Goal: Task Accomplishment & Management: Manage account settings

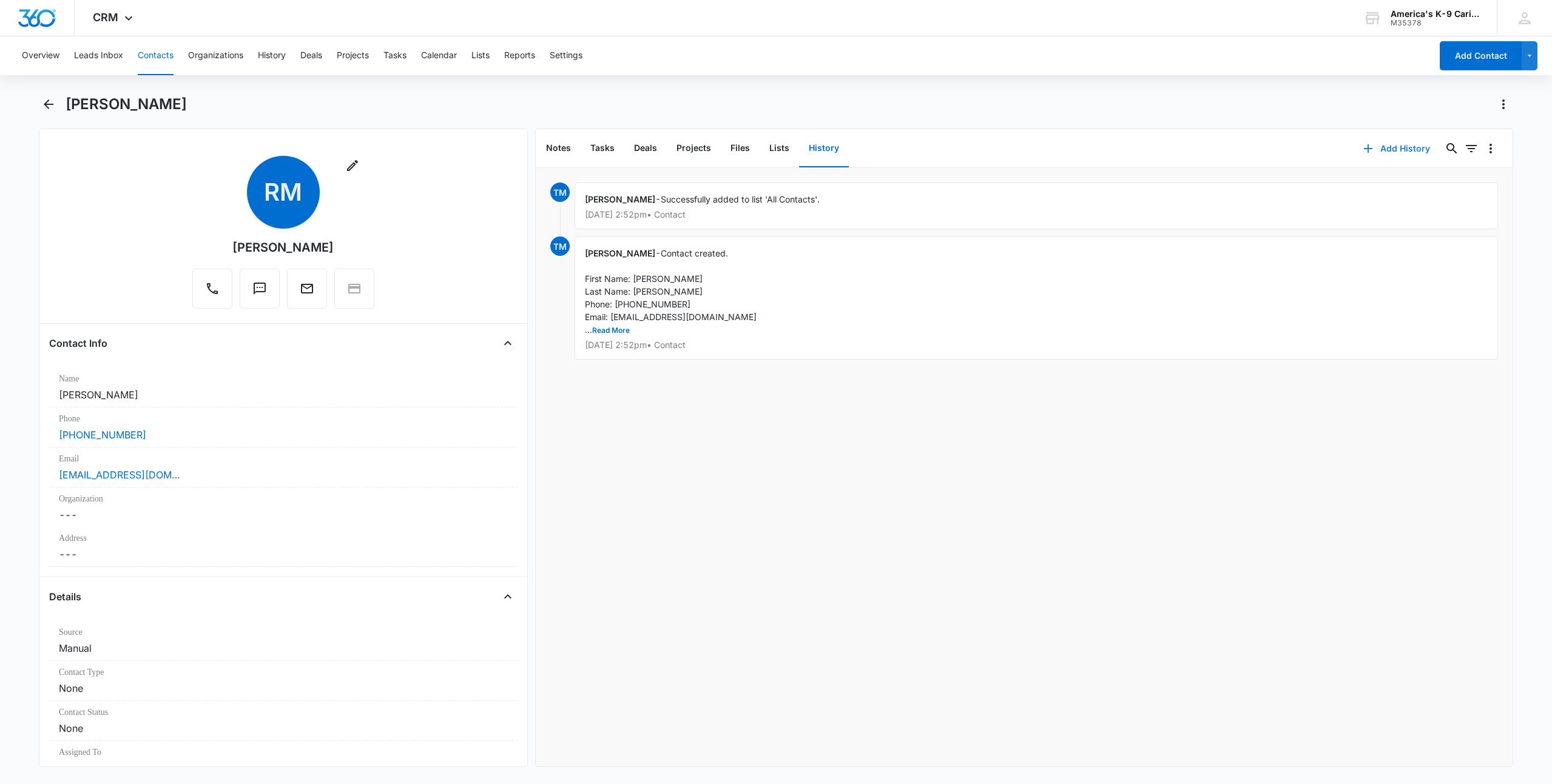
click at [1402, 152] on button "Add History" at bounding box center [1396, 148] width 91 height 29
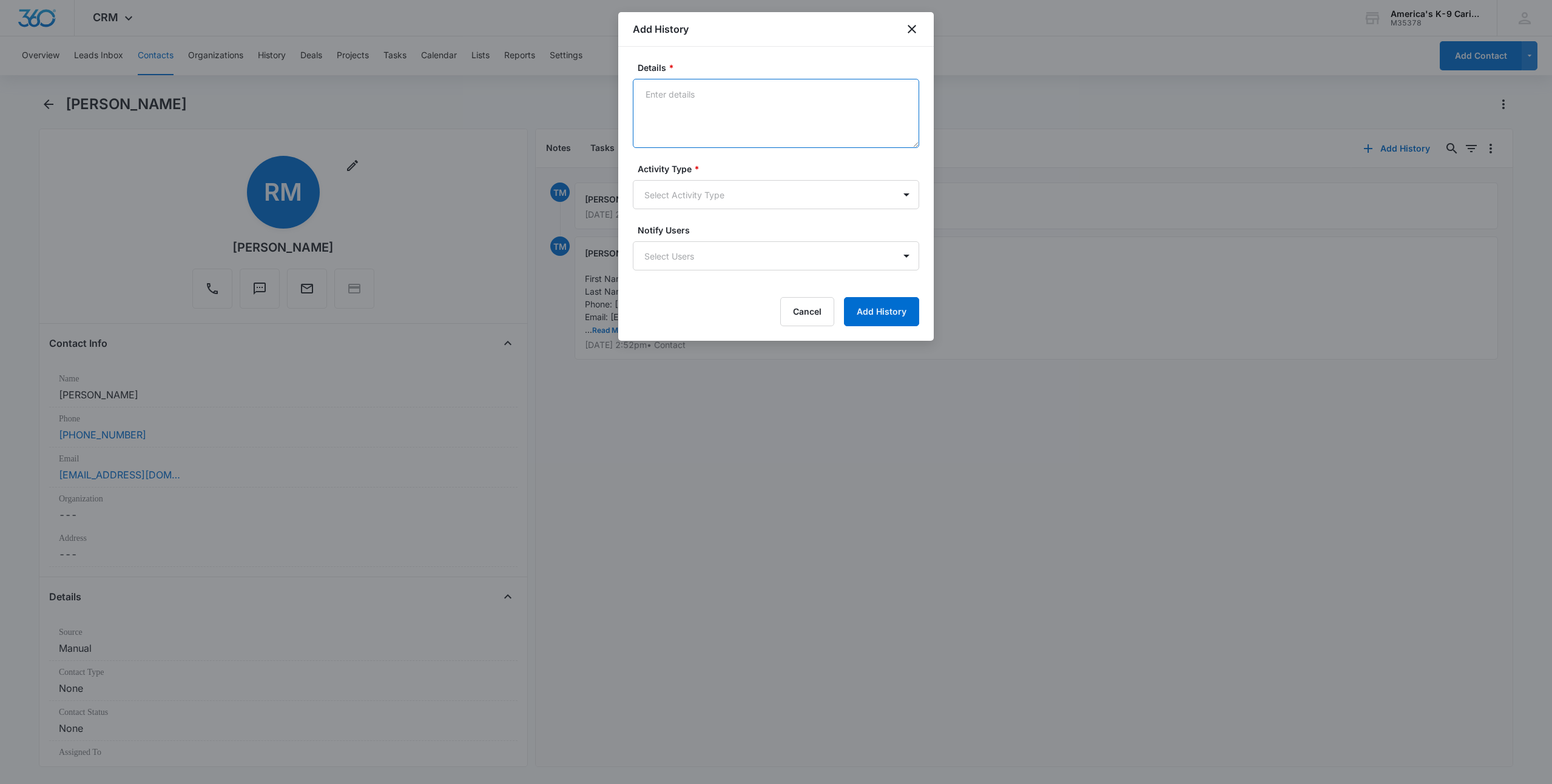
click at [651, 92] on textarea "Details *" at bounding box center [776, 114] width 286 height 70
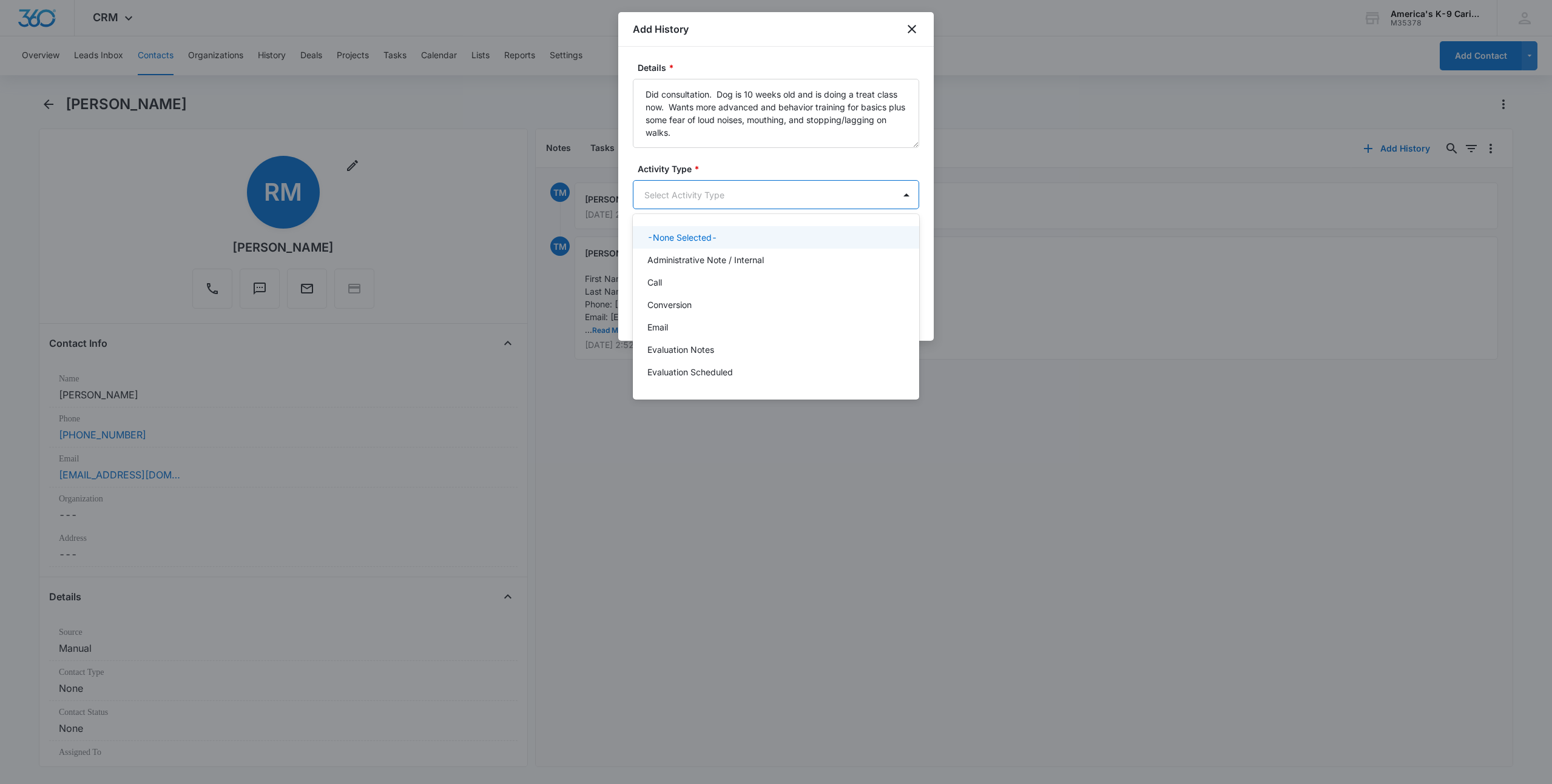
click at [725, 201] on body "CRM Apps Reputation Websites Forms CRM Email Social Shop Payments POS Content A…" at bounding box center [776, 392] width 1552 height 784
click at [708, 354] on p "Evaluation Notes" at bounding box center [680, 349] width 67 height 13
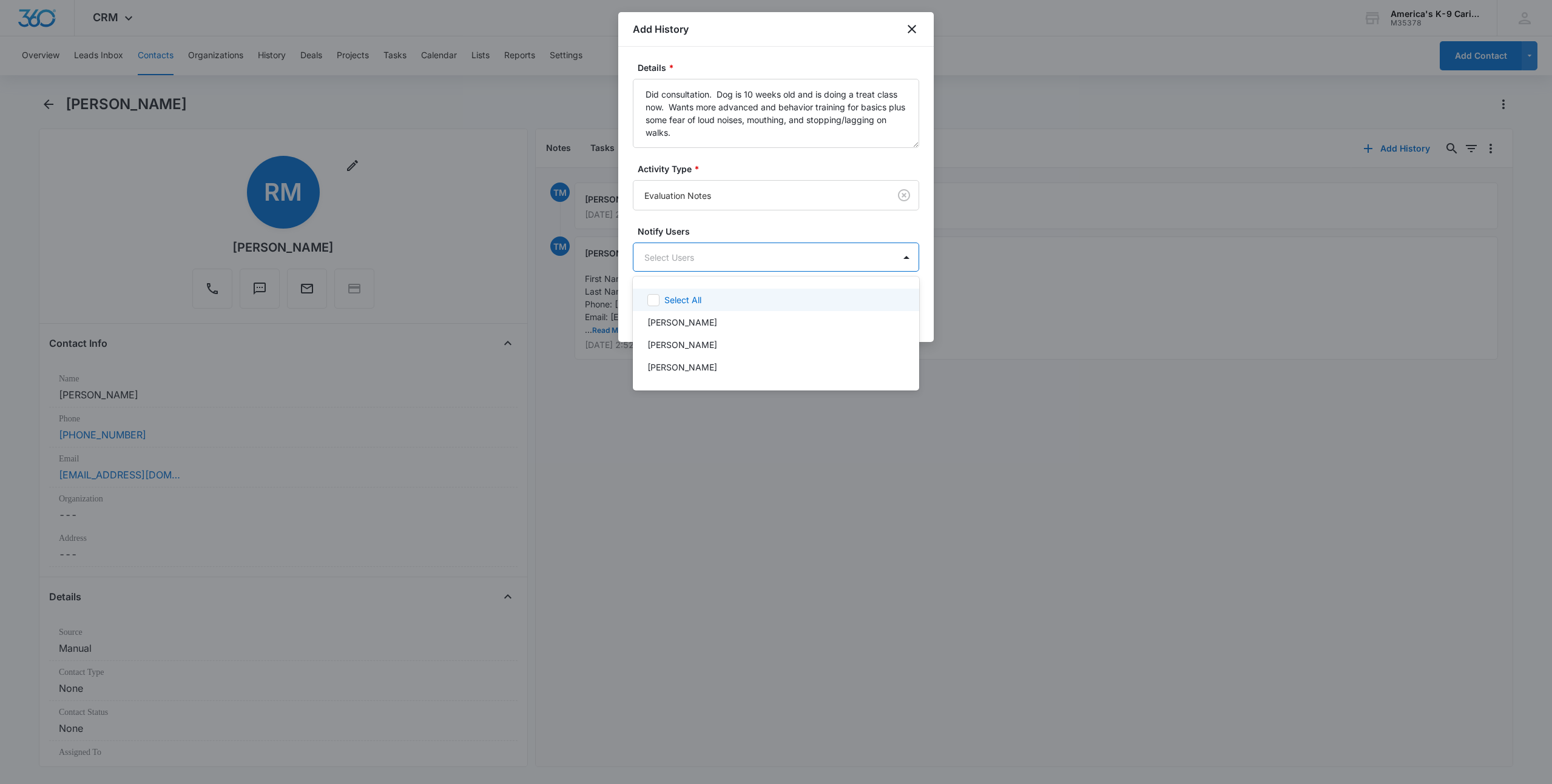
click at [790, 265] on body "CRM Apps Reputation Websites Forms CRM Email Social Shop Payments POS Content A…" at bounding box center [776, 392] width 1552 height 784
click at [656, 302] on icon at bounding box center [653, 300] width 11 height 11
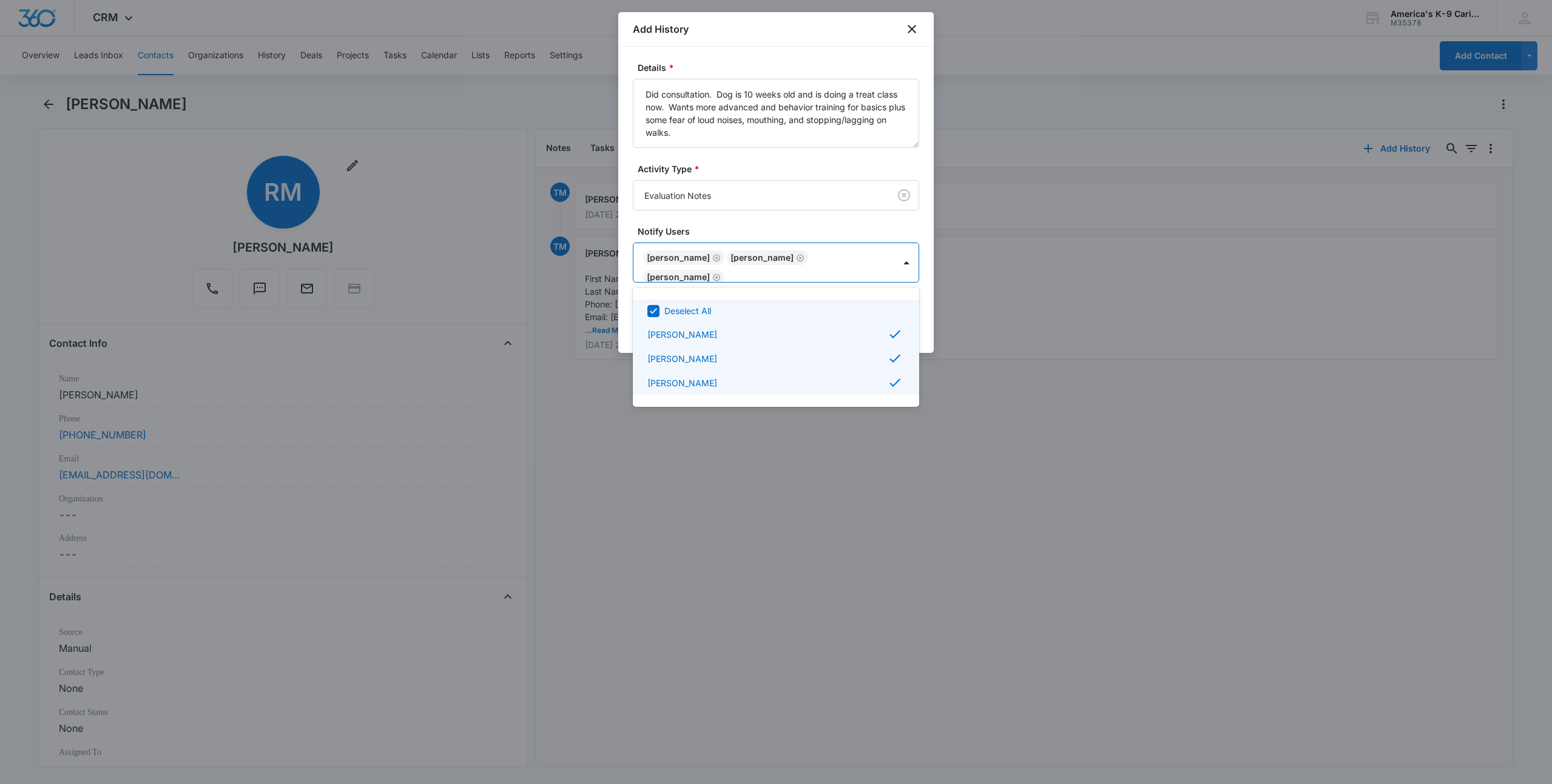
click at [683, 131] on div at bounding box center [776, 392] width 1552 height 784
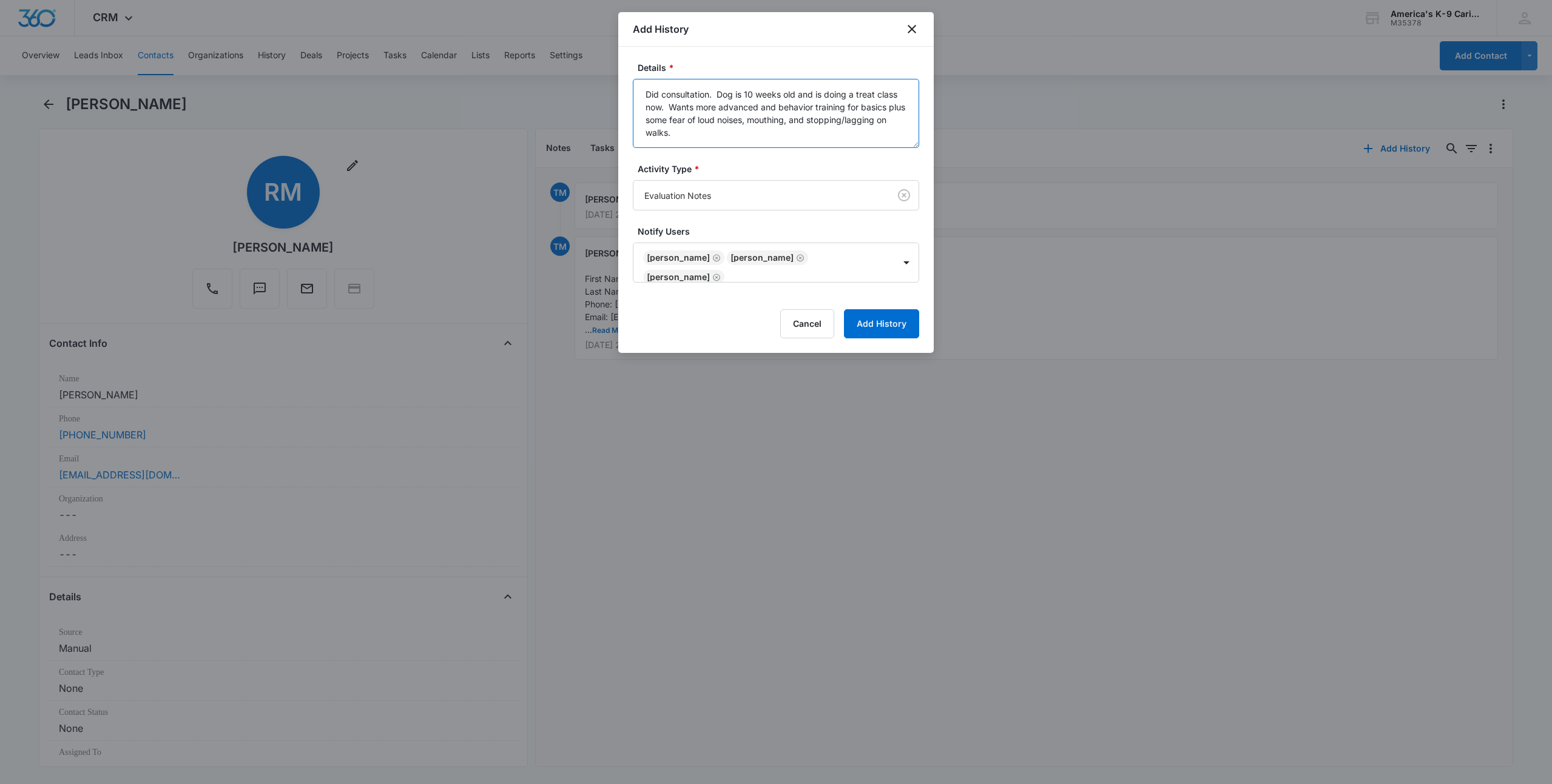
click at [684, 136] on textarea "Did consultation. Dog is 10 weeks old and is doing a treat class now. Wants mor…" at bounding box center [776, 114] width 286 height 70
type textarea "Did consultation. Dog is 10 weeks old and is doing a treat class now. Wants mor…"
click at [883, 322] on button "Add History" at bounding box center [881, 323] width 76 height 29
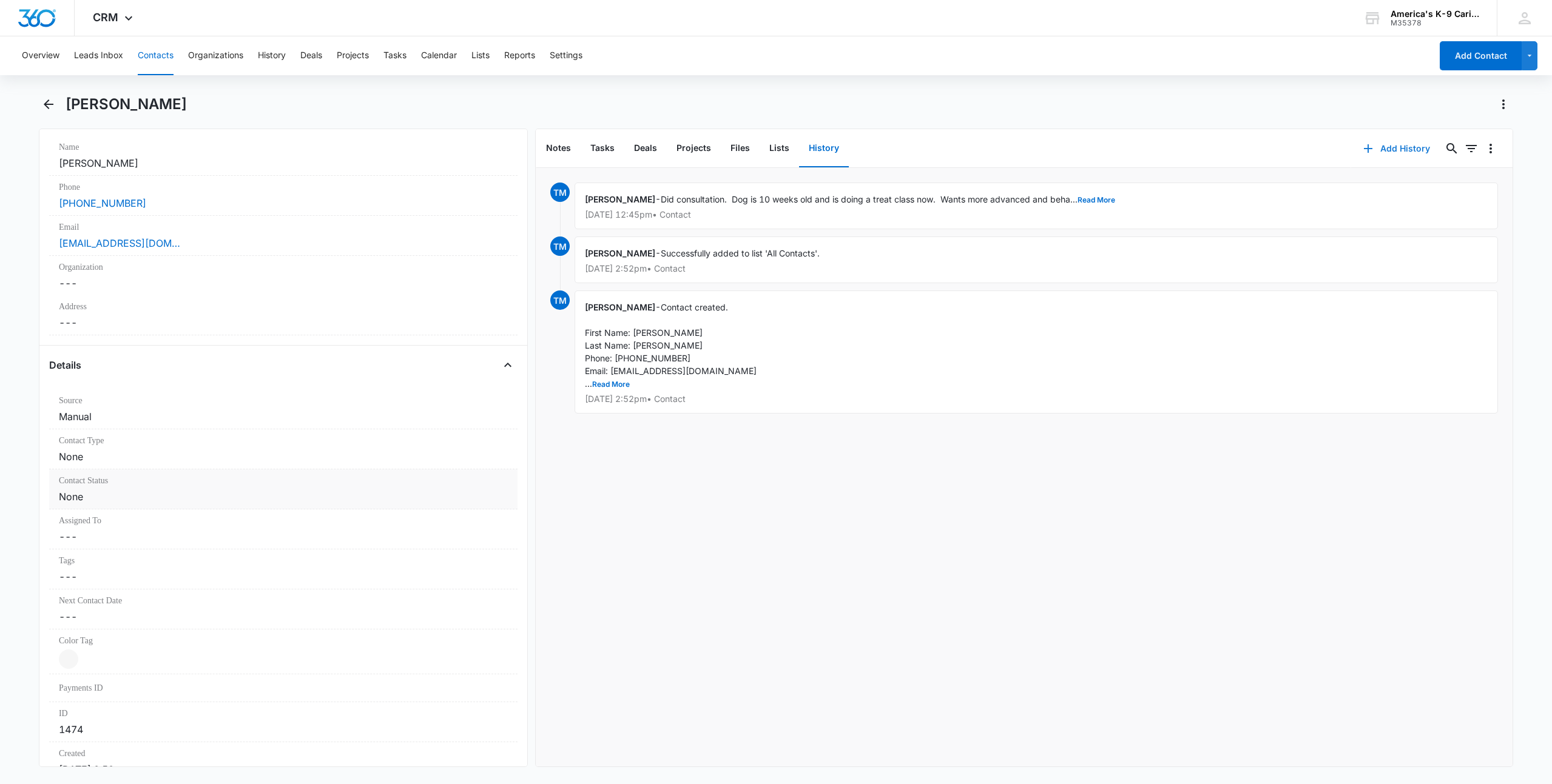
scroll to position [243, 0]
click at [448, 442] on dd "Cancel Save Changes None" at bounding box center [283, 445] width 449 height 15
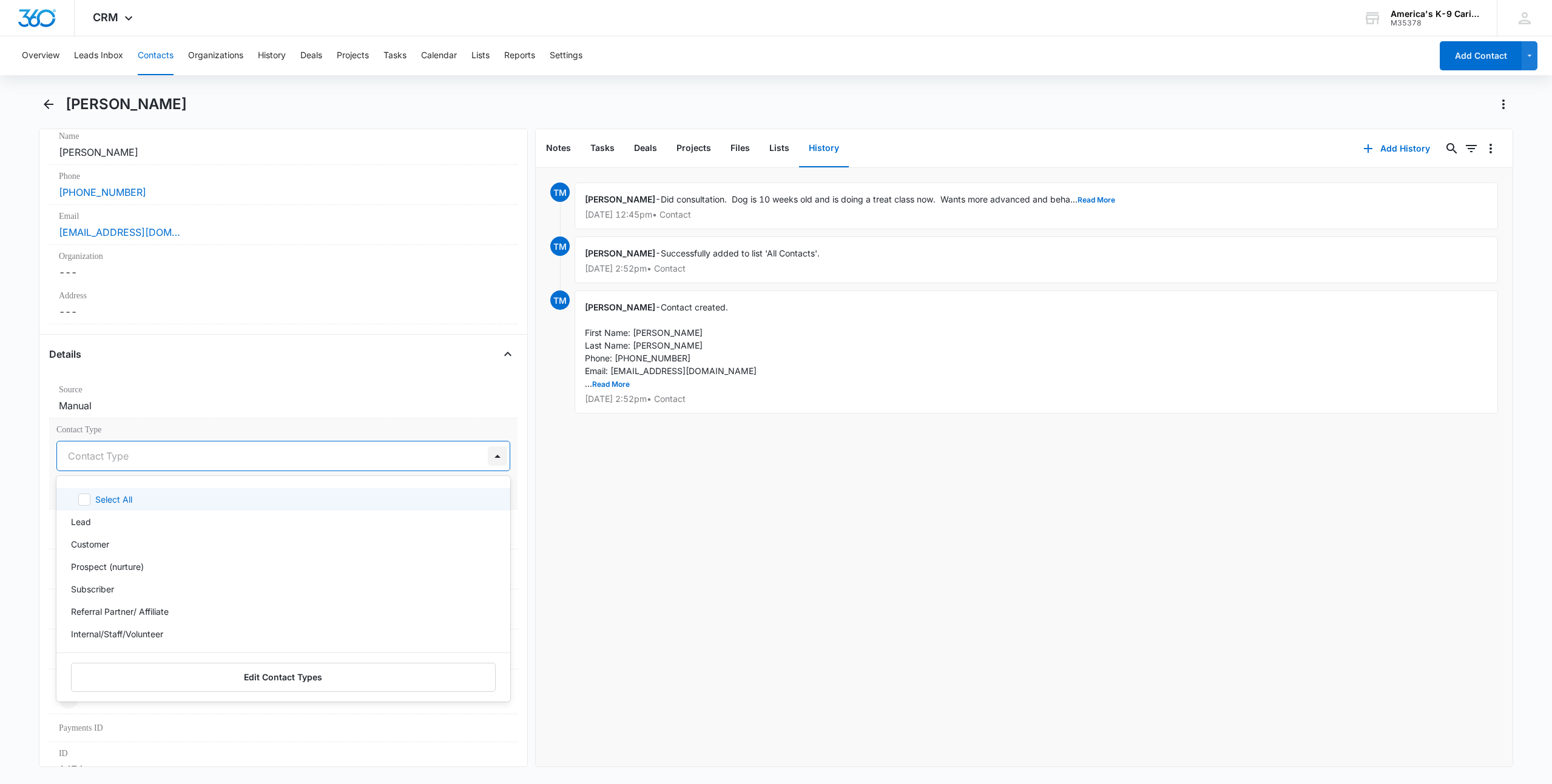
click at [488, 455] on div at bounding box center [497, 456] width 19 height 19
click at [149, 567] on div "Prospect (nurture)" at bounding box center [283, 567] width 423 height 13
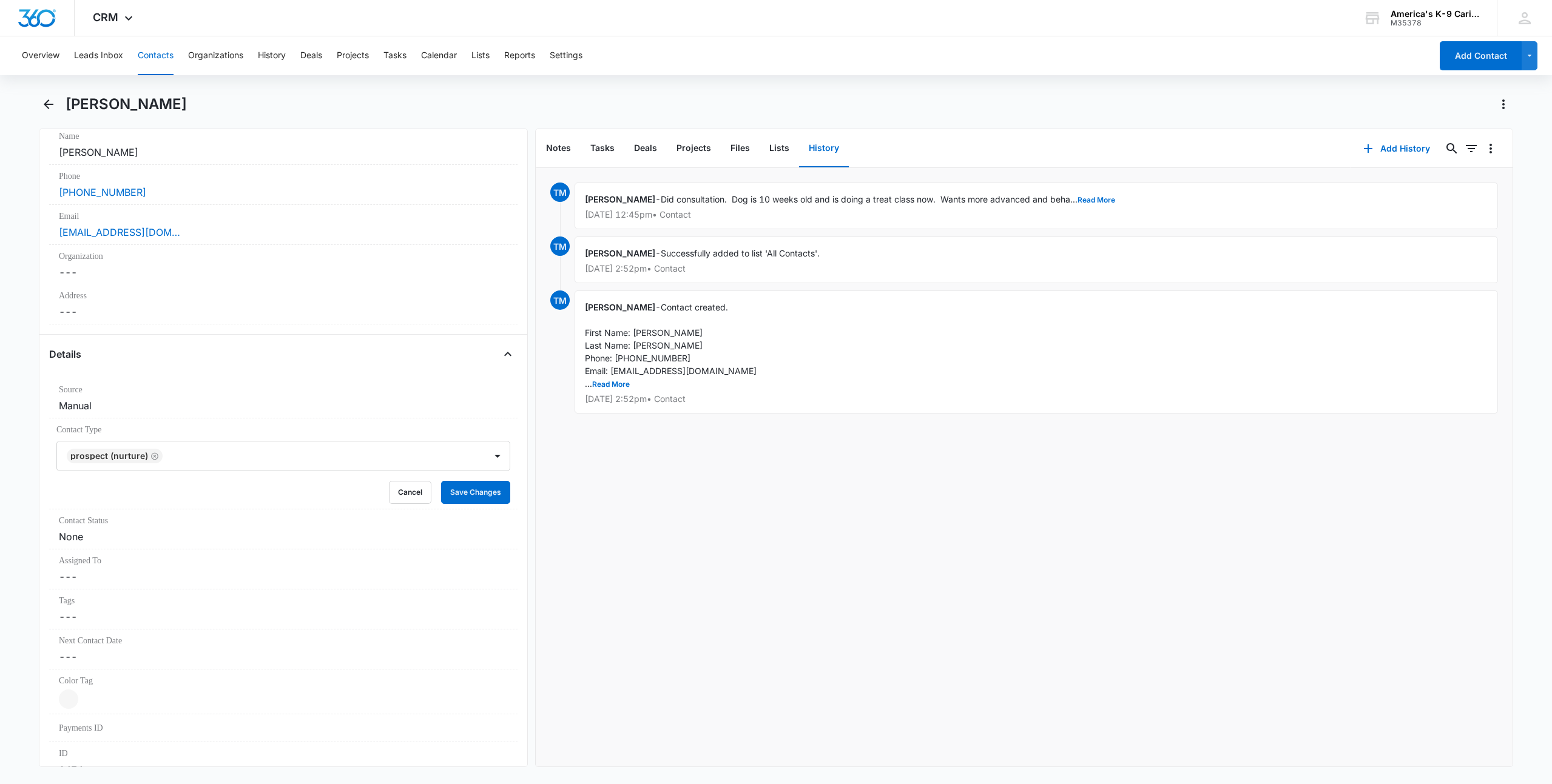
click at [716, 520] on div "TM [PERSON_NAME] - Did consultation. Dog is 10 weeks old and is doing a treat c…" at bounding box center [1023, 467] width 976 height 599
click at [196, 529] on dd "Cancel Save Changes None" at bounding box center [283, 536] width 449 height 15
click at [488, 547] on div at bounding box center [497, 547] width 19 height 19
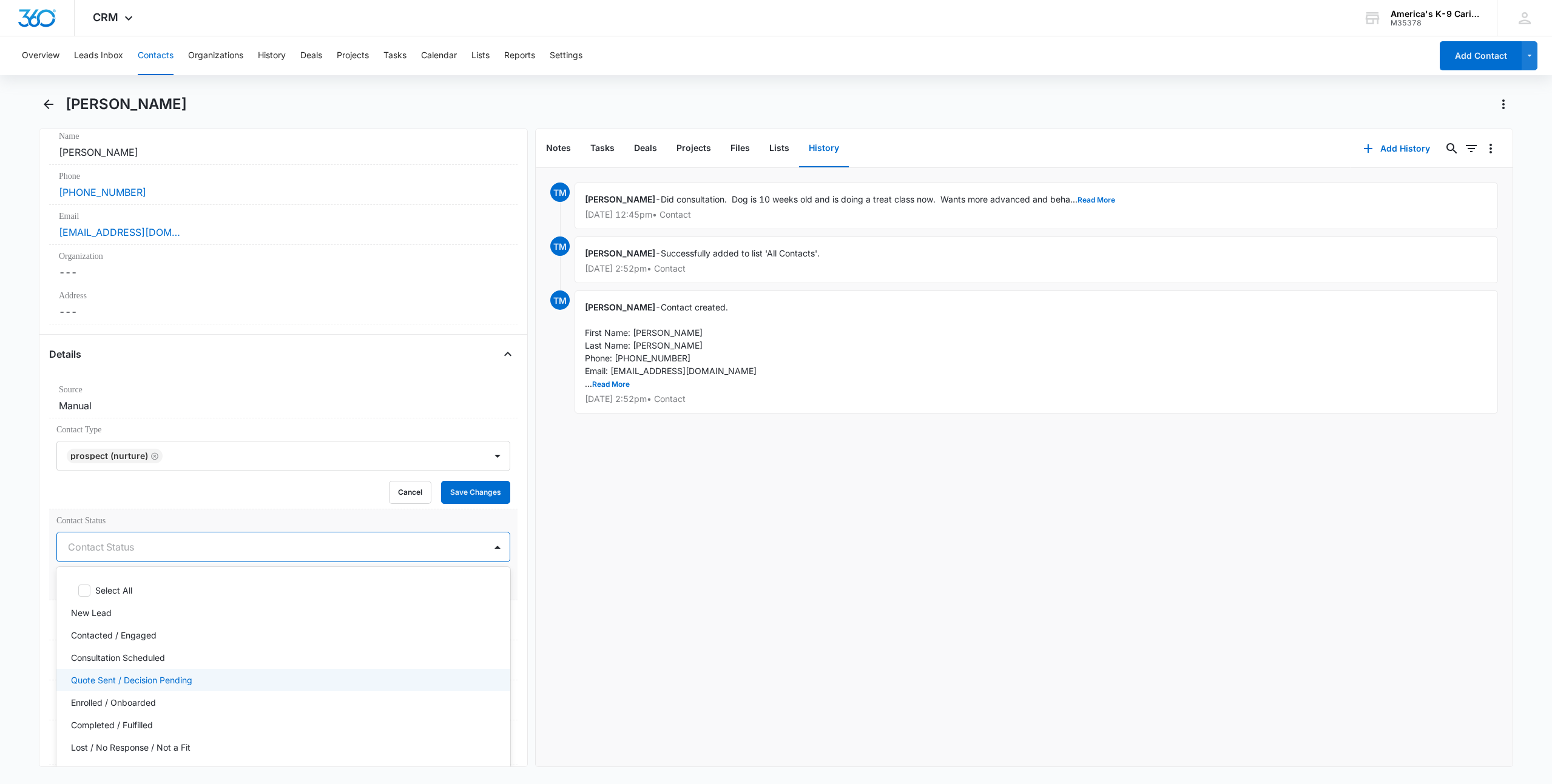
click at [359, 683] on div "Quote Sent / Decision Pending" at bounding box center [283, 680] width 423 height 13
click at [737, 591] on div "TM [PERSON_NAME] - Did consultation. Dog is 10 weeks old and is doing a treat c…" at bounding box center [1023, 467] width 976 height 599
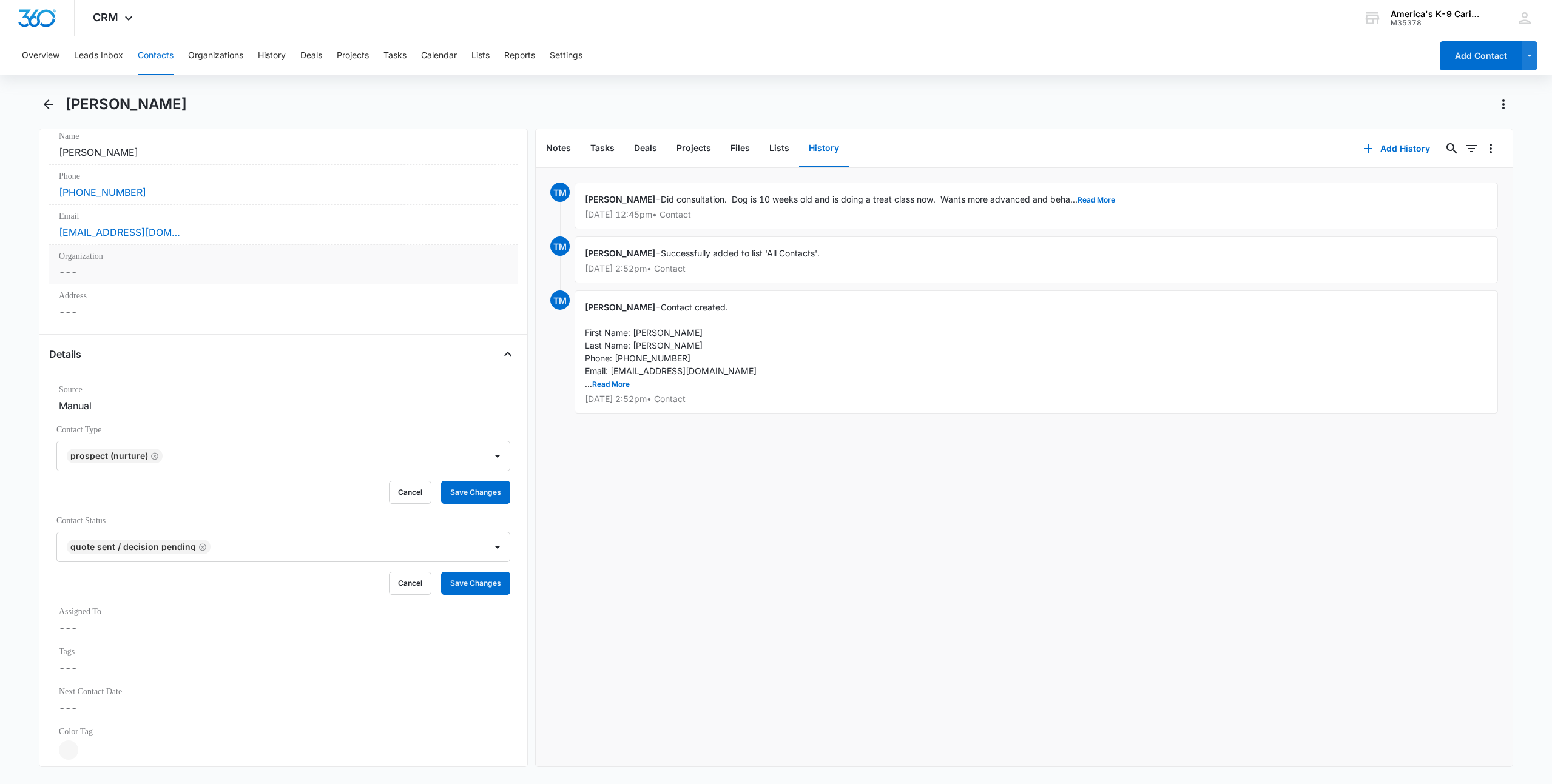
click at [76, 266] on dd "Cancel Save Changes ---" at bounding box center [283, 272] width 449 height 15
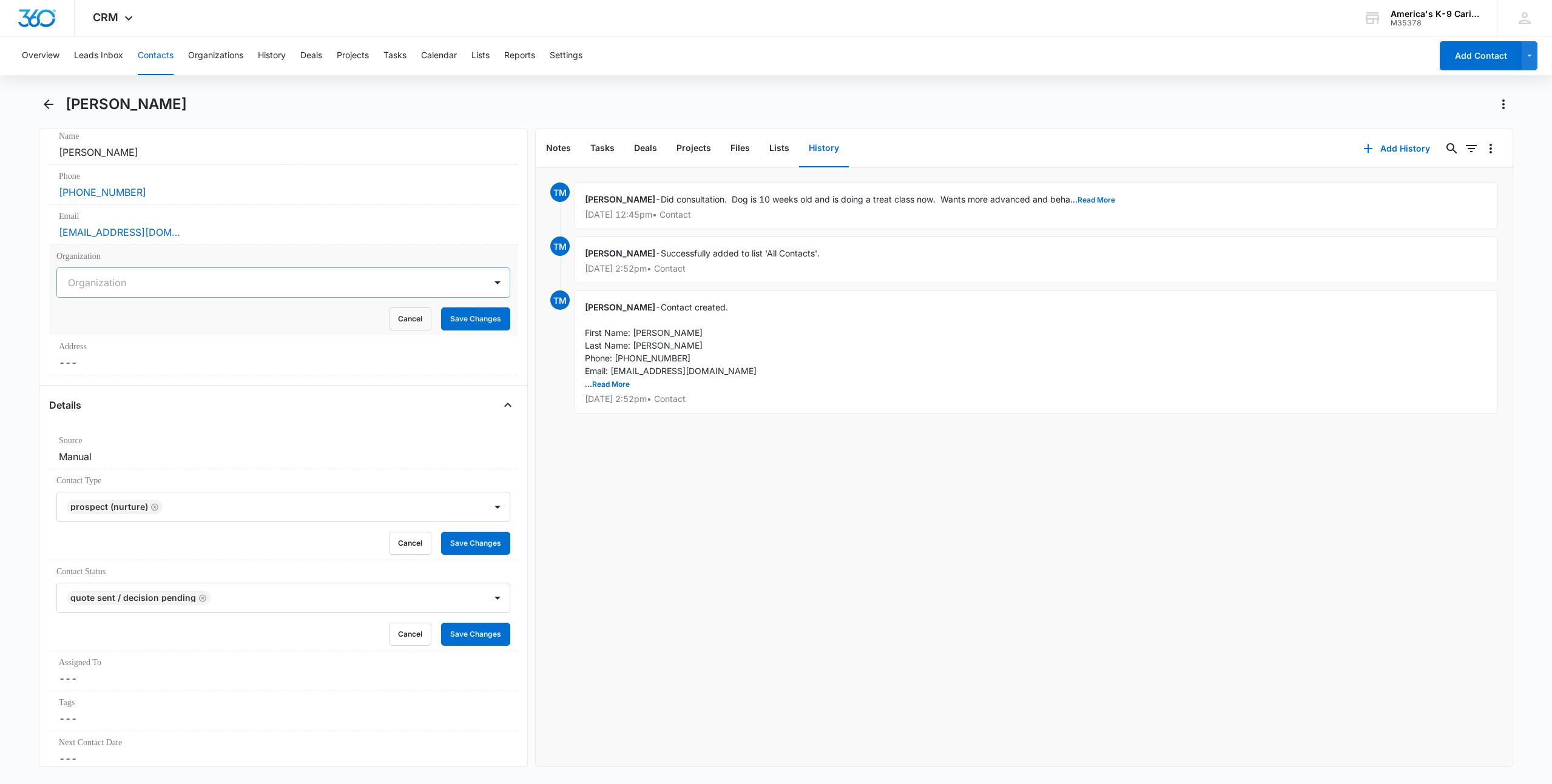
click at [102, 271] on div "Organization" at bounding box center [271, 282] width 429 height 29
type input "Red Cross"
click at [507, 259] on div "Organization Organization Cancel Save Changes" at bounding box center [283, 290] width 469 height 90
click at [204, 278] on div at bounding box center [269, 282] width 402 height 17
click at [226, 280] on div at bounding box center [269, 282] width 402 height 17
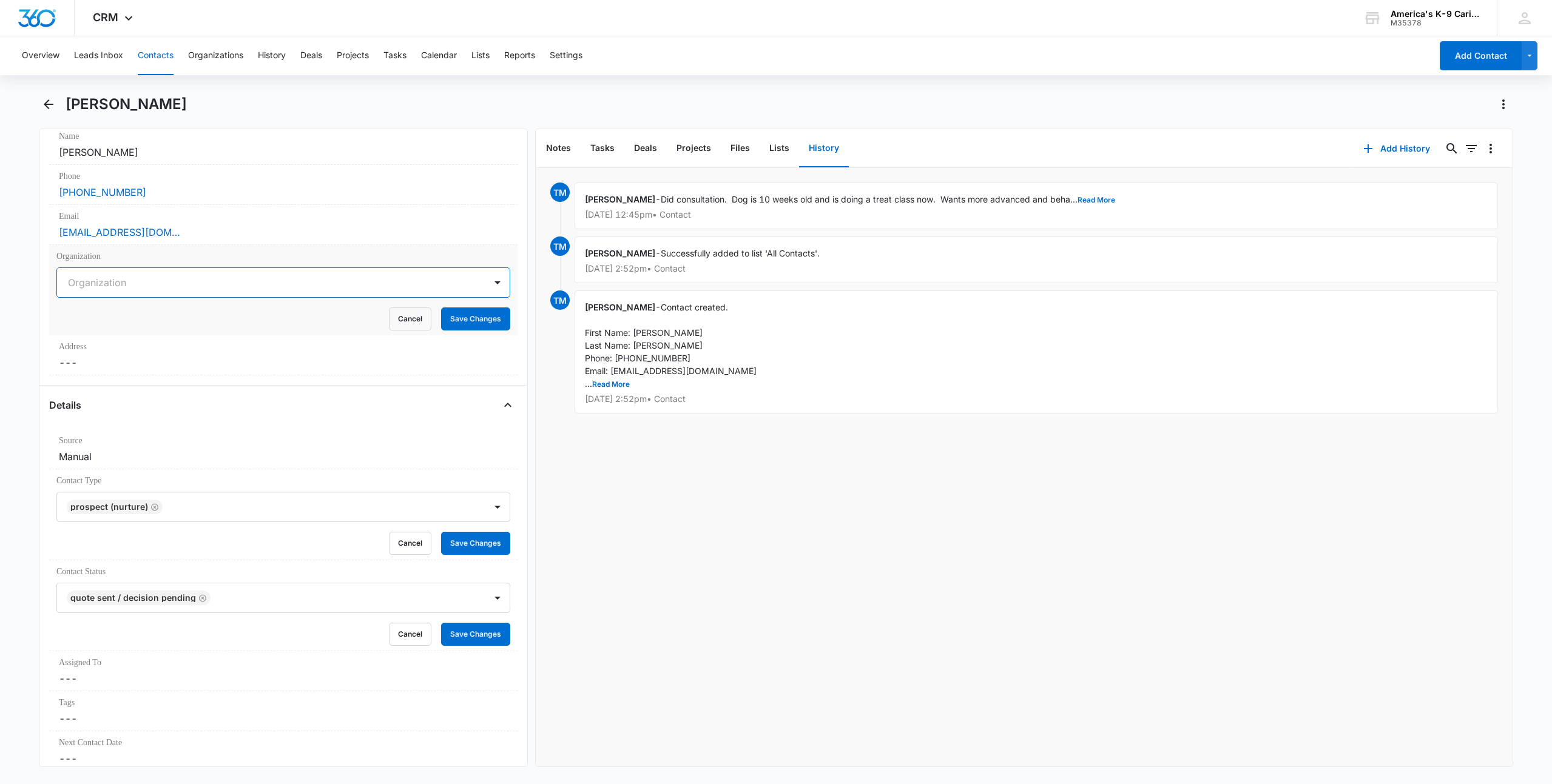
click at [355, 284] on div at bounding box center [269, 282] width 402 height 17
type input "Red Cross"
click at [512, 276] on div "Remove RM [PERSON_NAME] Contact Info Name Cancel Save Changes [PERSON_NAME] Pho…" at bounding box center [283, 448] width 489 height 639
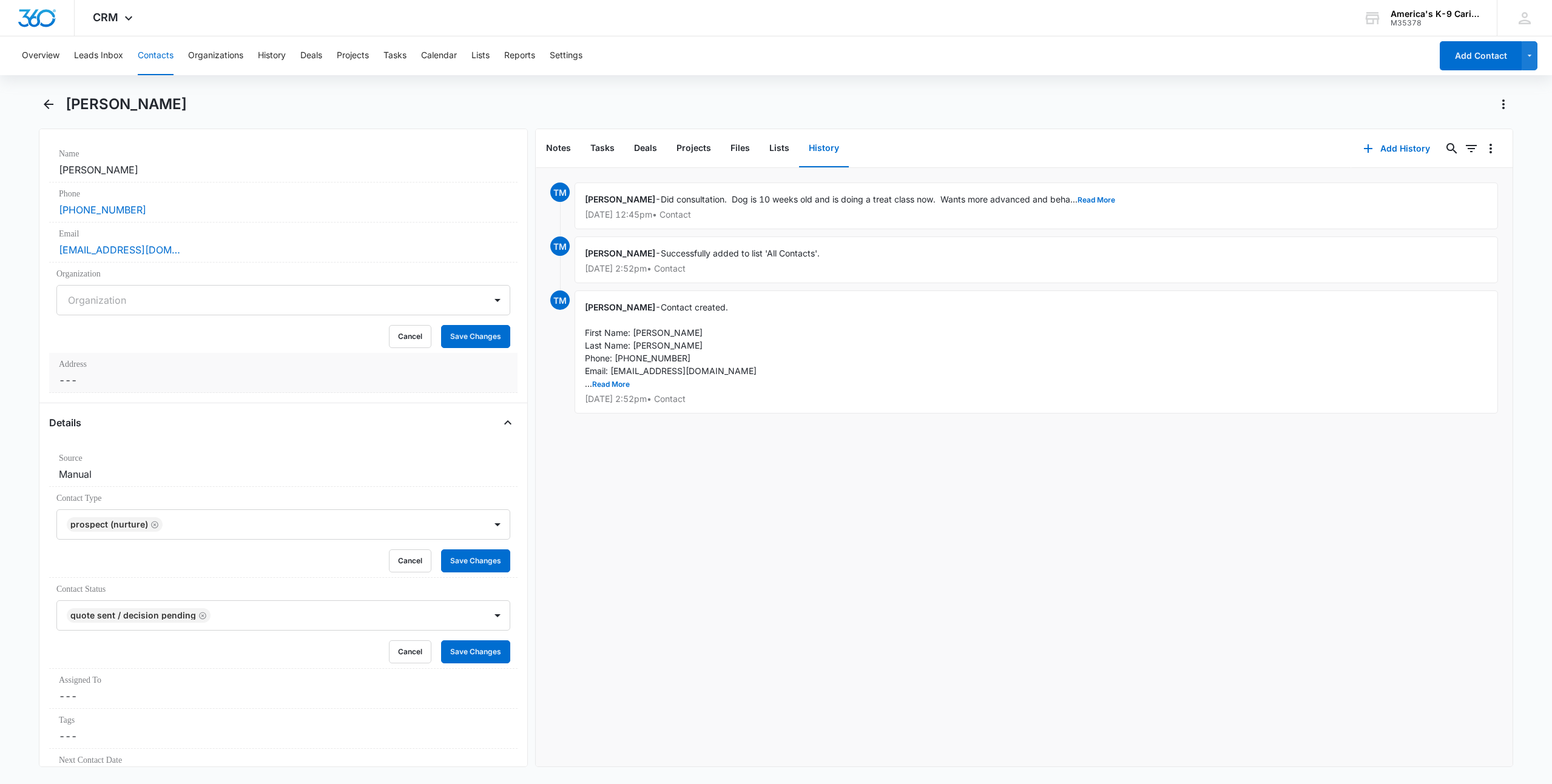
scroll to position [182, 0]
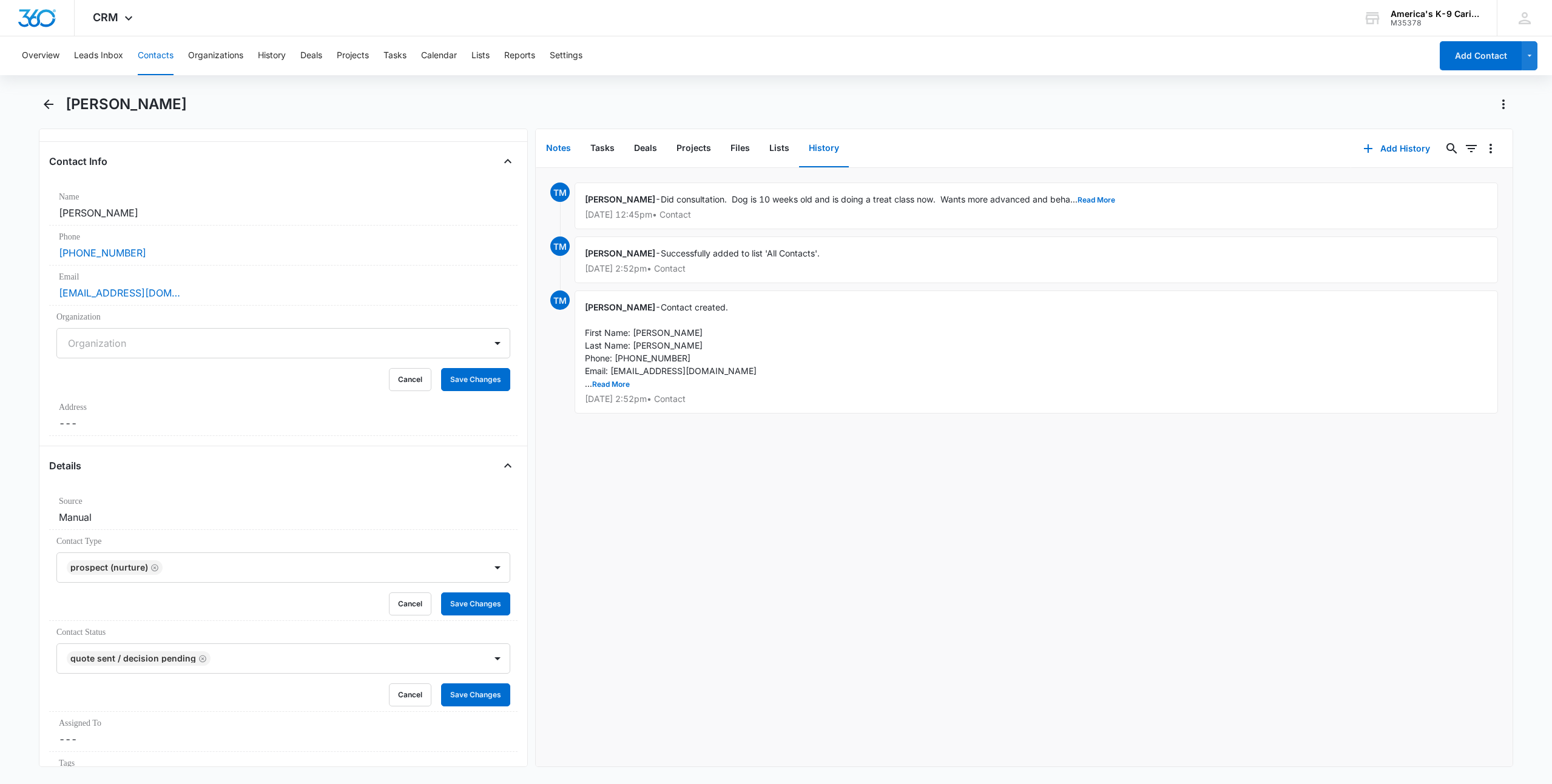
click at [554, 149] on button "Notes" at bounding box center [558, 148] width 44 height 37
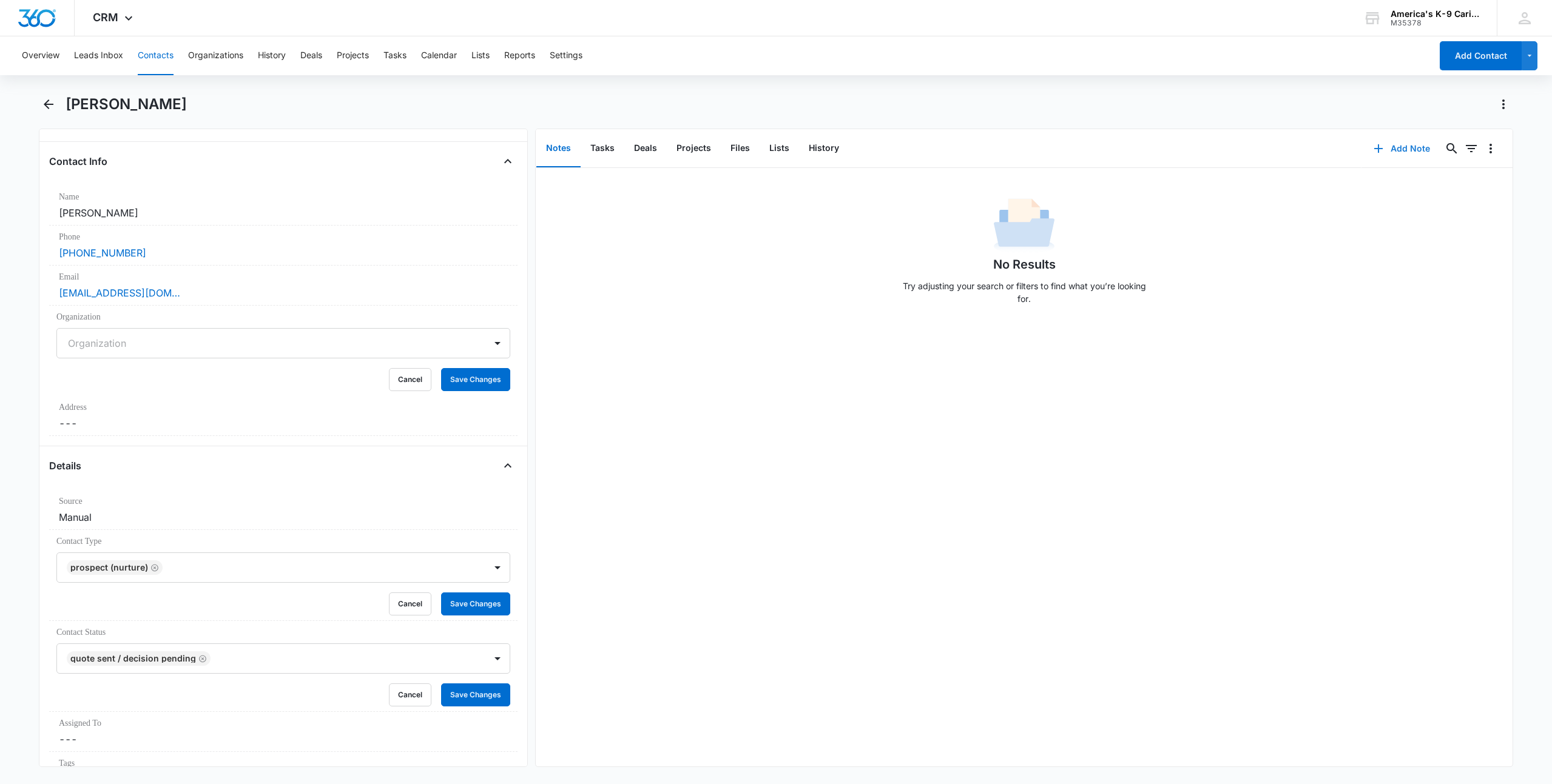
click at [1401, 147] on button "Add Note" at bounding box center [1402, 148] width 81 height 29
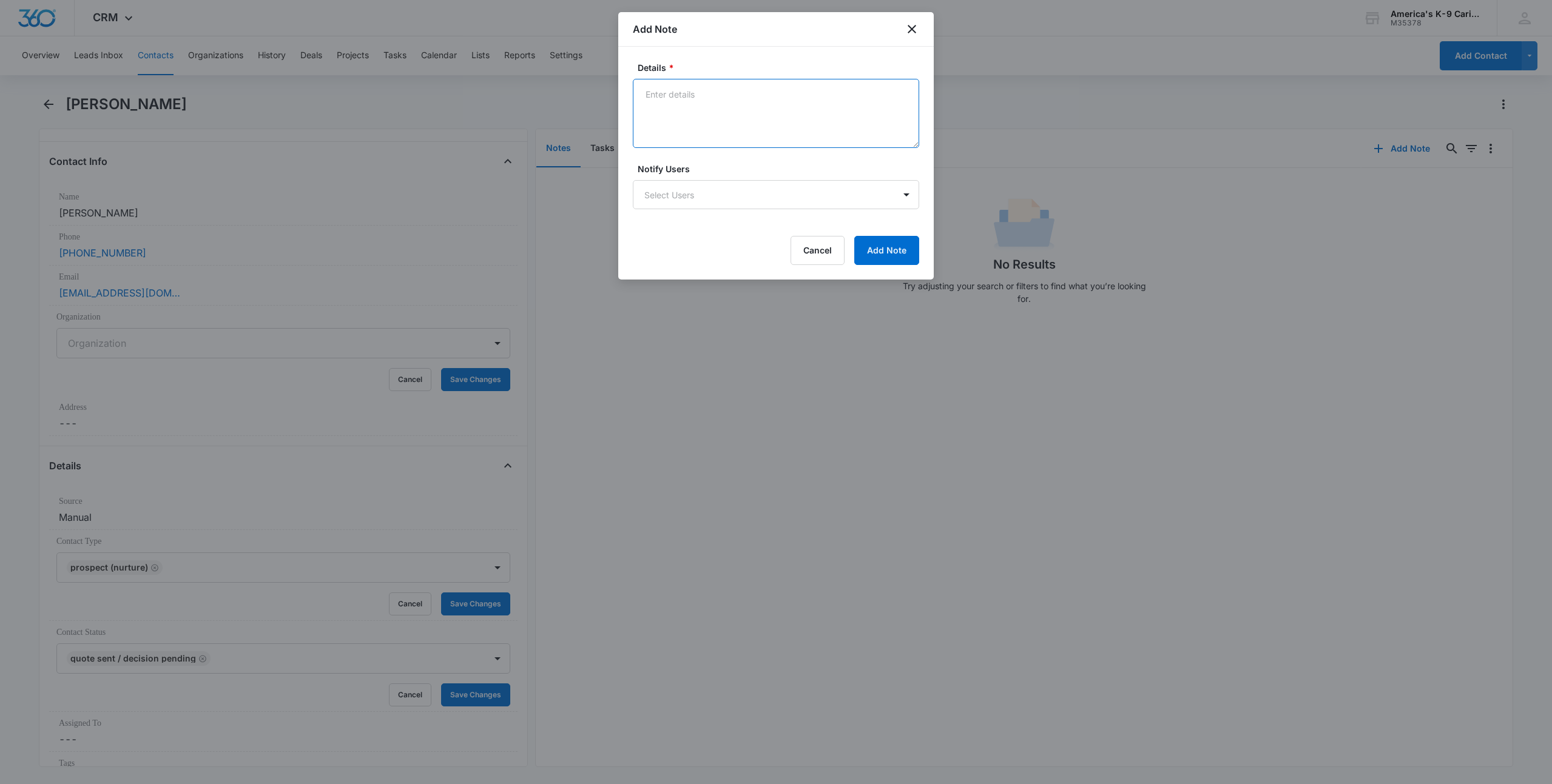
click at [680, 93] on textarea "Details *" at bounding box center [776, 114] width 286 height 70
type textarea "Red Cross referral from [PERSON_NAME]"
click at [897, 247] on button "Add Note" at bounding box center [886, 249] width 65 height 29
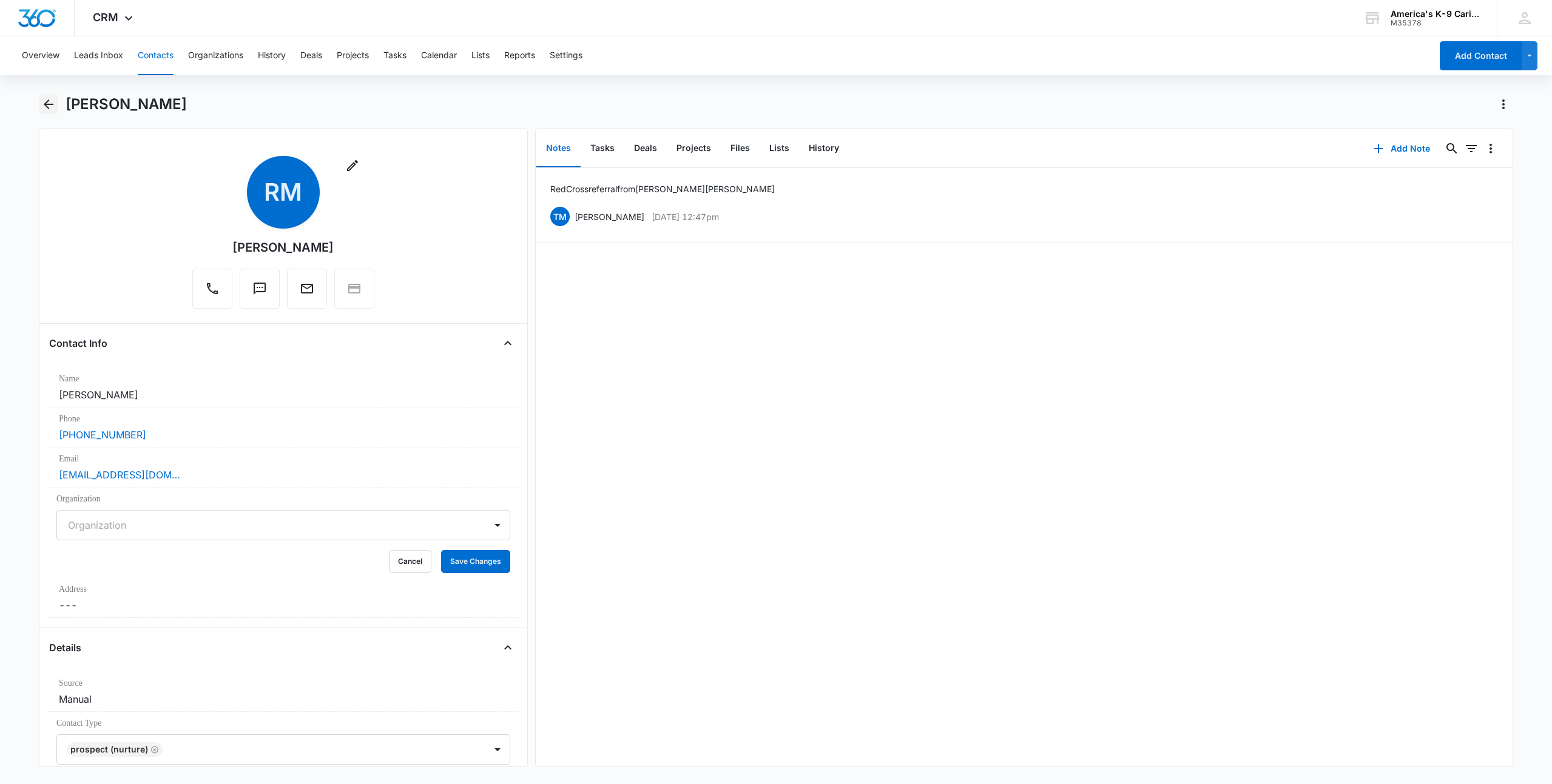
click at [50, 102] on icon "Back" at bounding box center [48, 104] width 15 height 15
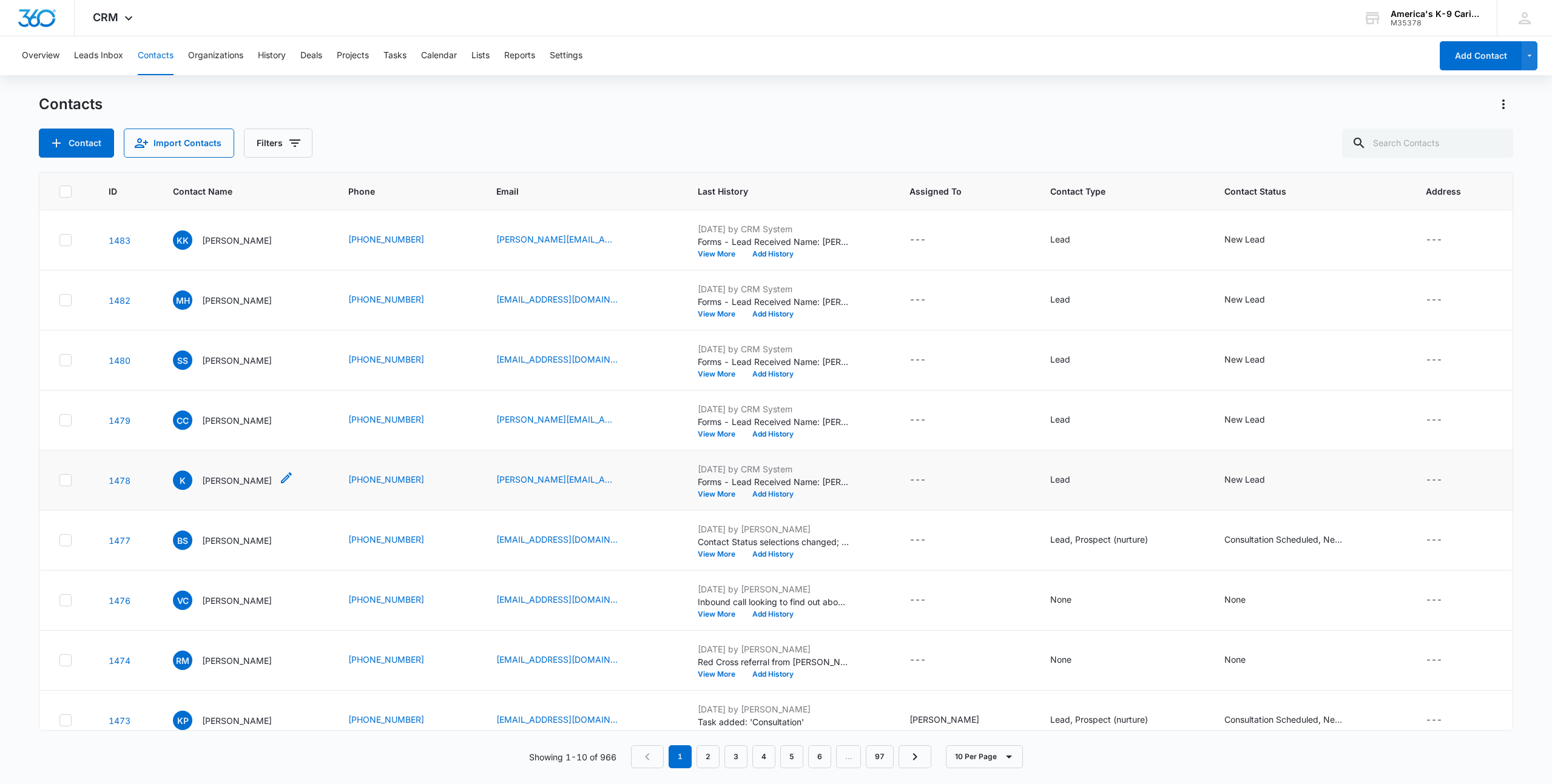
click at [218, 481] on p "[PERSON_NAME]" at bounding box center [236, 481] width 70 height 13
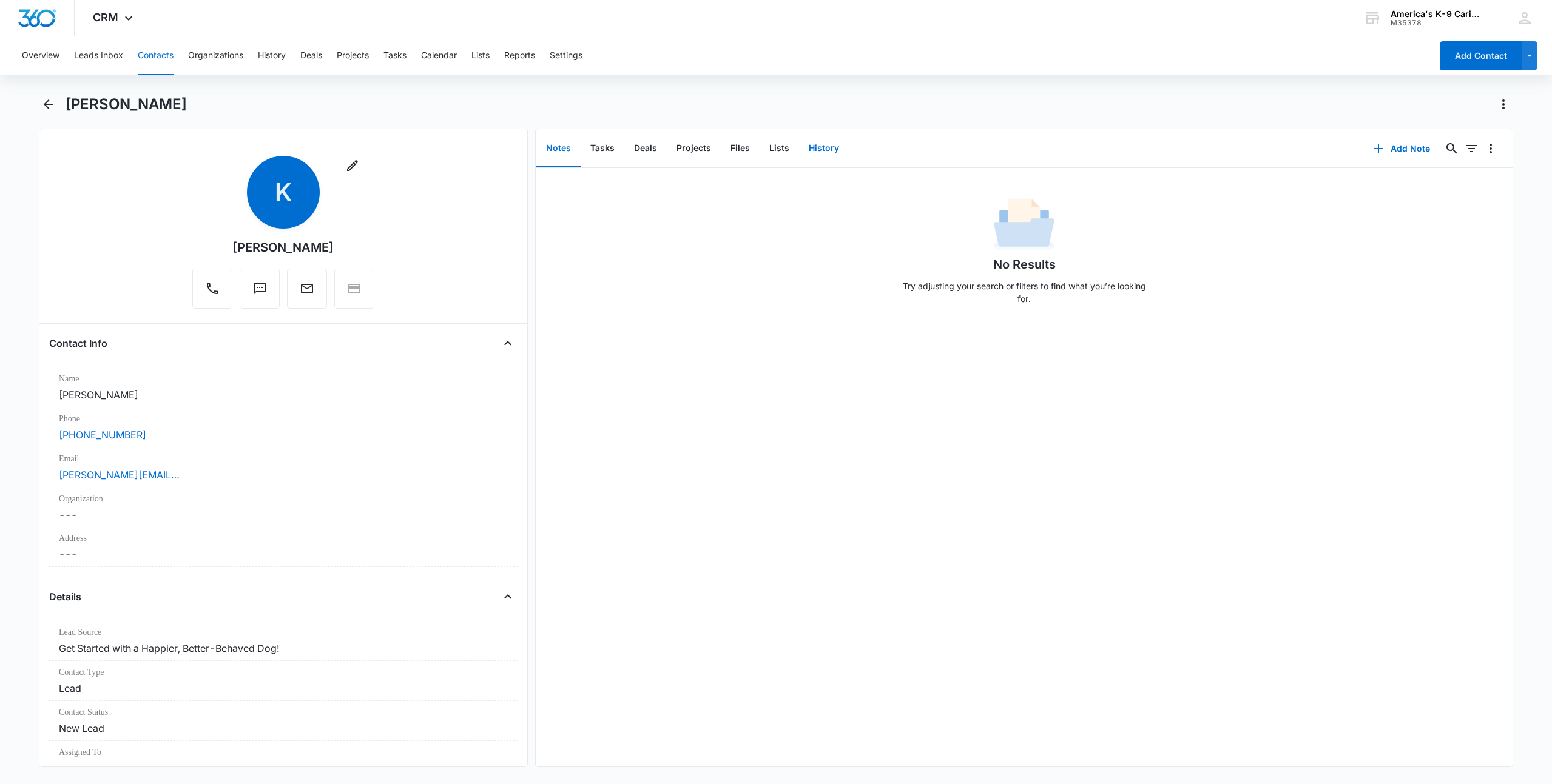
click at [815, 149] on button "History" at bounding box center [823, 148] width 50 height 37
click at [1409, 151] on button "Add History" at bounding box center [1396, 148] width 91 height 29
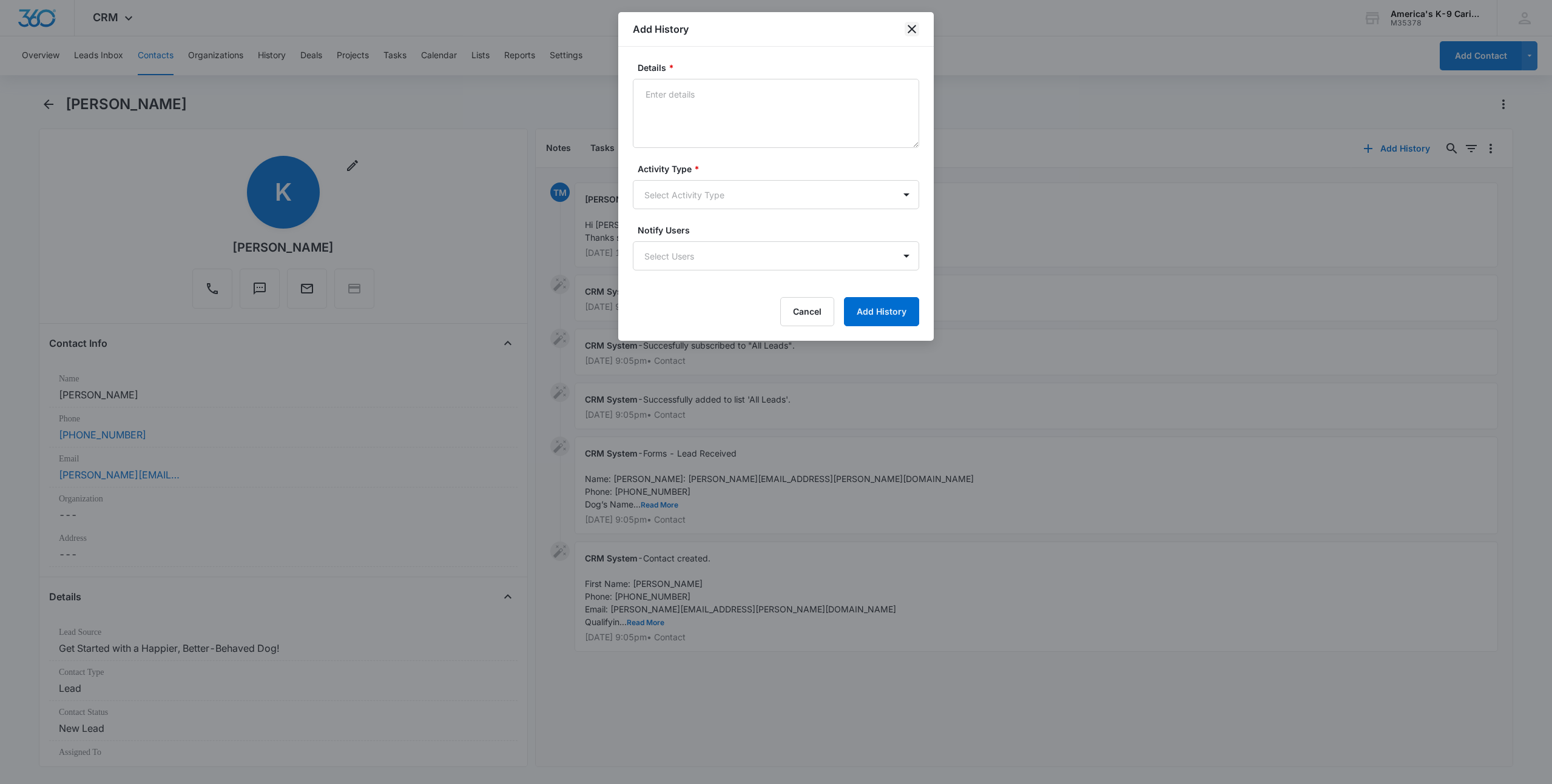
click at [914, 32] on icon "close" at bounding box center [911, 29] width 15 height 15
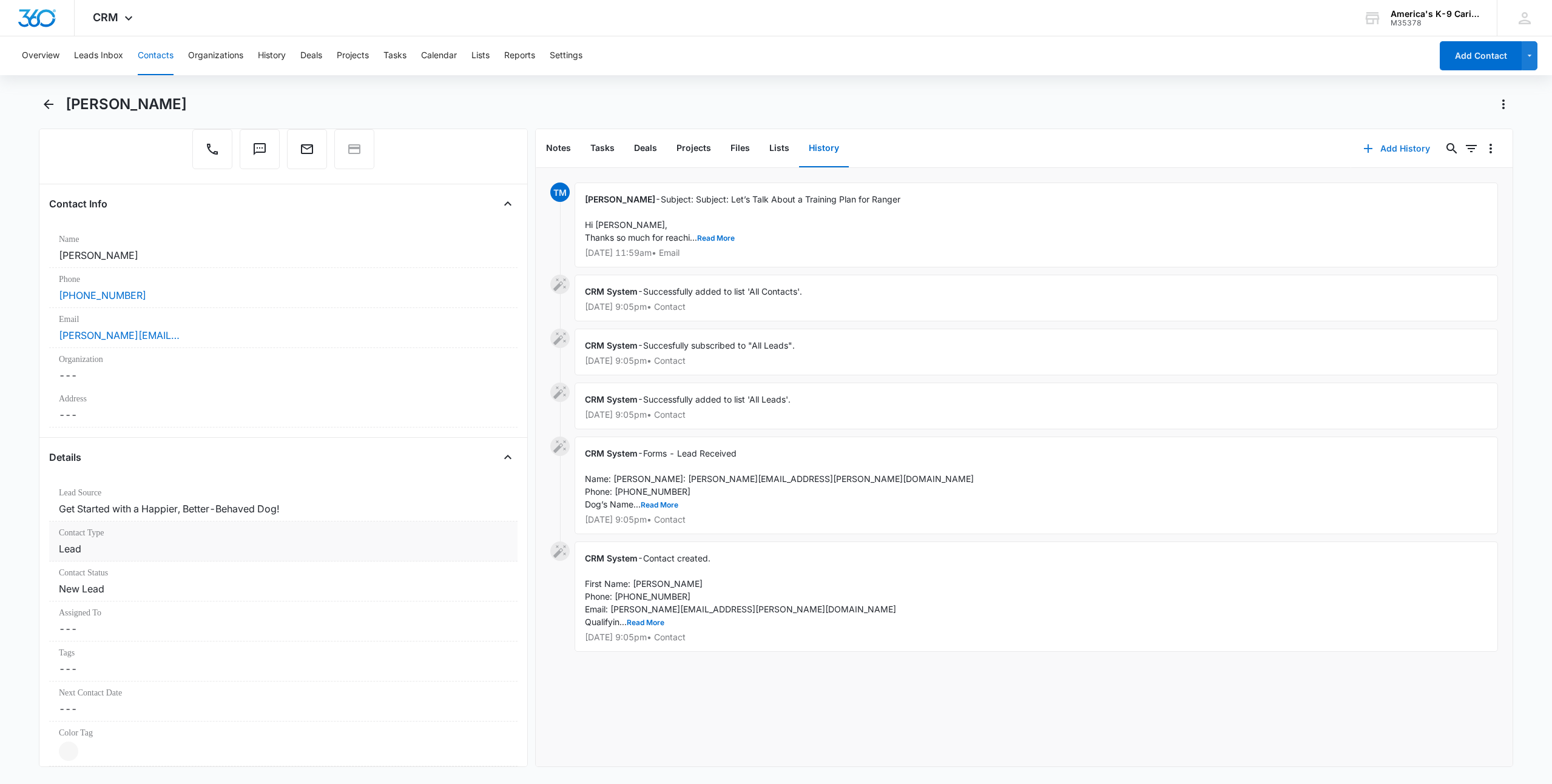
scroll to position [182, 0]
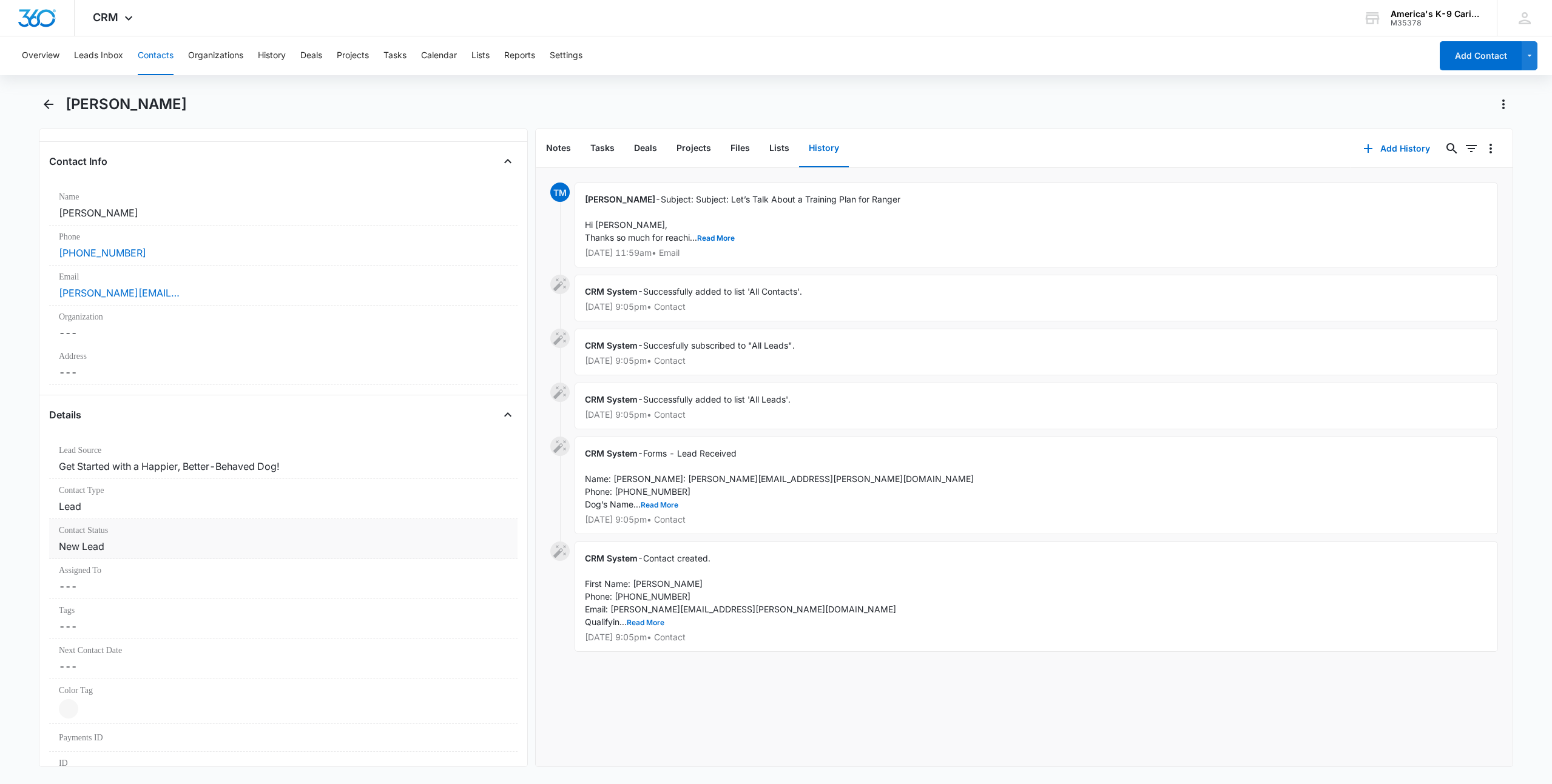
click at [441, 541] on dd "Cancel Save Changes New Lead" at bounding box center [283, 546] width 449 height 15
click at [490, 561] on div at bounding box center [497, 556] width 19 height 19
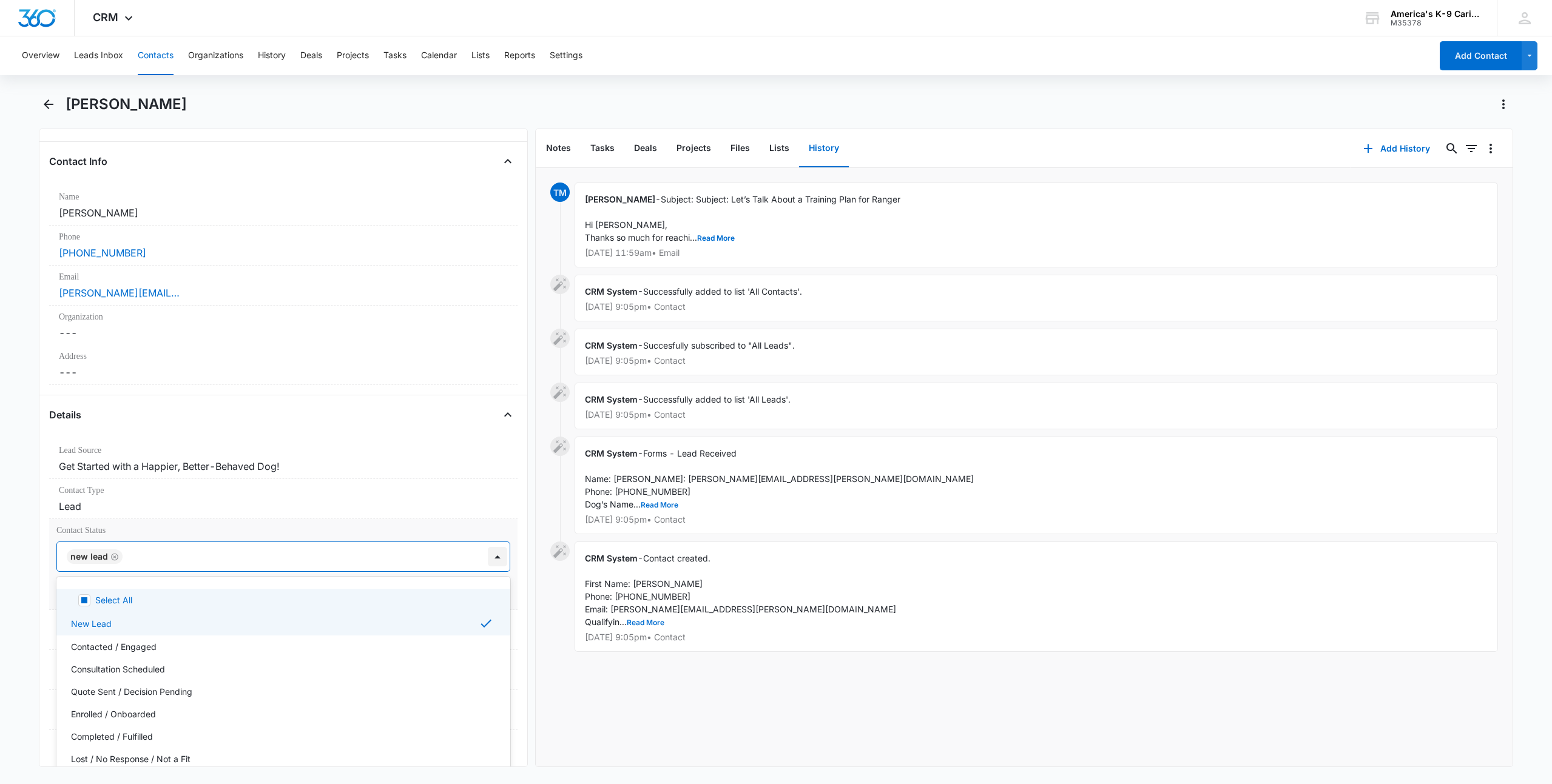
click at [490, 561] on div at bounding box center [497, 556] width 19 height 19
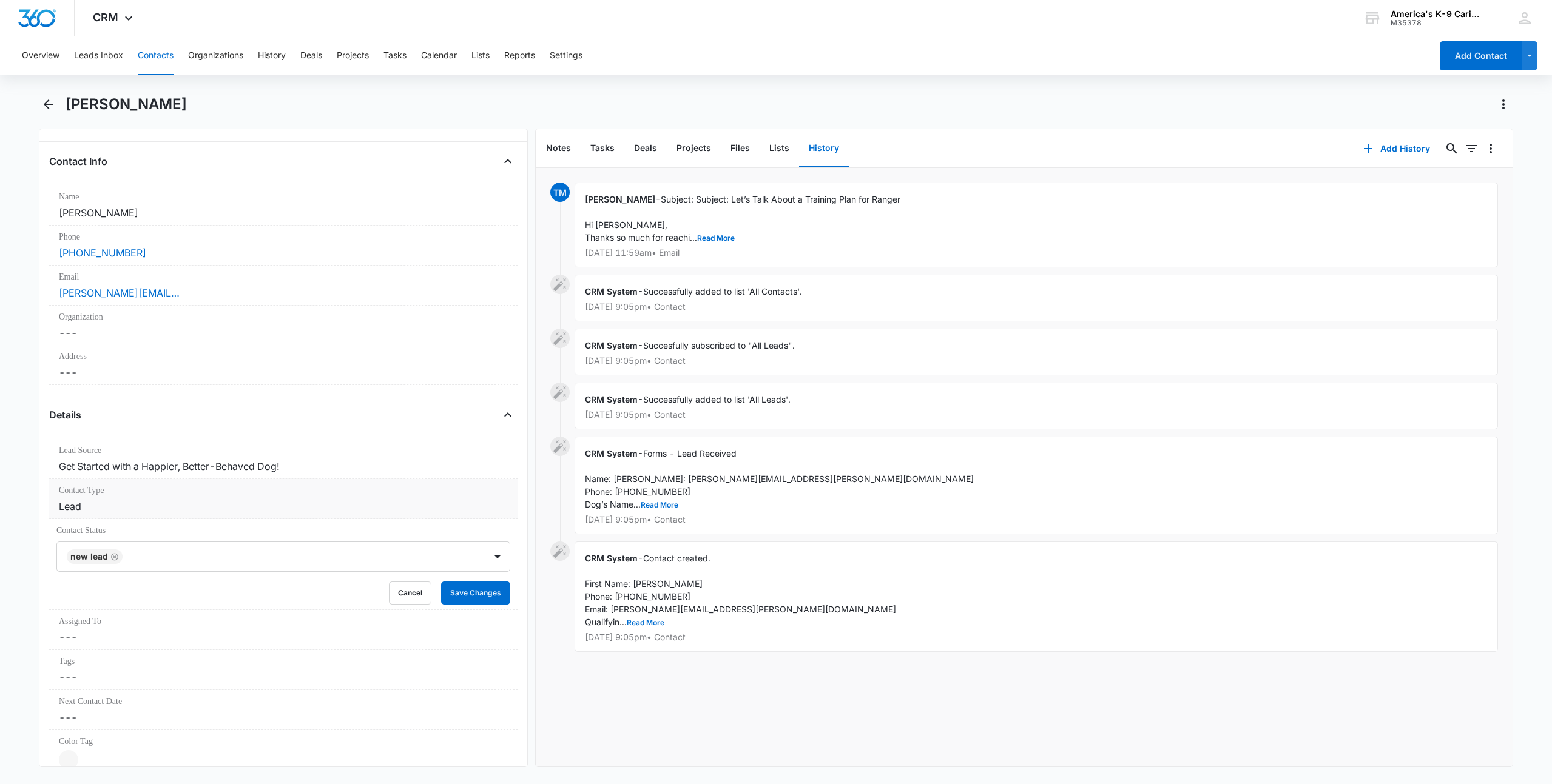
click at [486, 506] on dd "Cancel Save Changes Lead" at bounding box center [283, 506] width 449 height 15
click at [490, 516] on div at bounding box center [497, 516] width 19 height 19
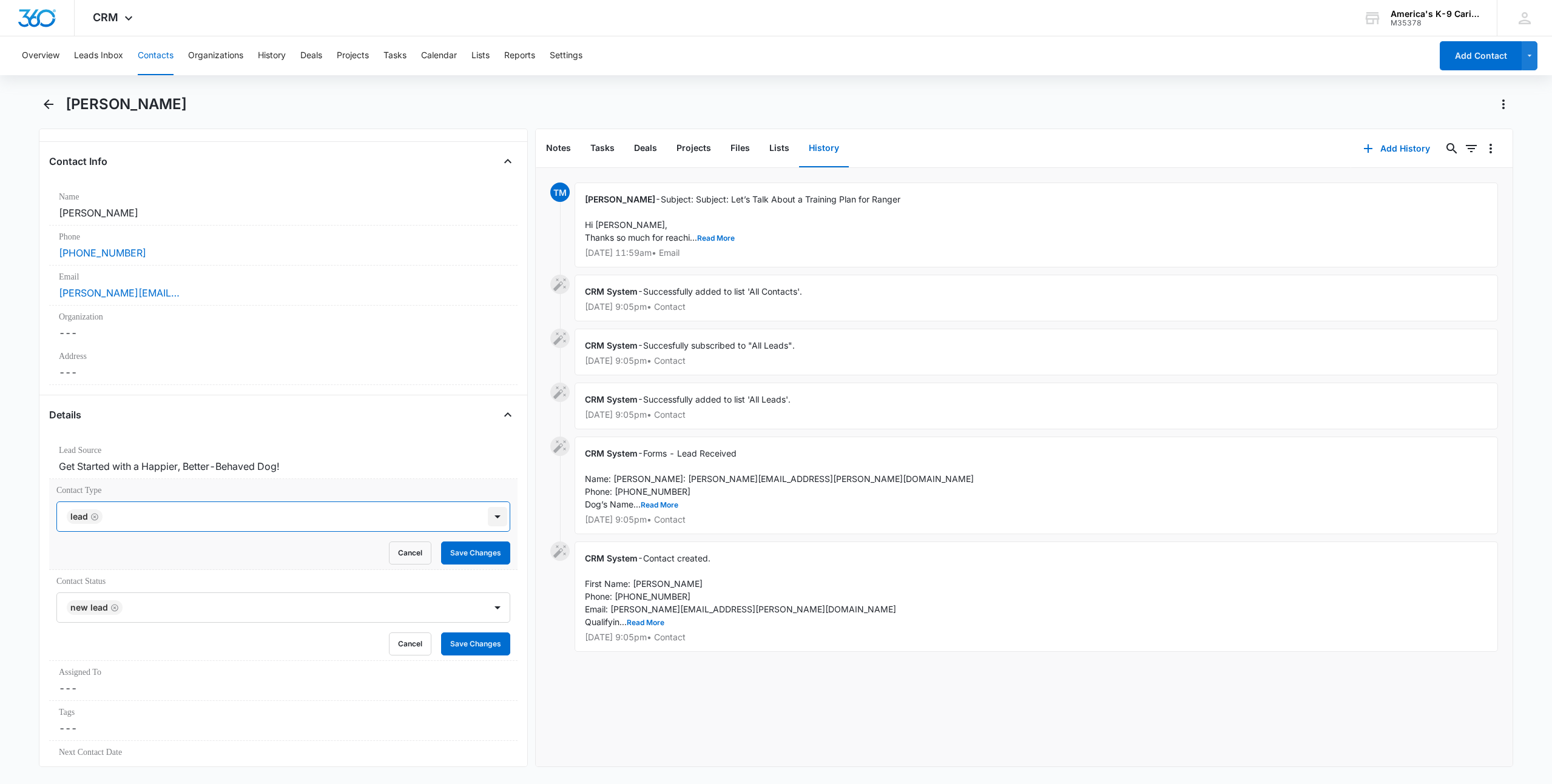
click at [490, 516] on div at bounding box center [497, 516] width 19 height 19
click at [53, 103] on icon "Back" at bounding box center [48, 104] width 15 height 15
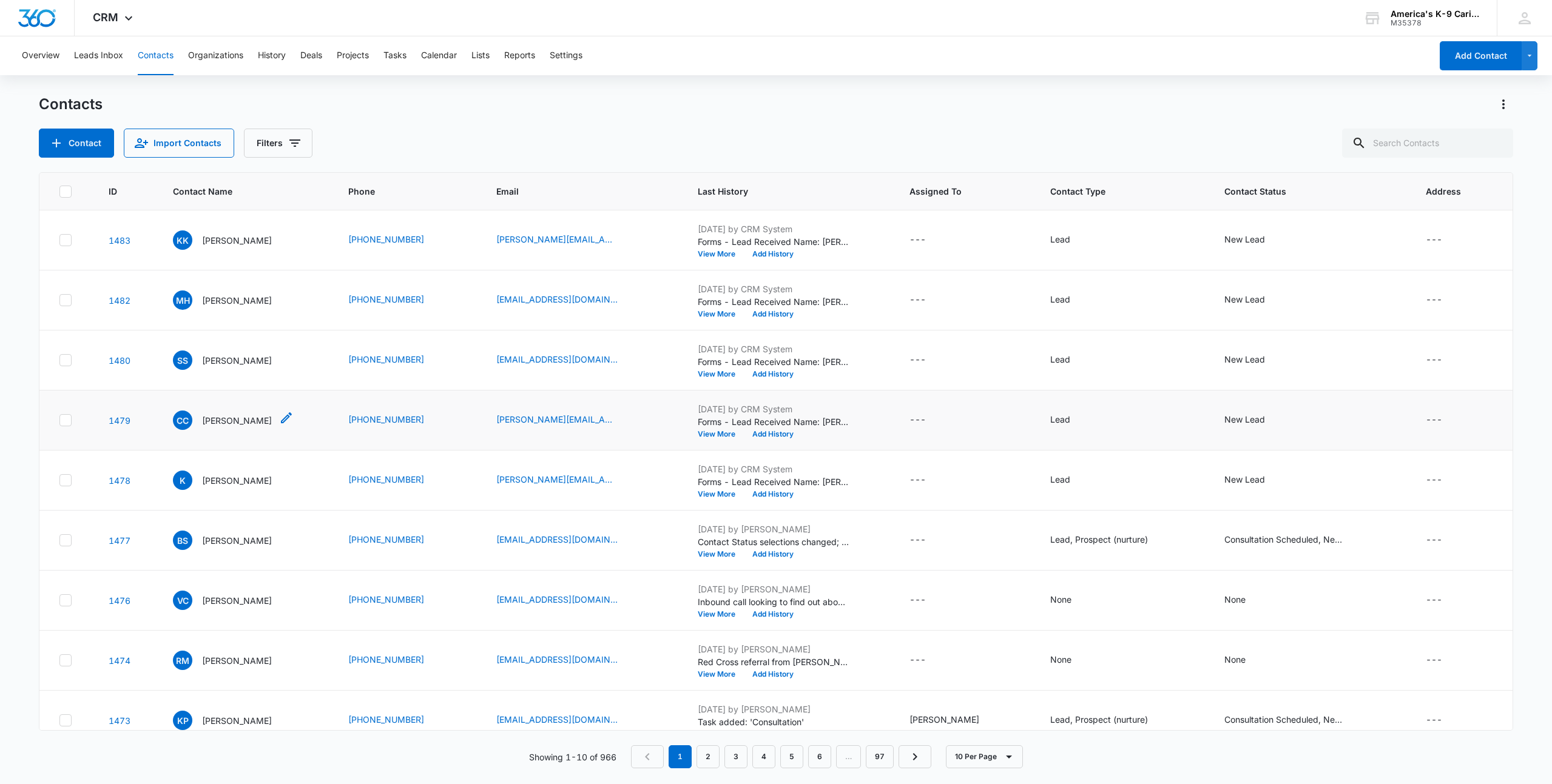
click at [223, 422] on p "[PERSON_NAME]" at bounding box center [236, 421] width 70 height 13
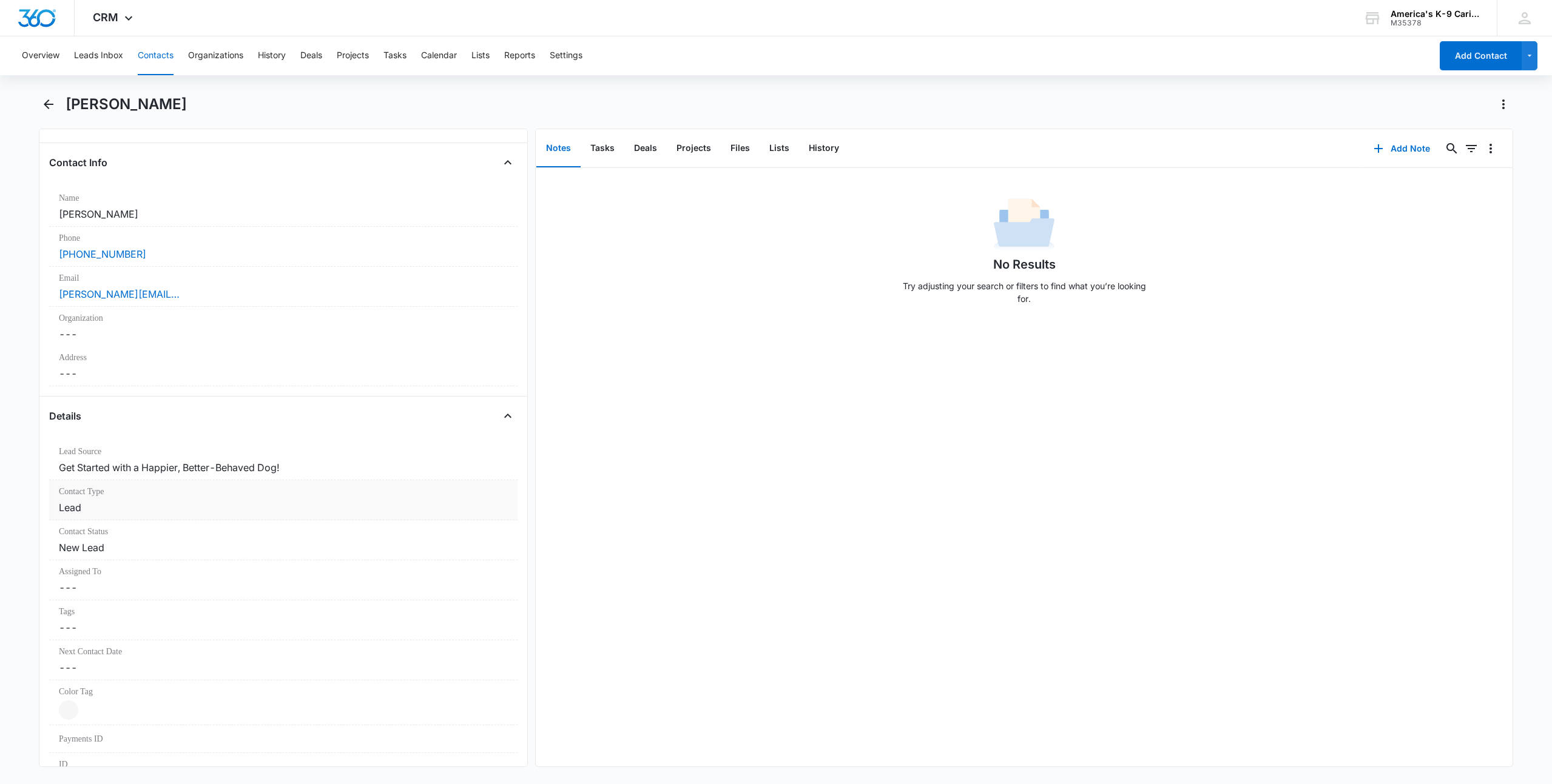
scroll to position [182, 0]
click at [476, 497] on div "Contact Type Cancel Save Changes Lead" at bounding box center [283, 499] width 469 height 40
click at [435, 519] on div at bounding box center [288, 517] width 363 height 17
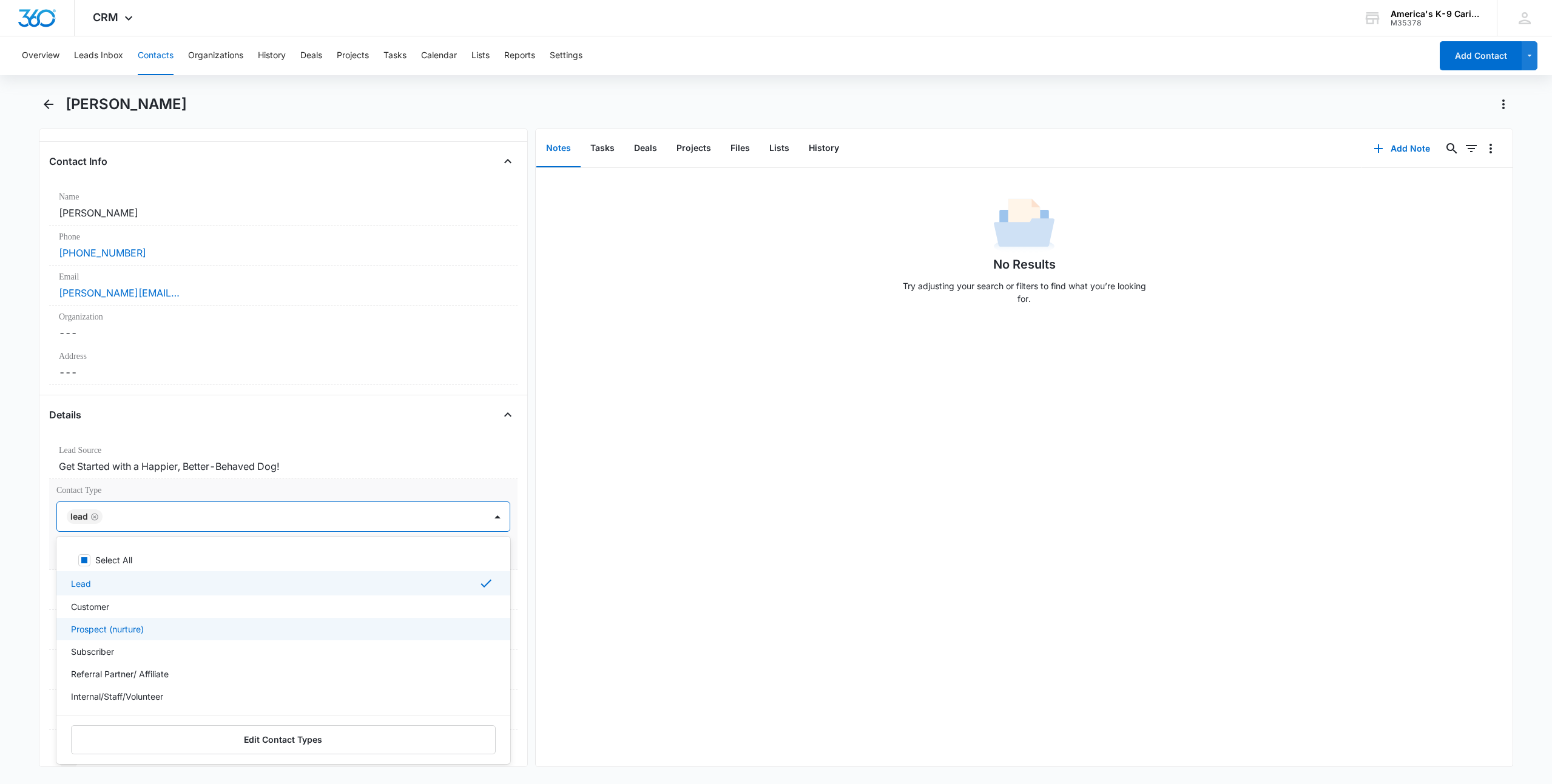
click at [370, 632] on div "Prospect (nurture)" at bounding box center [283, 629] width 423 height 13
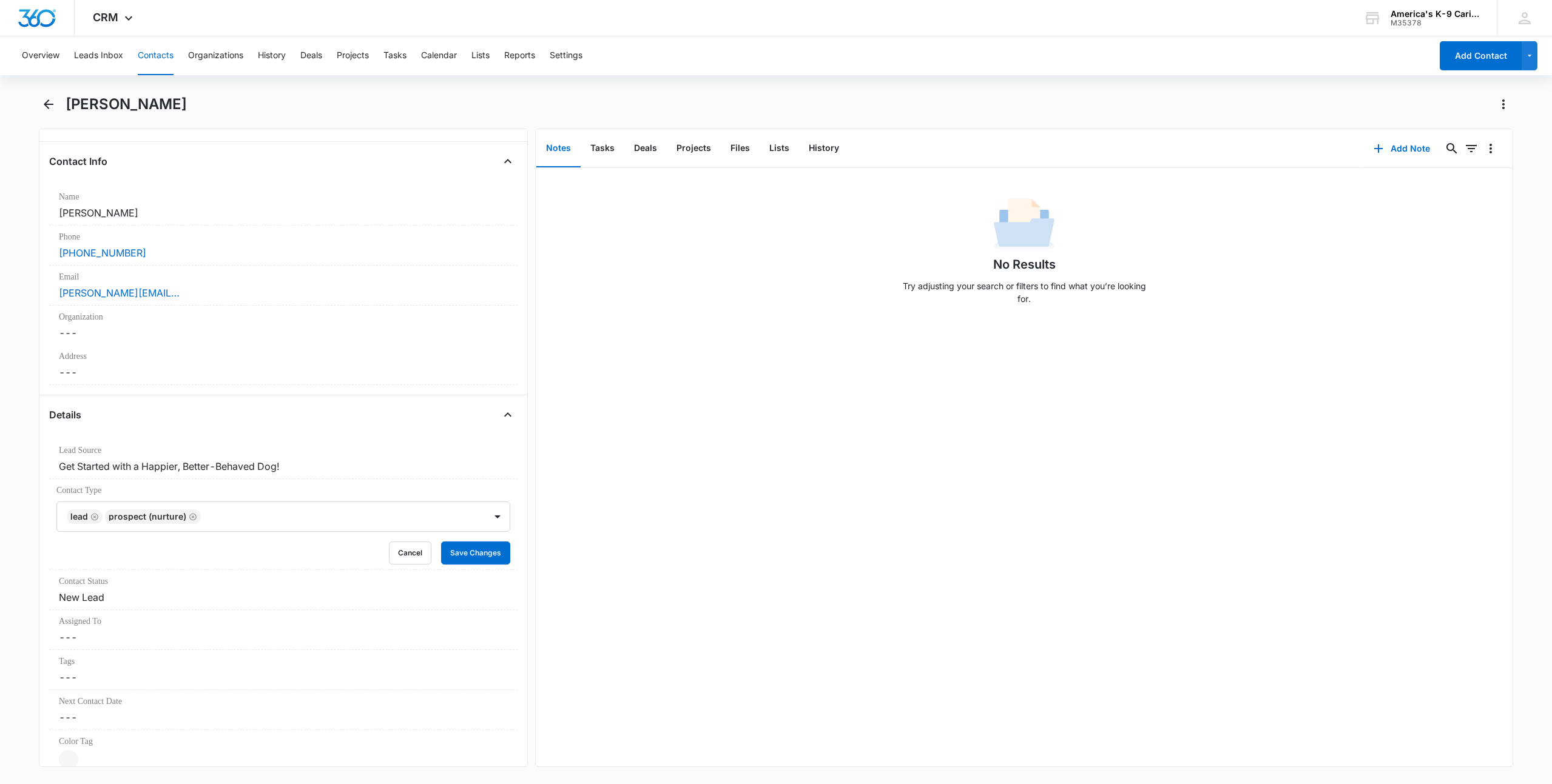
click at [511, 455] on div "Remove CC [PERSON_NAME] Contact Info Name Cancel Save Changes [PERSON_NAME] Pho…" at bounding box center [283, 448] width 489 height 639
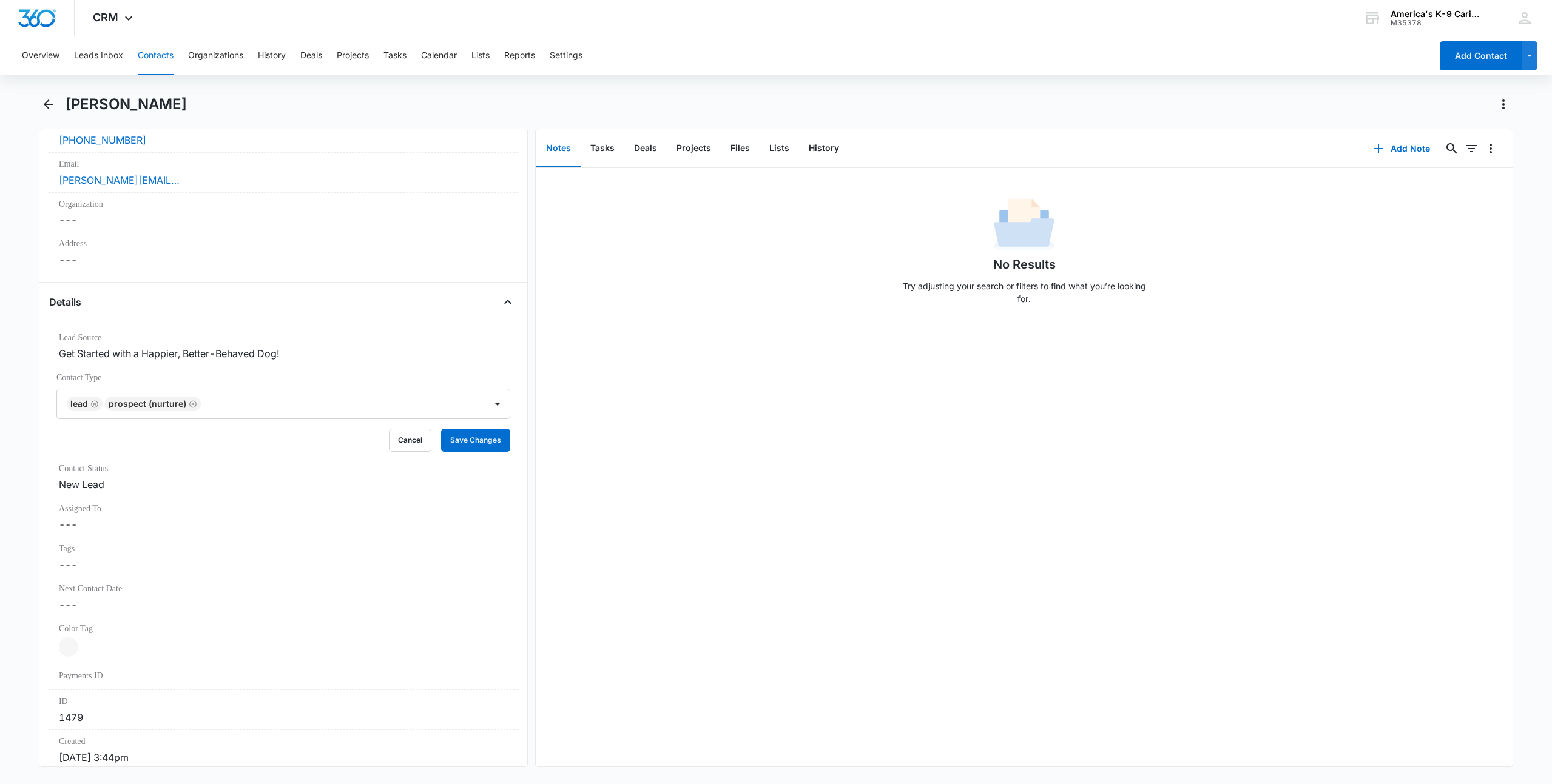
scroll to position [303, 0]
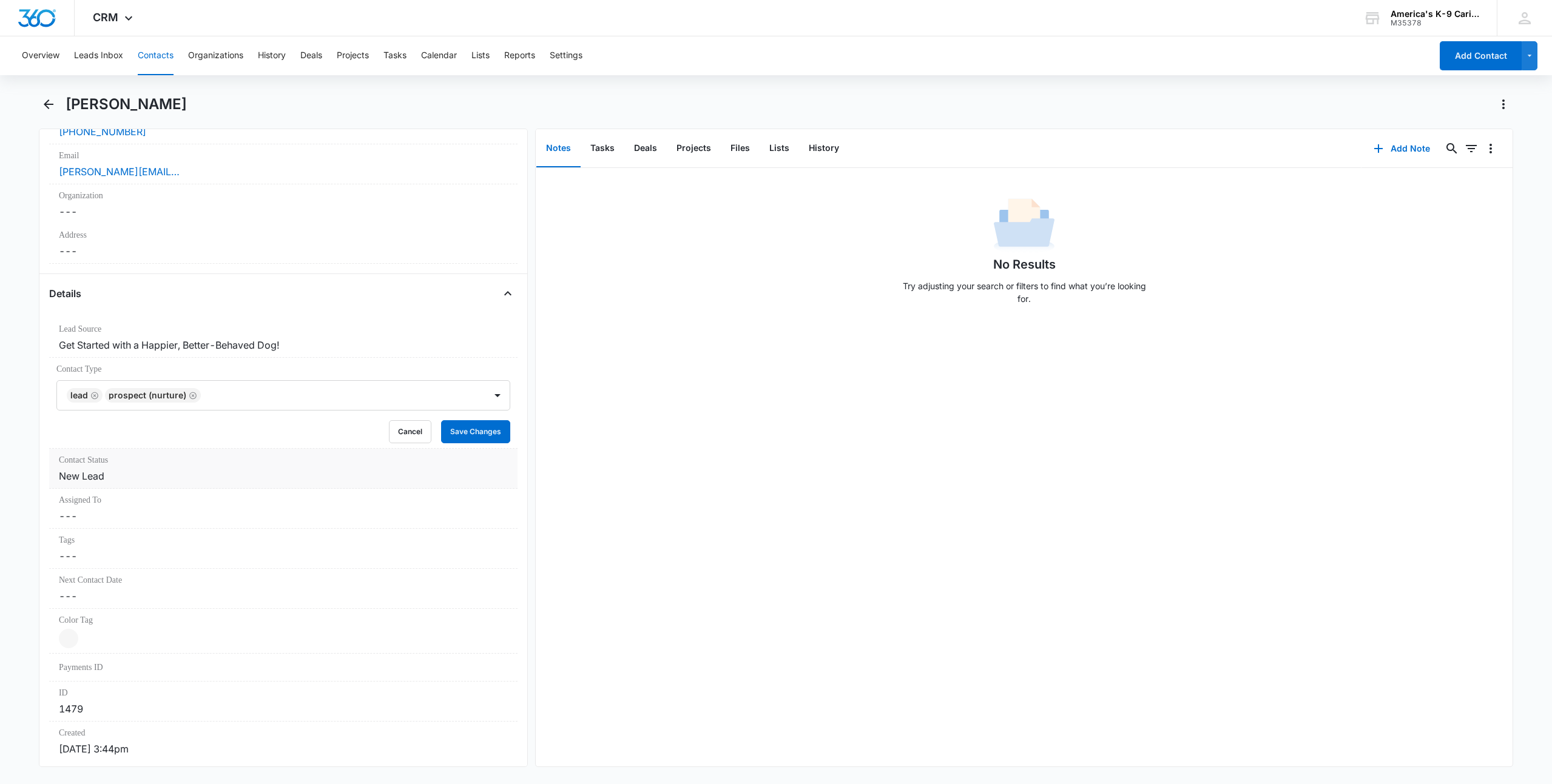
click at [464, 482] on dd "Cancel Save Changes New Lead" at bounding box center [283, 475] width 449 height 15
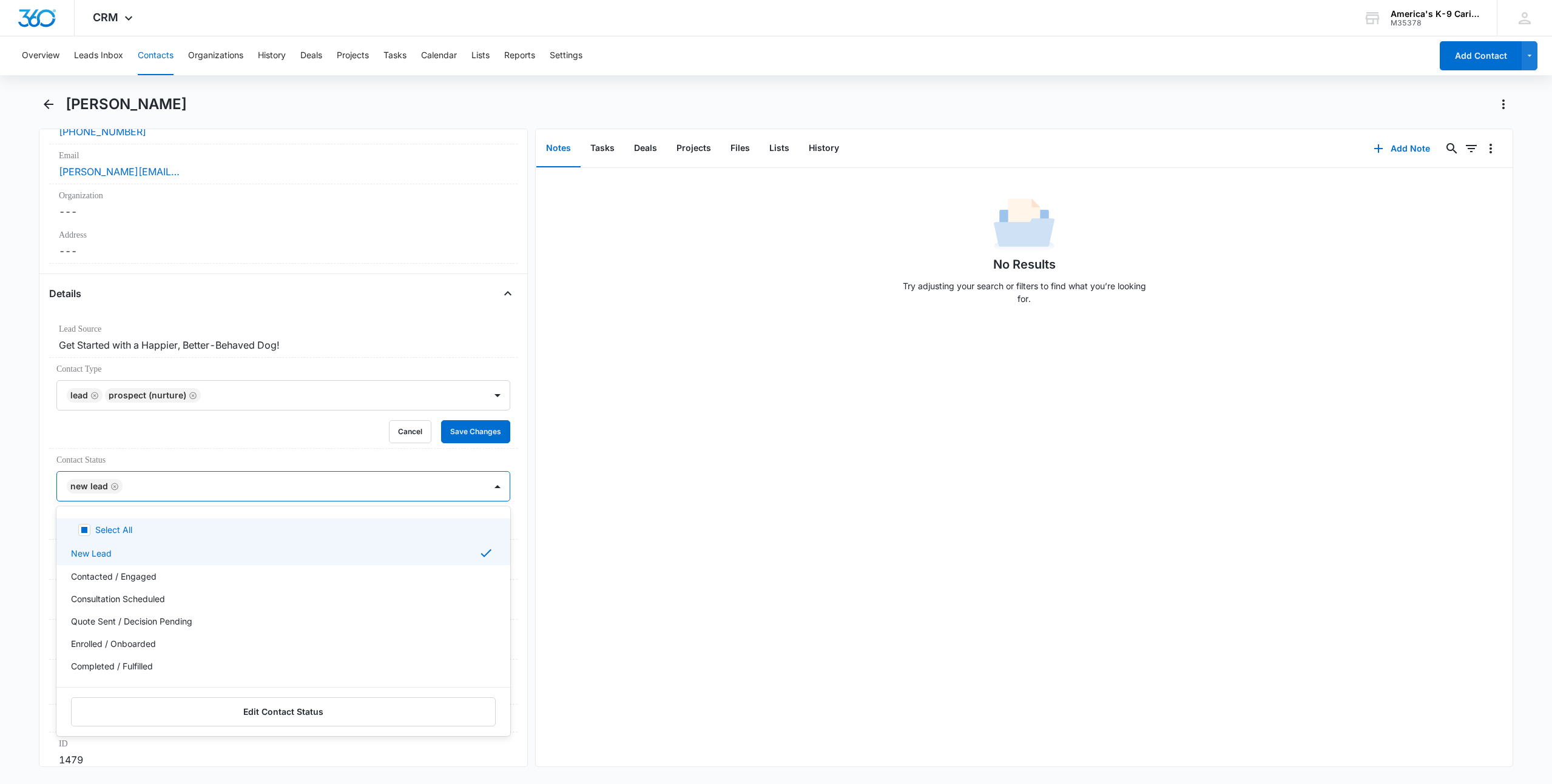
click at [488, 487] on div at bounding box center [497, 486] width 19 height 19
click at [260, 597] on div "Consultation Scheduled" at bounding box center [283, 599] width 423 height 13
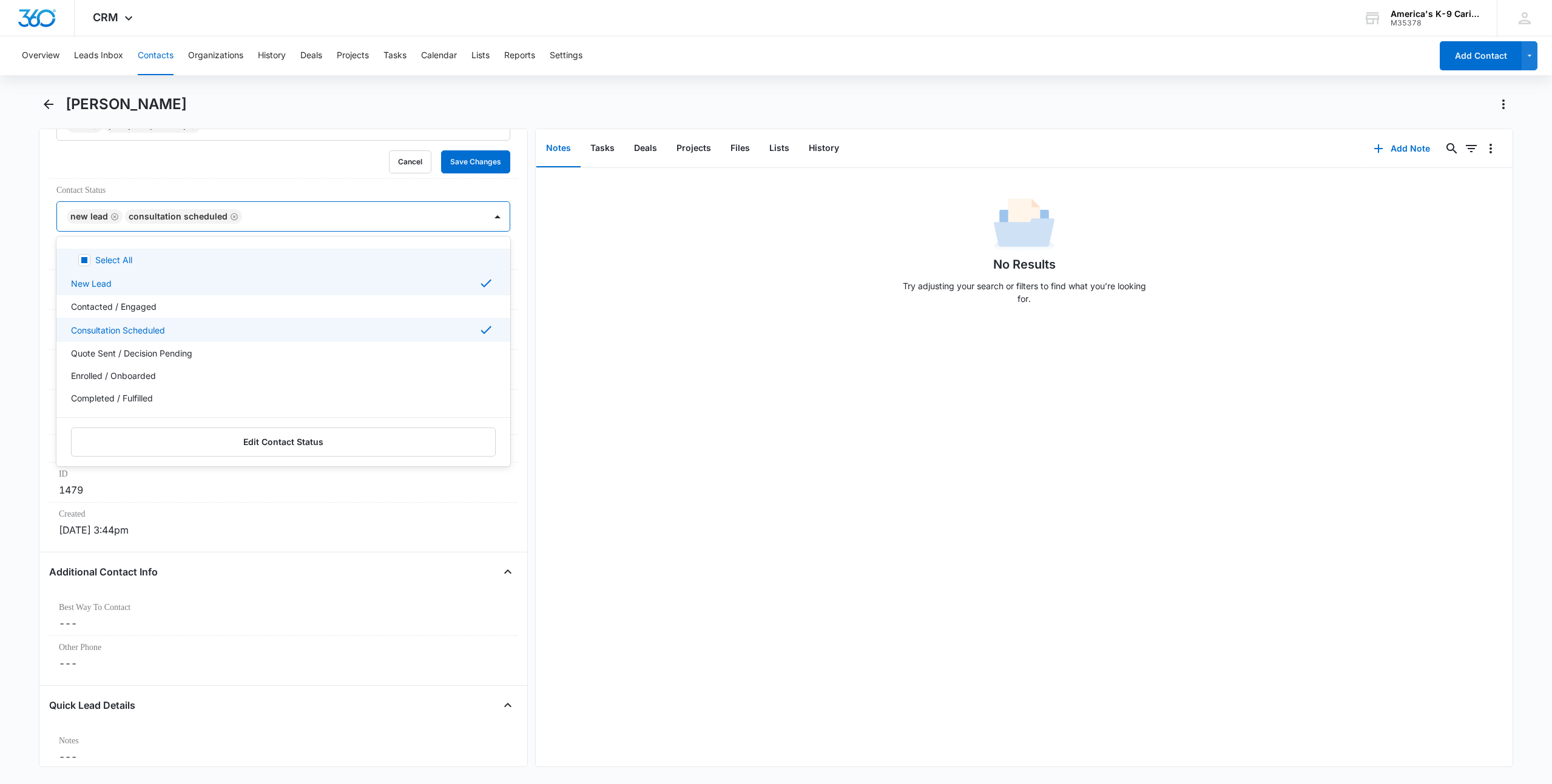
scroll to position [489, 0]
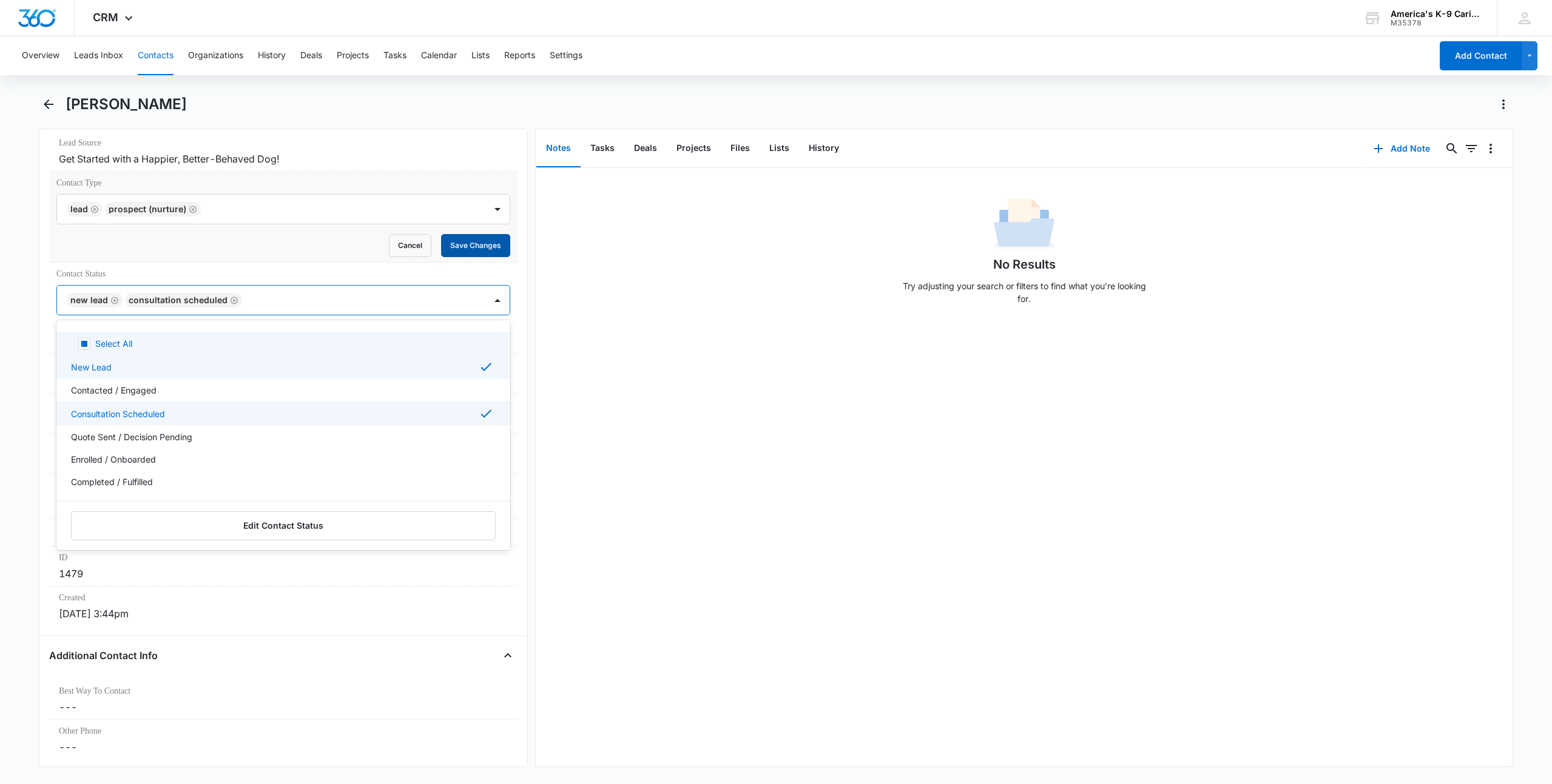
click at [467, 246] on button "Save Changes" at bounding box center [476, 245] width 70 height 23
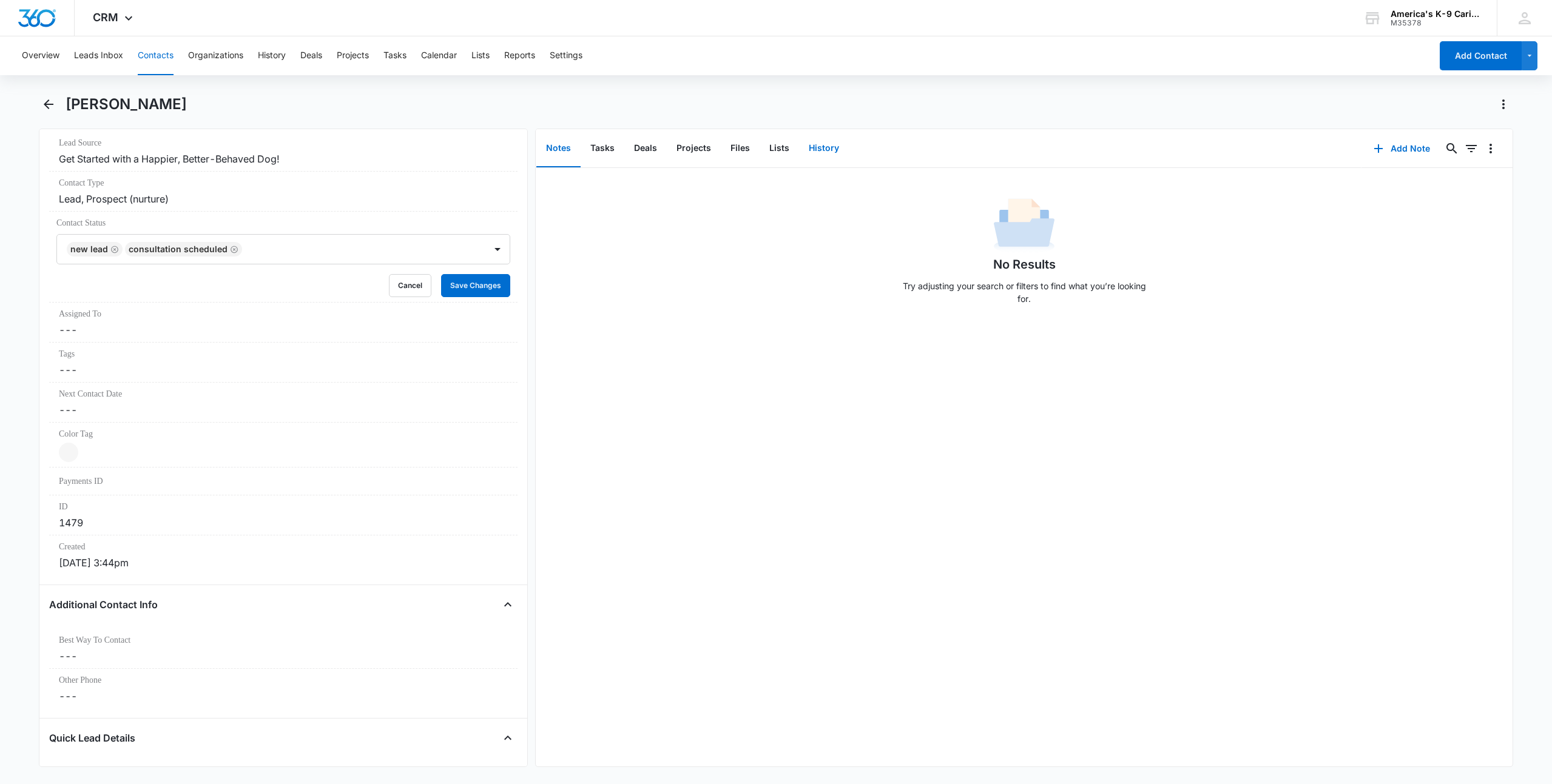
click at [822, 149] on button "History" at bounding box center [823, 148] width 50 height 37
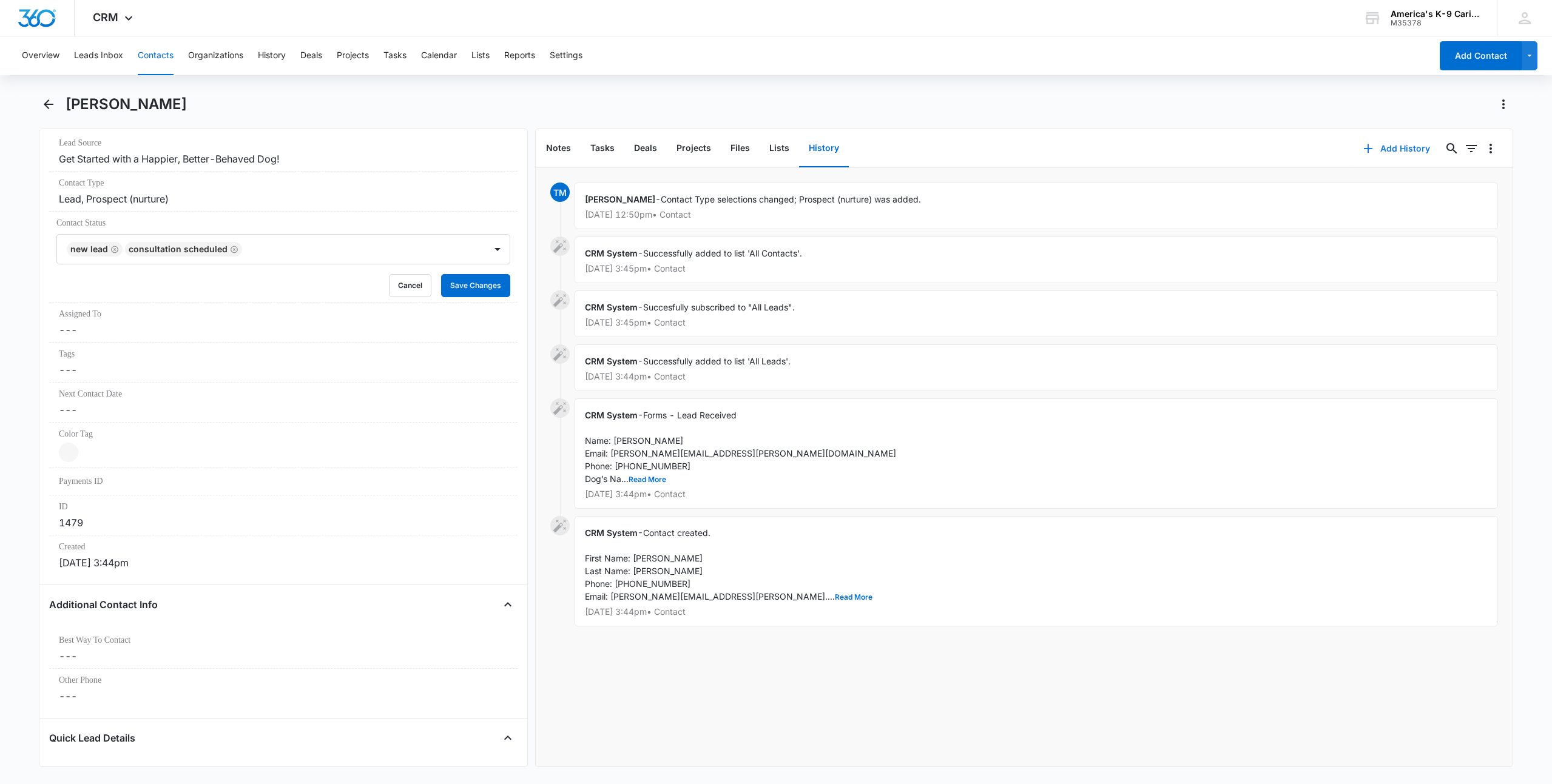
click at [1394, 151] on button "Add History" at bounding box center [1396, 148] width 91 height 29
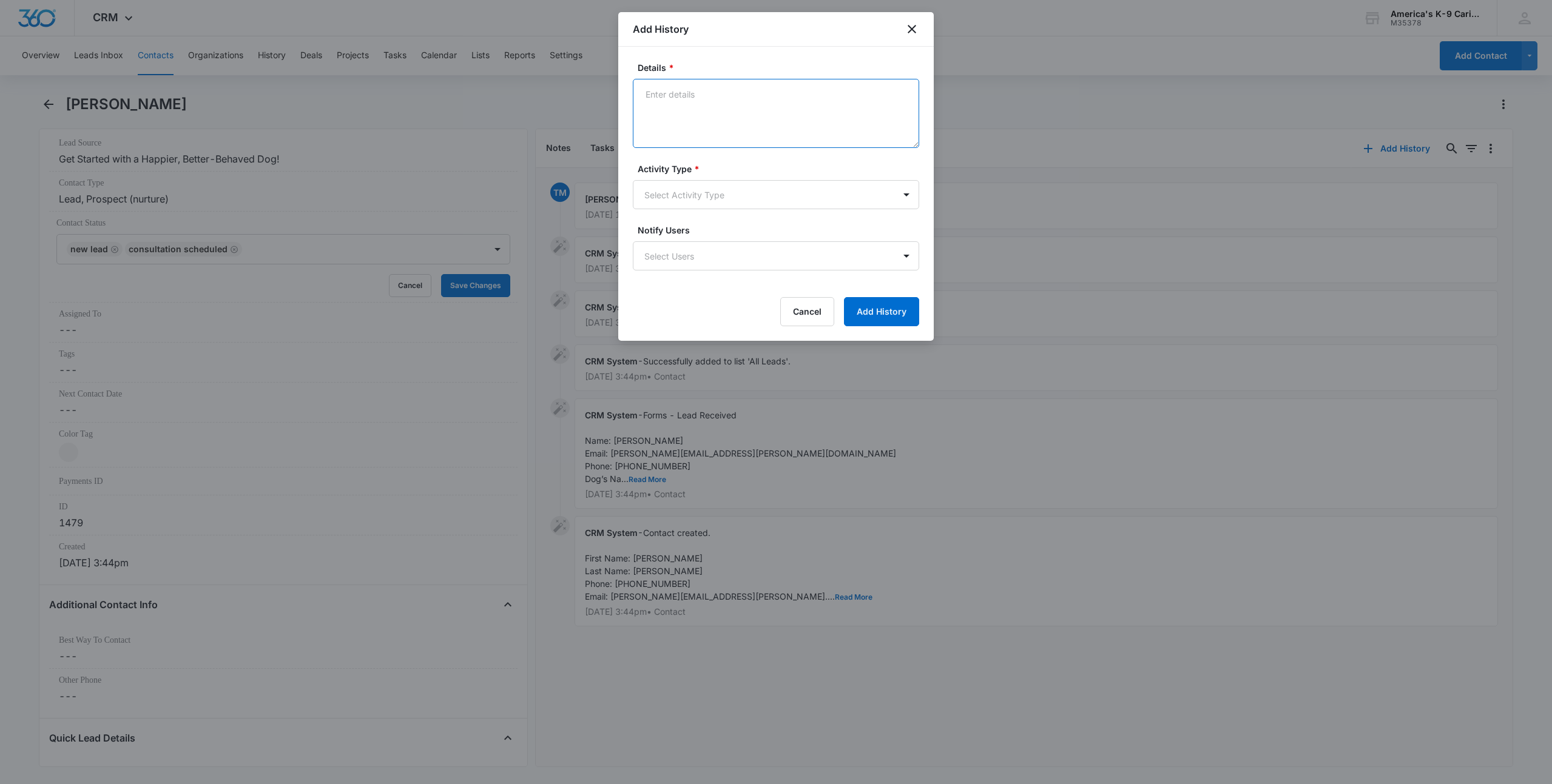
click at [666, 101] on textarea "Details *" at bounding box center [776, 114] width 286 height 70
type textarea "Consultation Scheduled for [DATE]"
click at [892, 312] on button "Add History" at bounding box center [881, 311] width 76 height 29
click at [902, 196] on body "CRM Apps Reputation Websites Forms CRM Email Social Shop Payments POS Content A…" at bounding box center [776, 392] width 1552 height 784
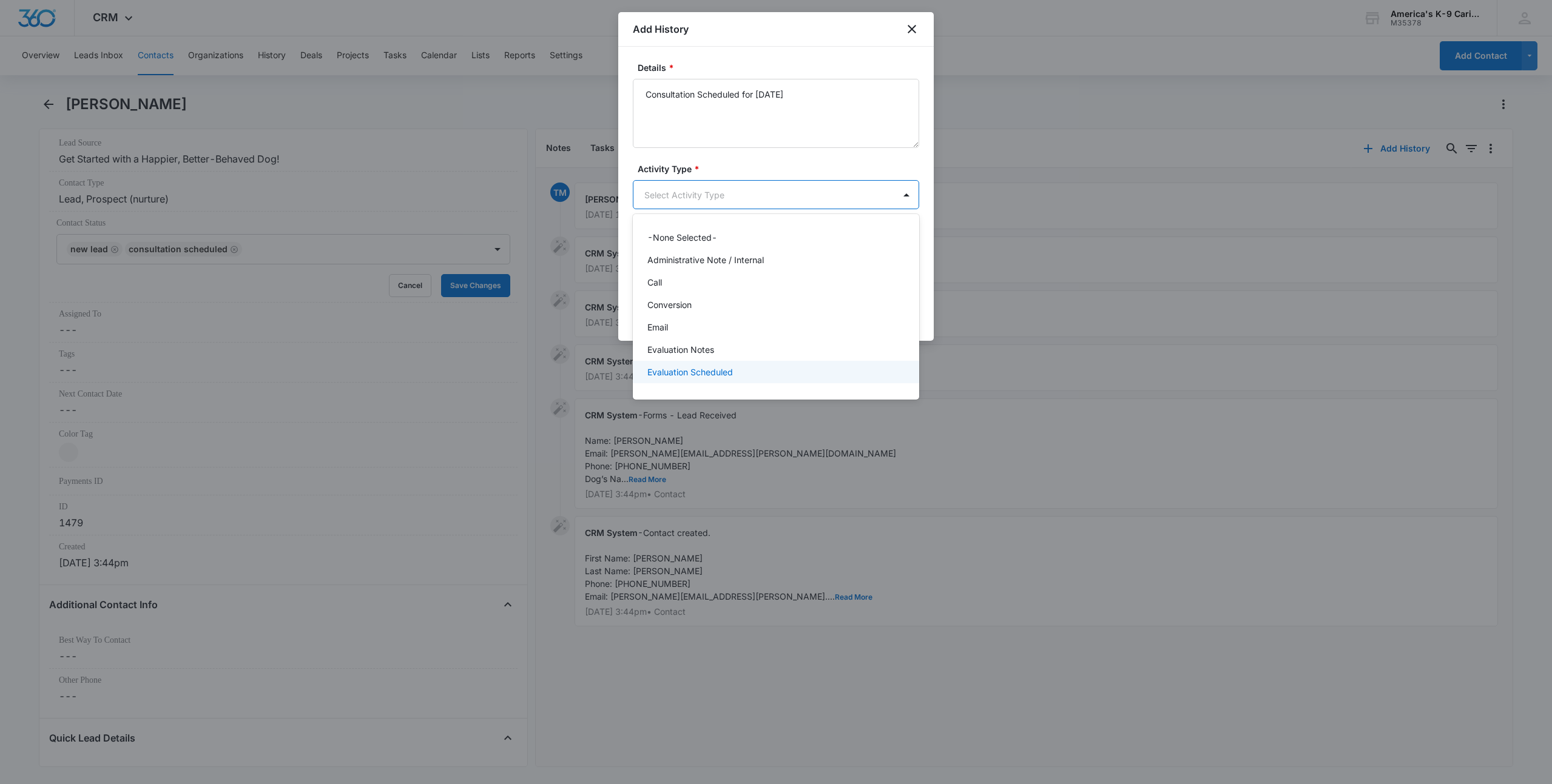
click at [777, 369] on div "Evaluation Scheduled" at bounding box center [774, 372] width 255 height 13
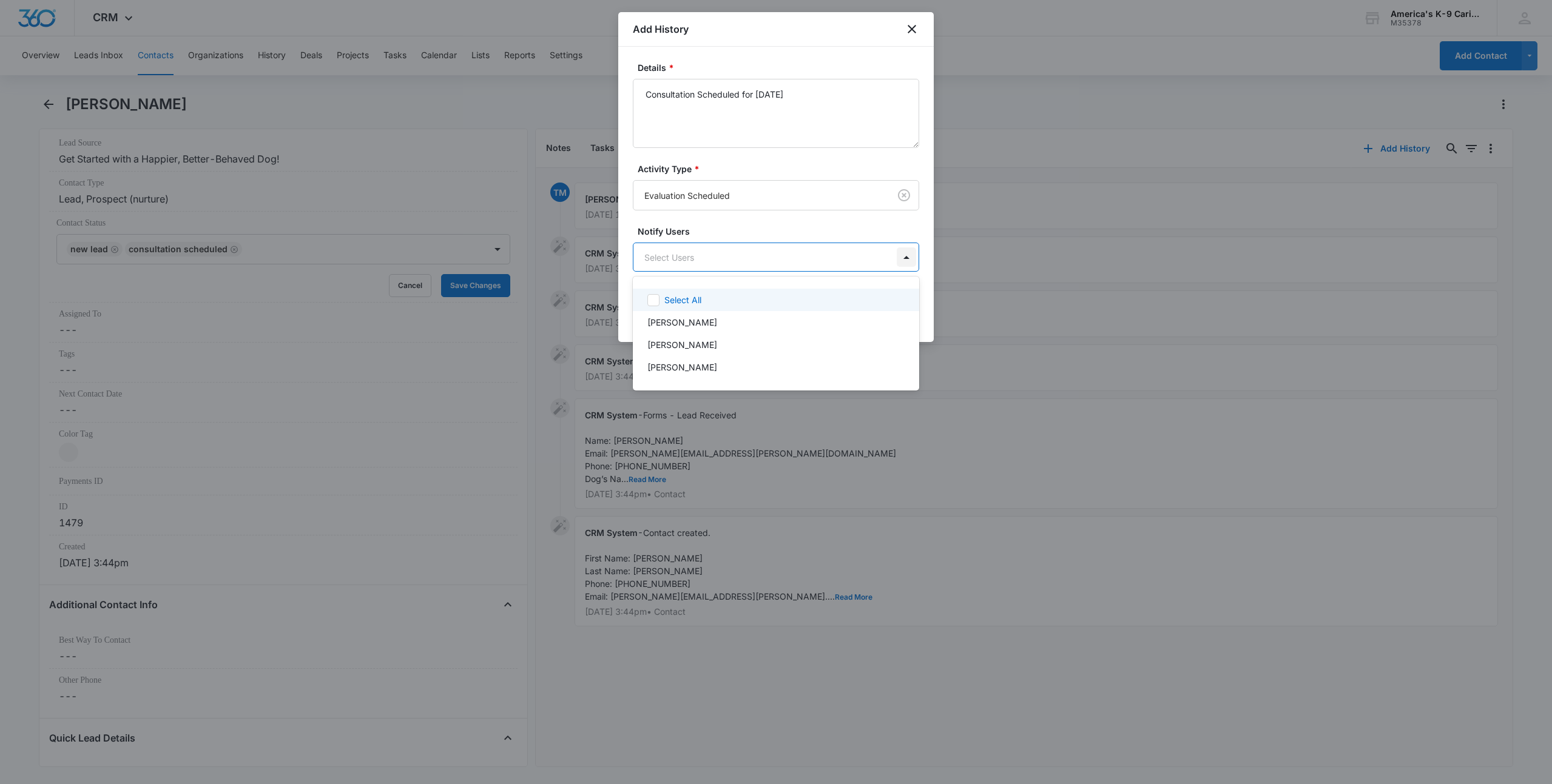
click at [903, 256] on body "CRM Apps Reputation Websites Forms CRM Email Social Shop Payments POS Content A…" at bounding box center [776, 392] width 1552 height 784
click at [656, 299] on icon at bounding box center [653, 300] width 7 height 5
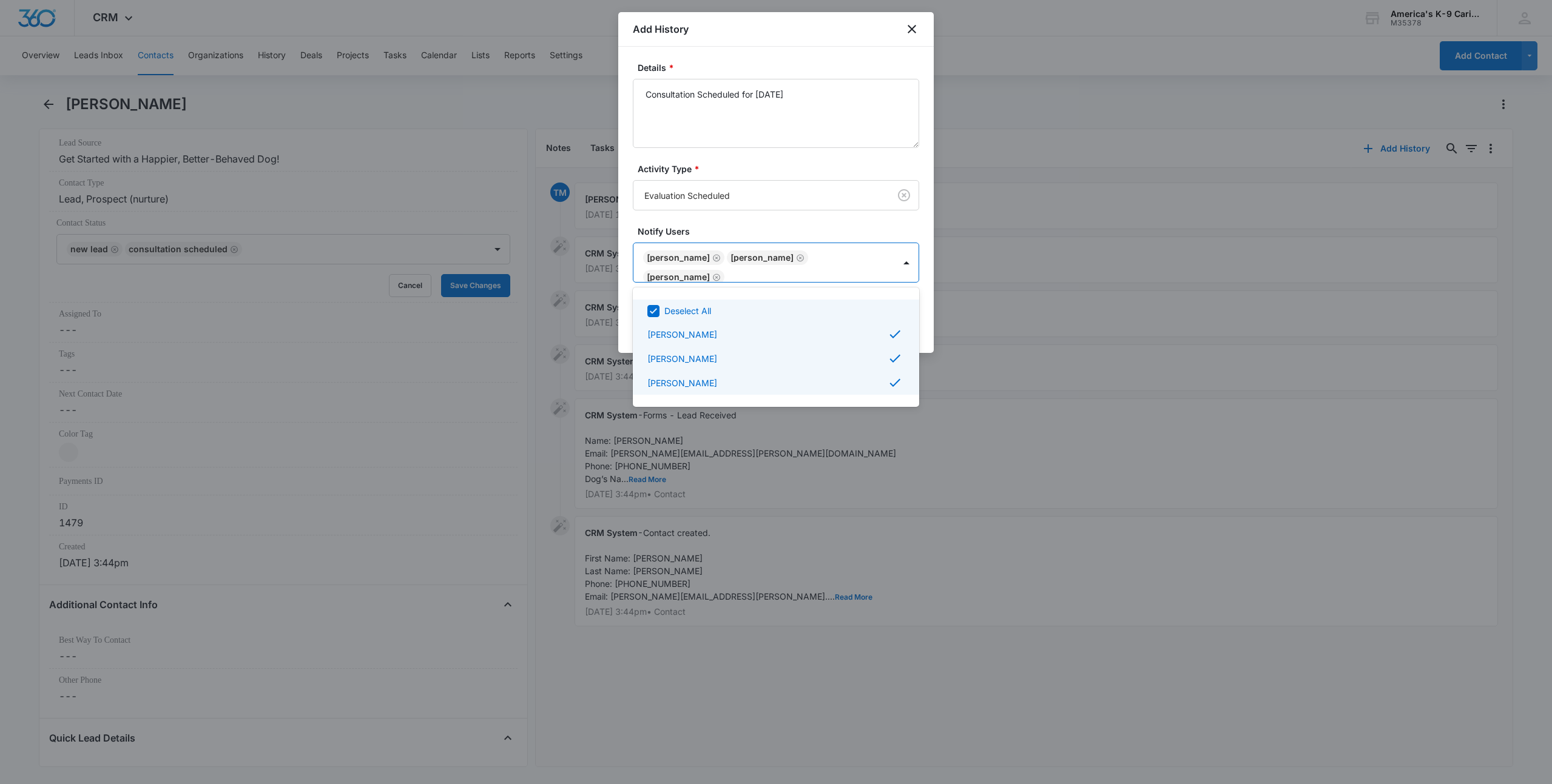
click at [924, 221] on div at bounding box center [776, 392] width 1552 height 784
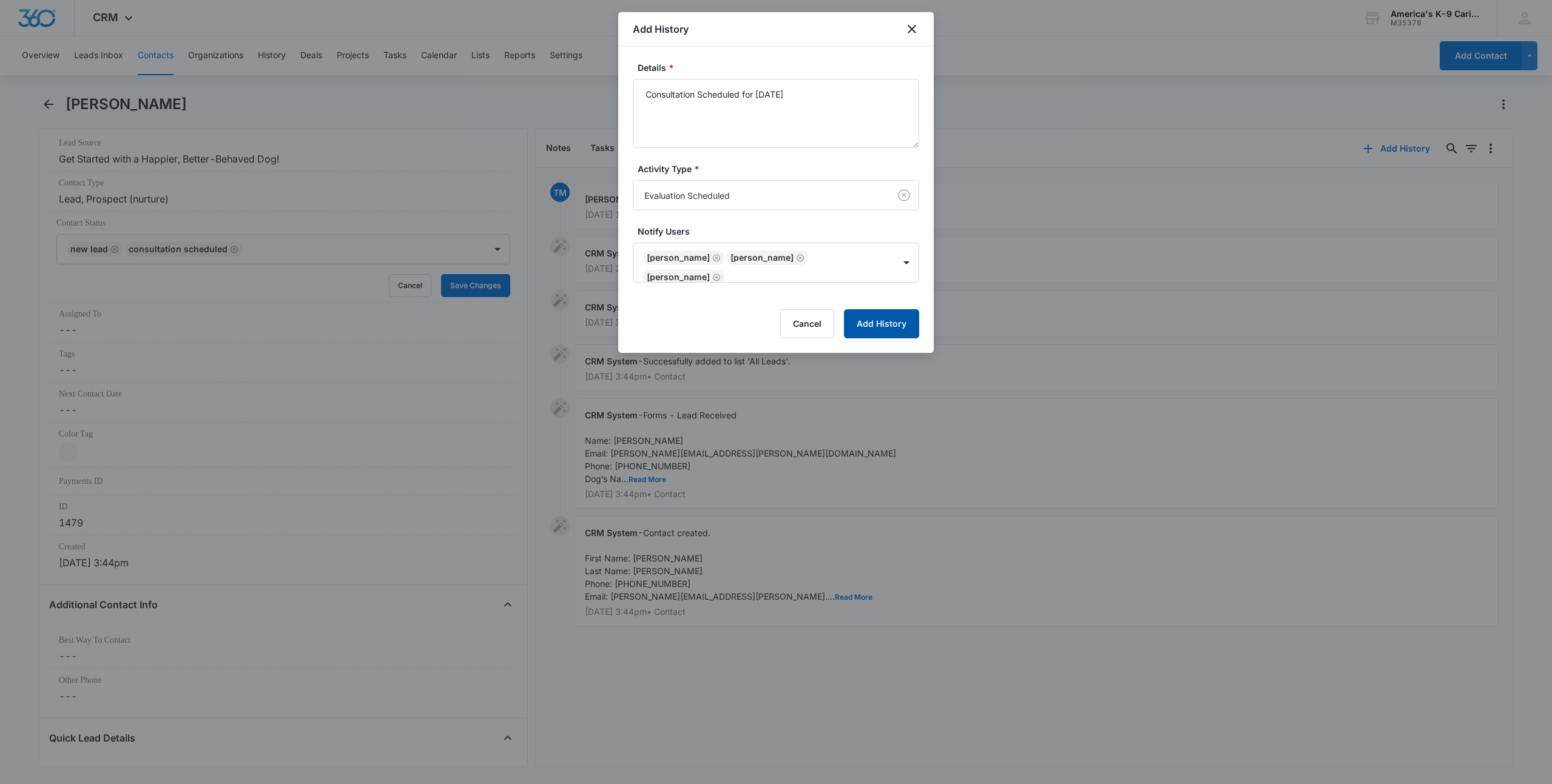
click at [876, 320] on button "Add History" at bounding box center [881, 323] width 76 height 29
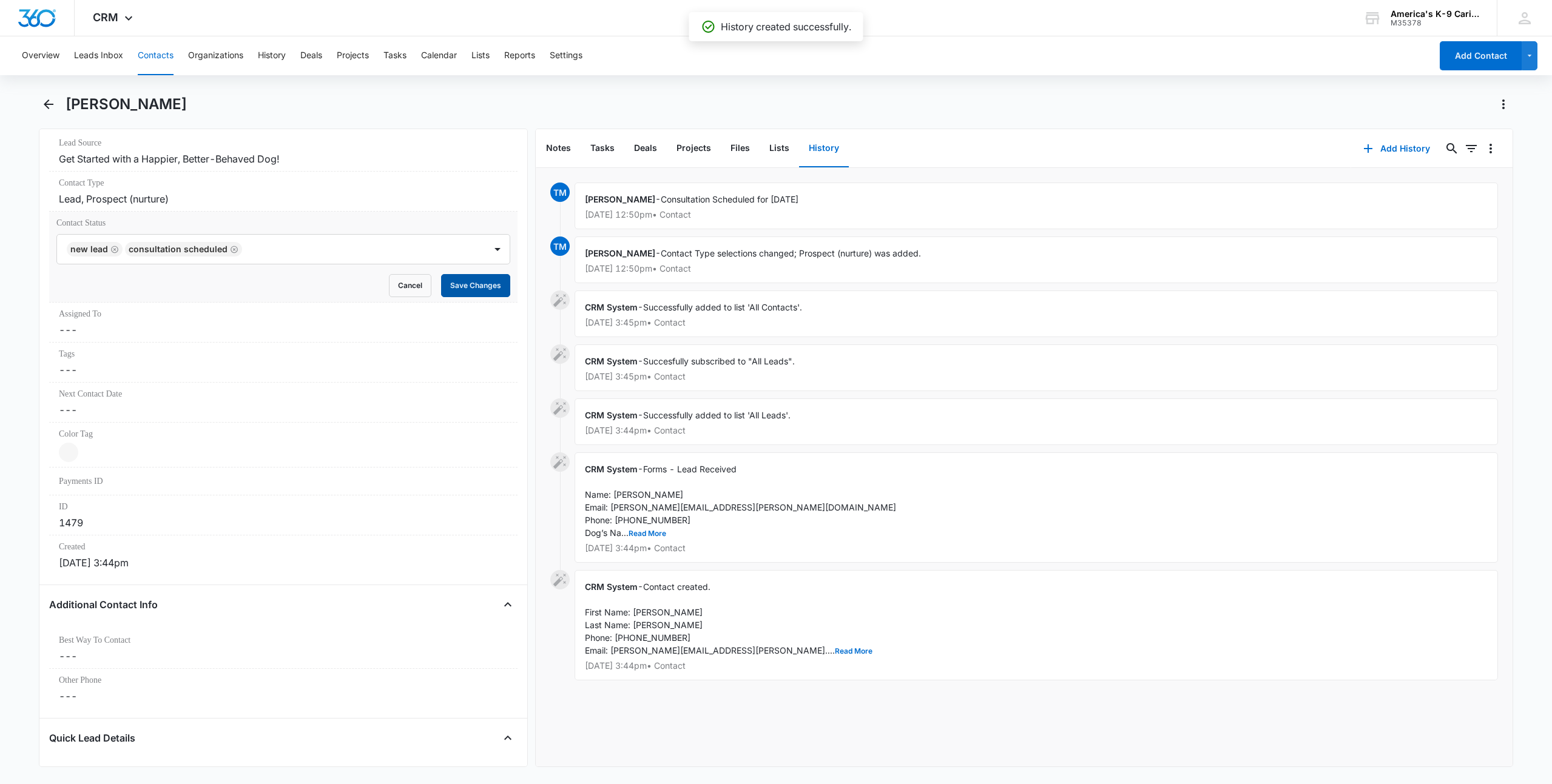
click at [452, 283] on button "Save Changes" at bounding box center [476, 285] width 70 height 23
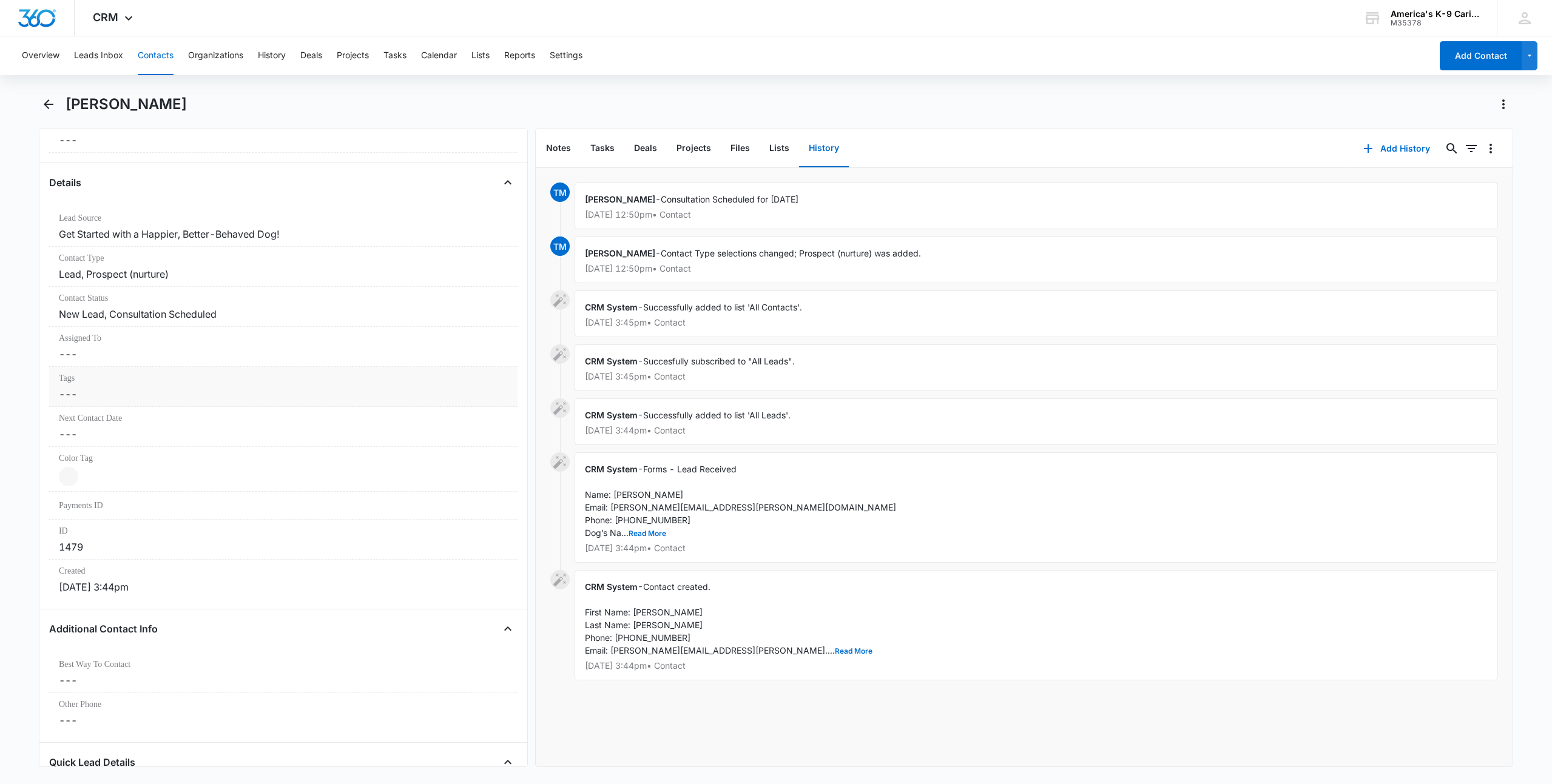
scroll to position [369, 0]
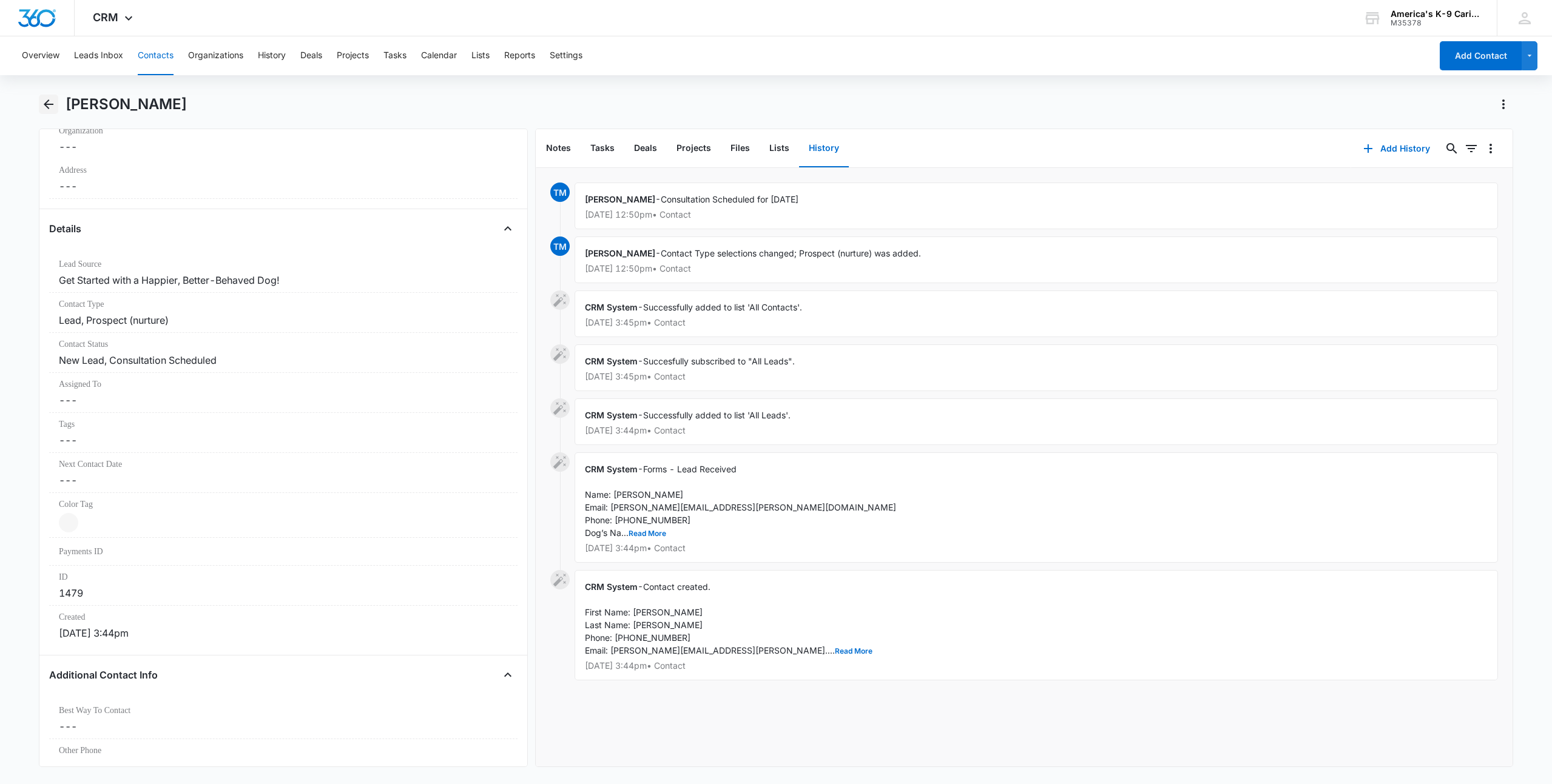
click at [46, 103] on icon "Back" at bounding box center [48, 103] width 10 height 10
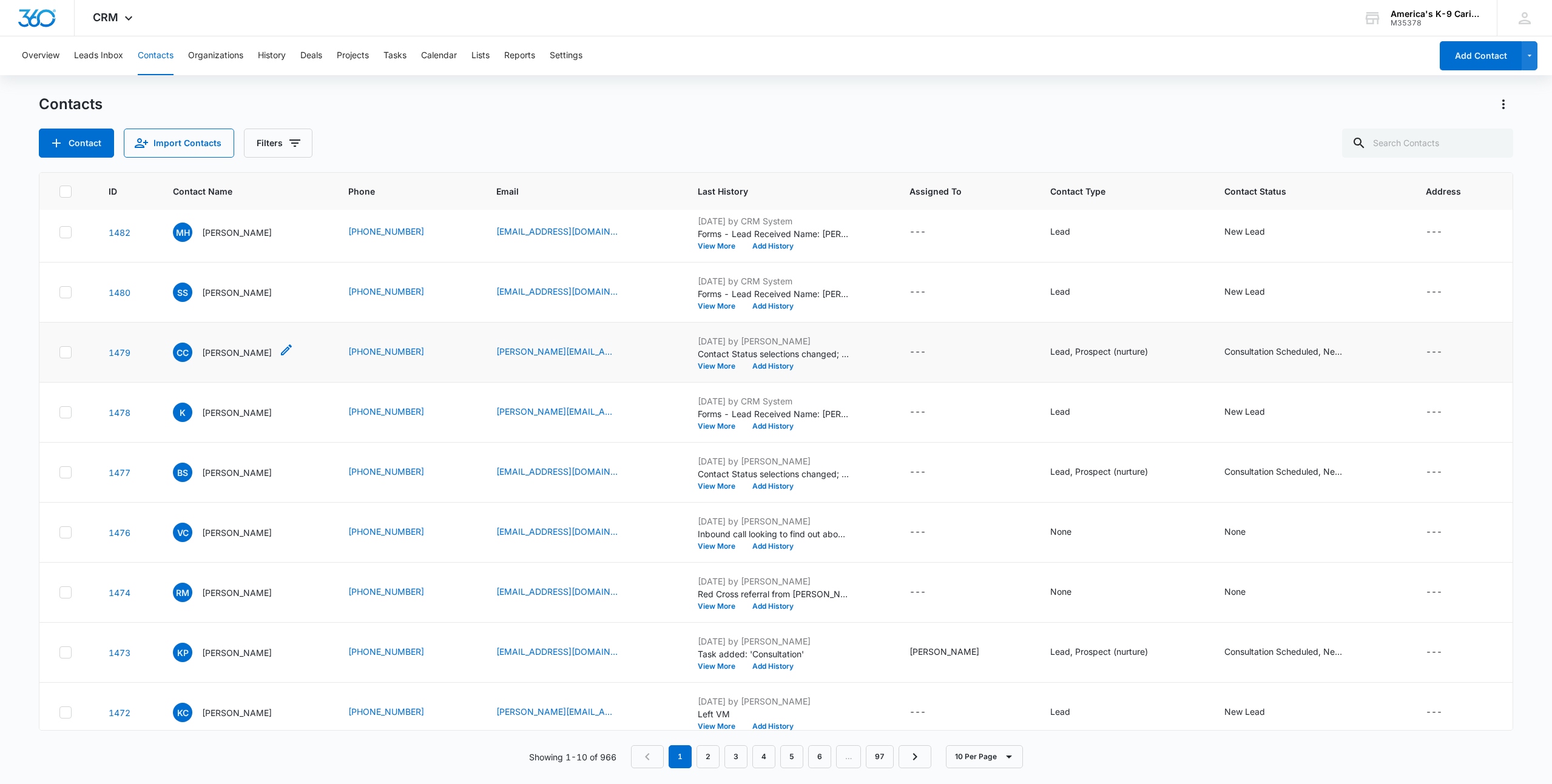
scroll to position [80, 0]
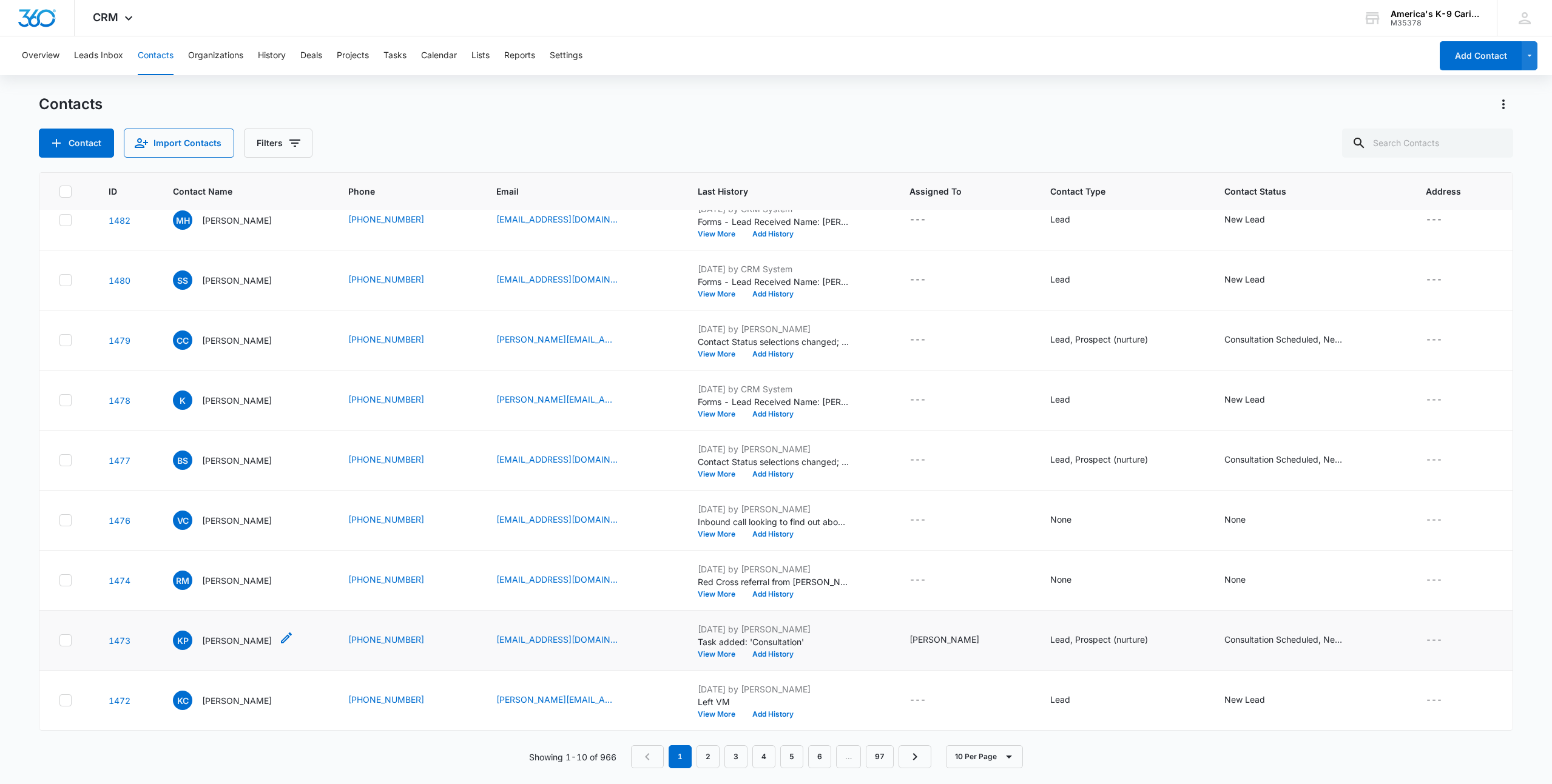
click at [234, 639] on p "[PERSON_NAME]" at bounding box center [236, 641] width 70 height 13
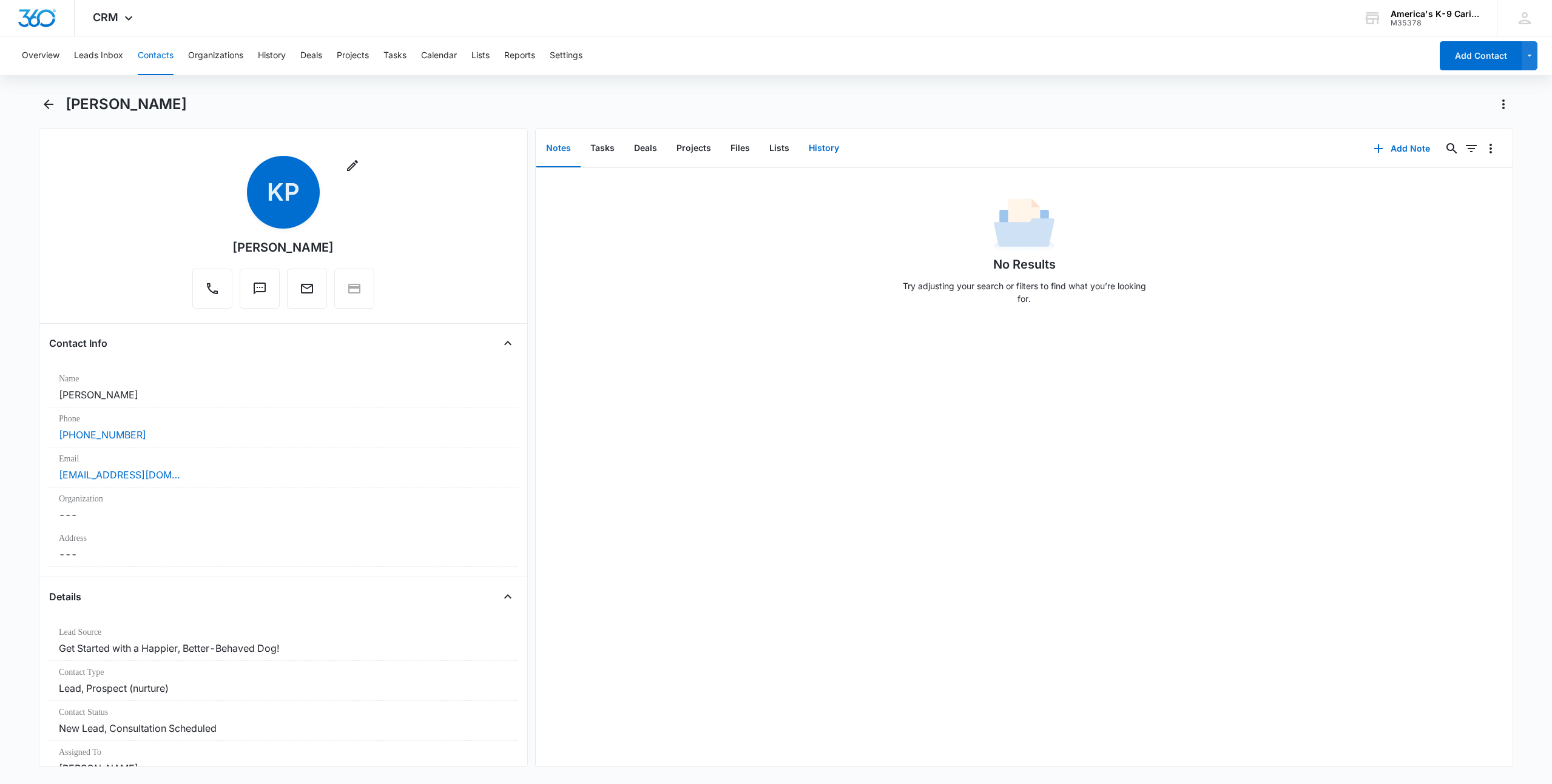
click at [815, 146] on button "History" at bounding box center [823, 148] width 50 height 37
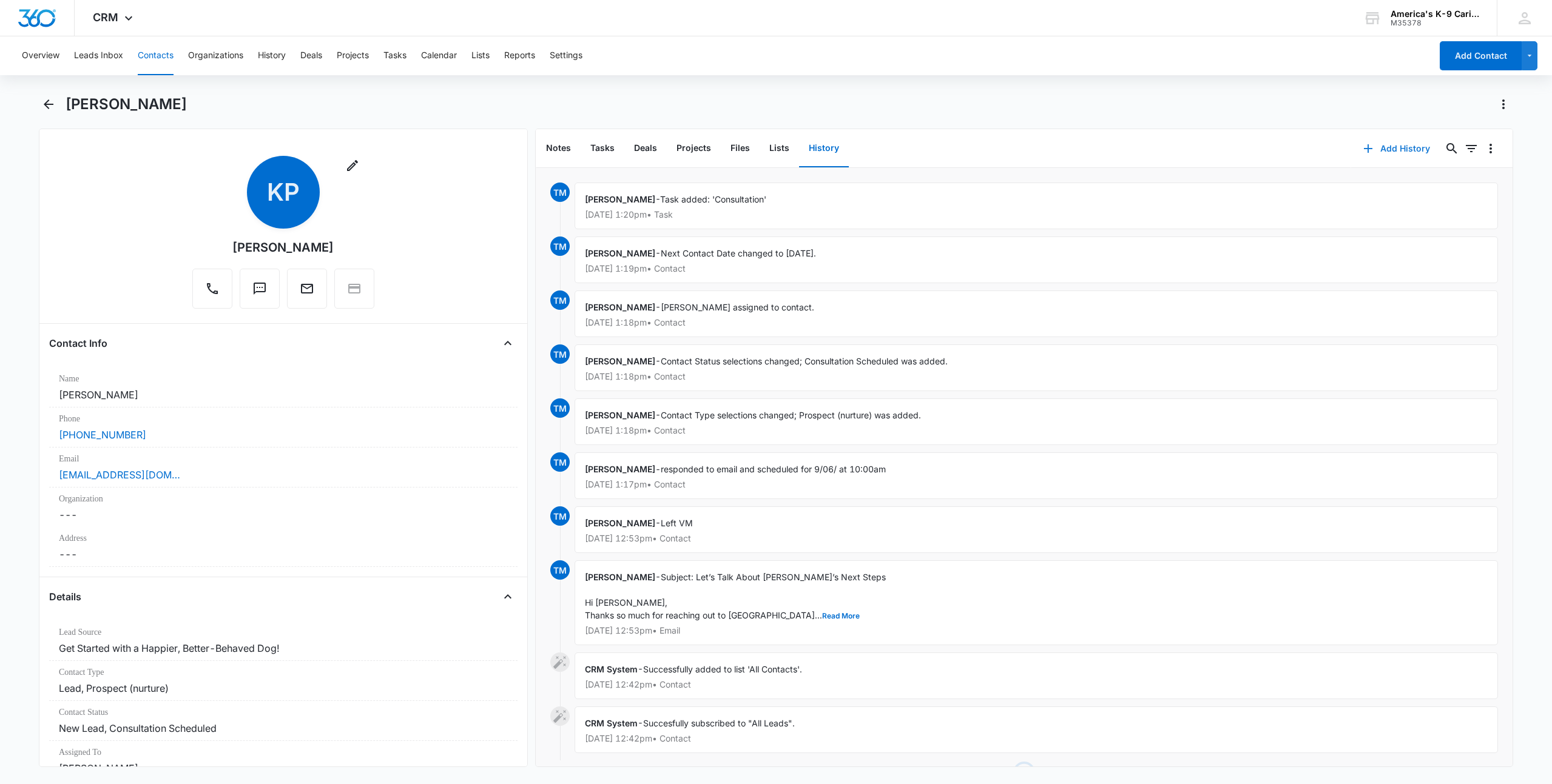
click at [1401, 151] on button "Add History" at bounding box center [1396, 148] width 91 height 29
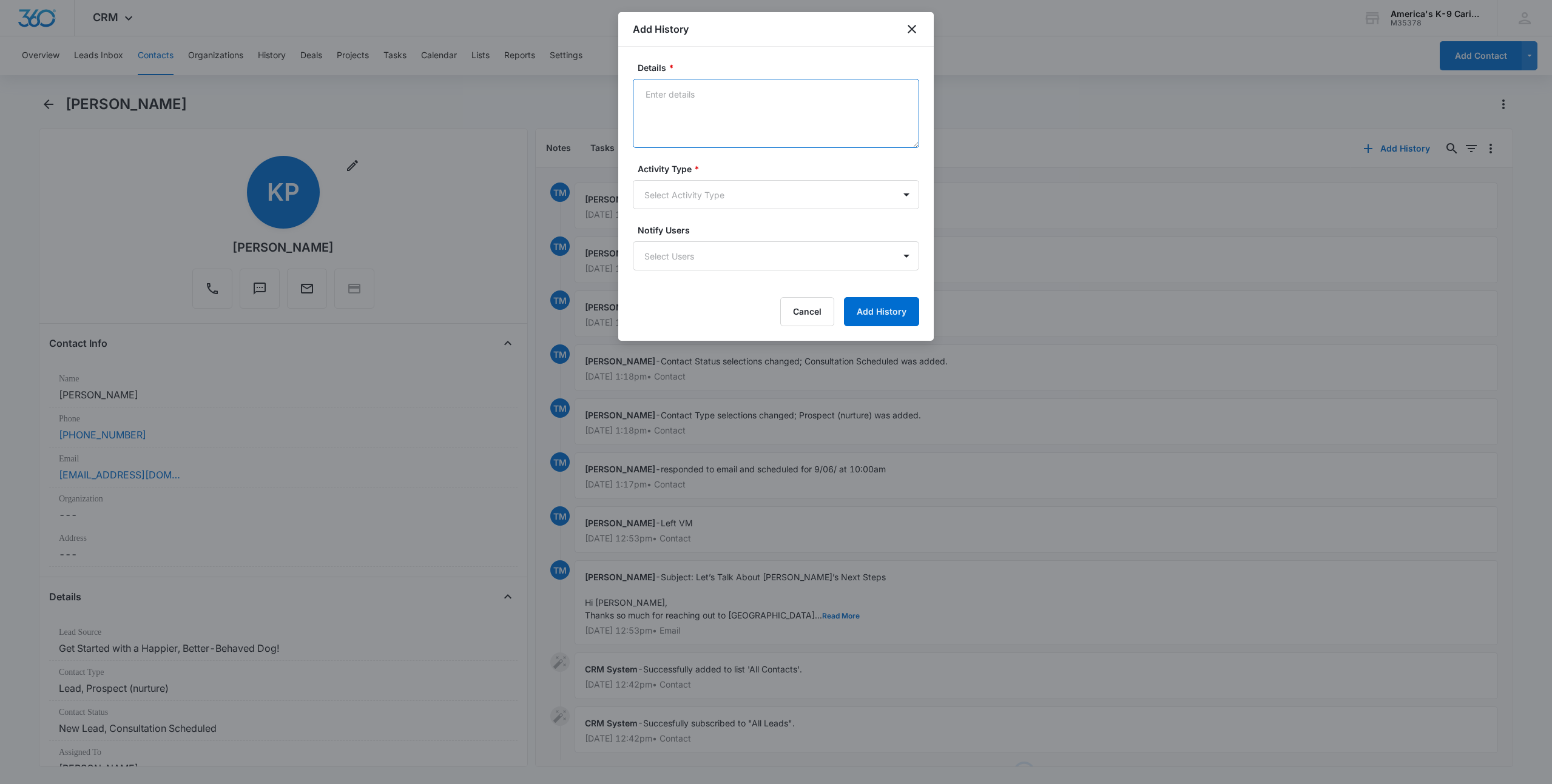
click at [682, 93] on textarea "Details *" at bounding box center [776, 114] width 286 height 70
type textarea "Consultation scheduled [DATE]"
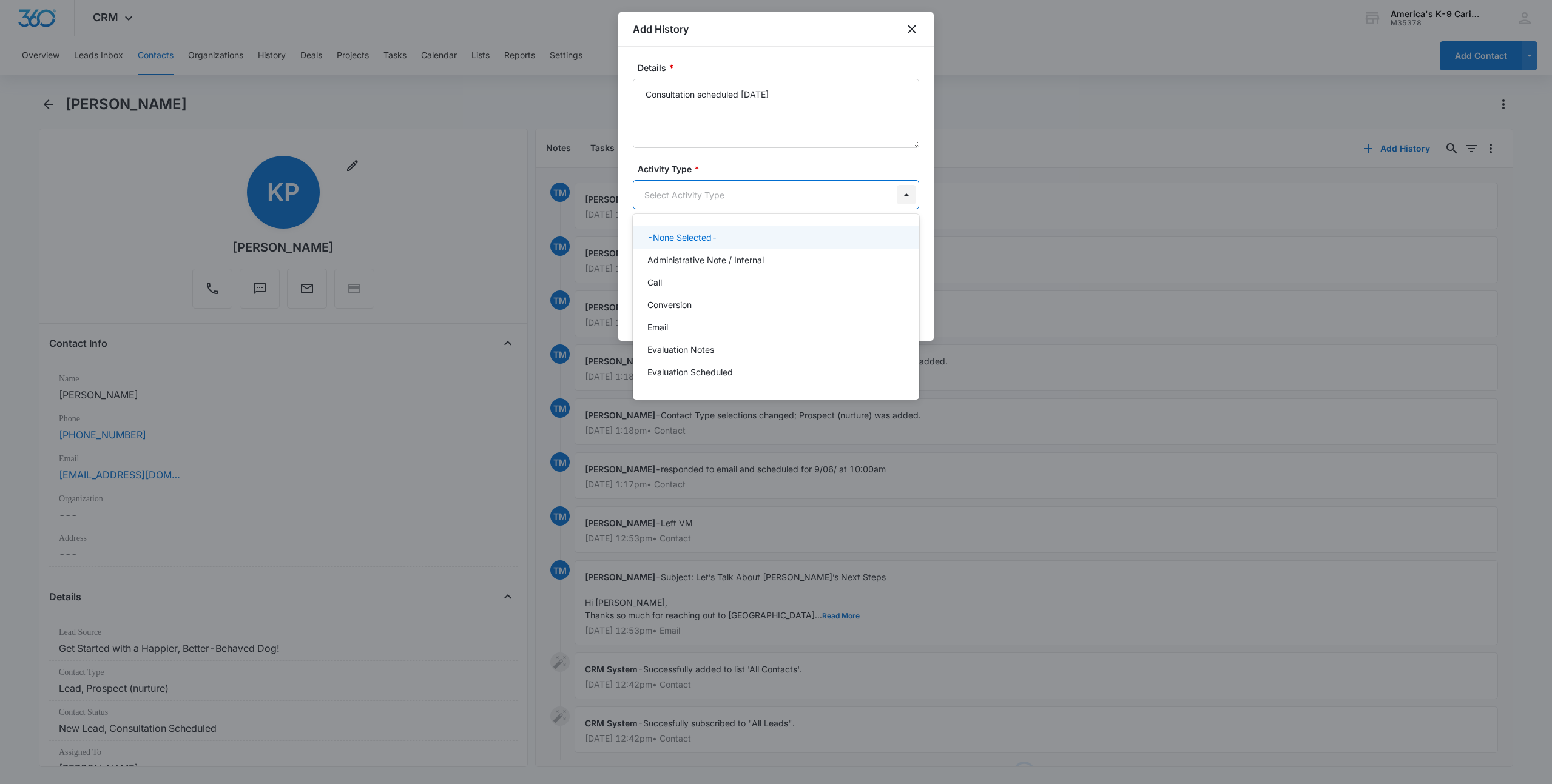
click at [905, 197] on body "CRM Apps Reputation Websites Forms CRM Email Social Shop Payments POS Content A…" at bounding box center [776, 392] width 1552 height 784
click at [738, 369] on div "Evaluation Scheduled" at bounding box center [774, 372] width 255 height 13
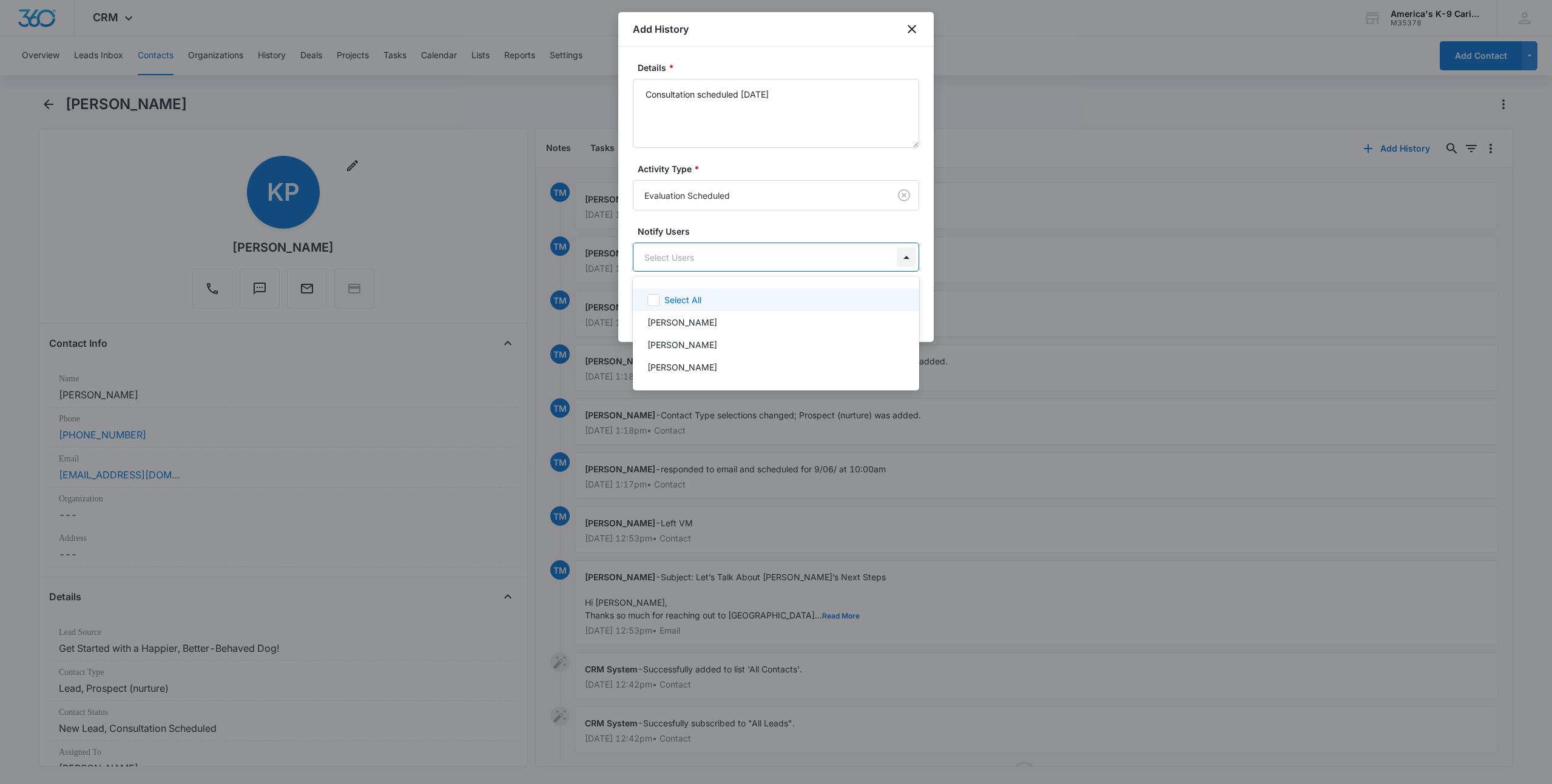
click at [907, 258] on body "CRM Apps Reputation Websites Forms CRM Email Social Shop Payments POS Content A…" at bounding box center [776, 392] width 1552 height 784
click at [659, 298] on div at bounding box center [653, 300] width 12 height 12
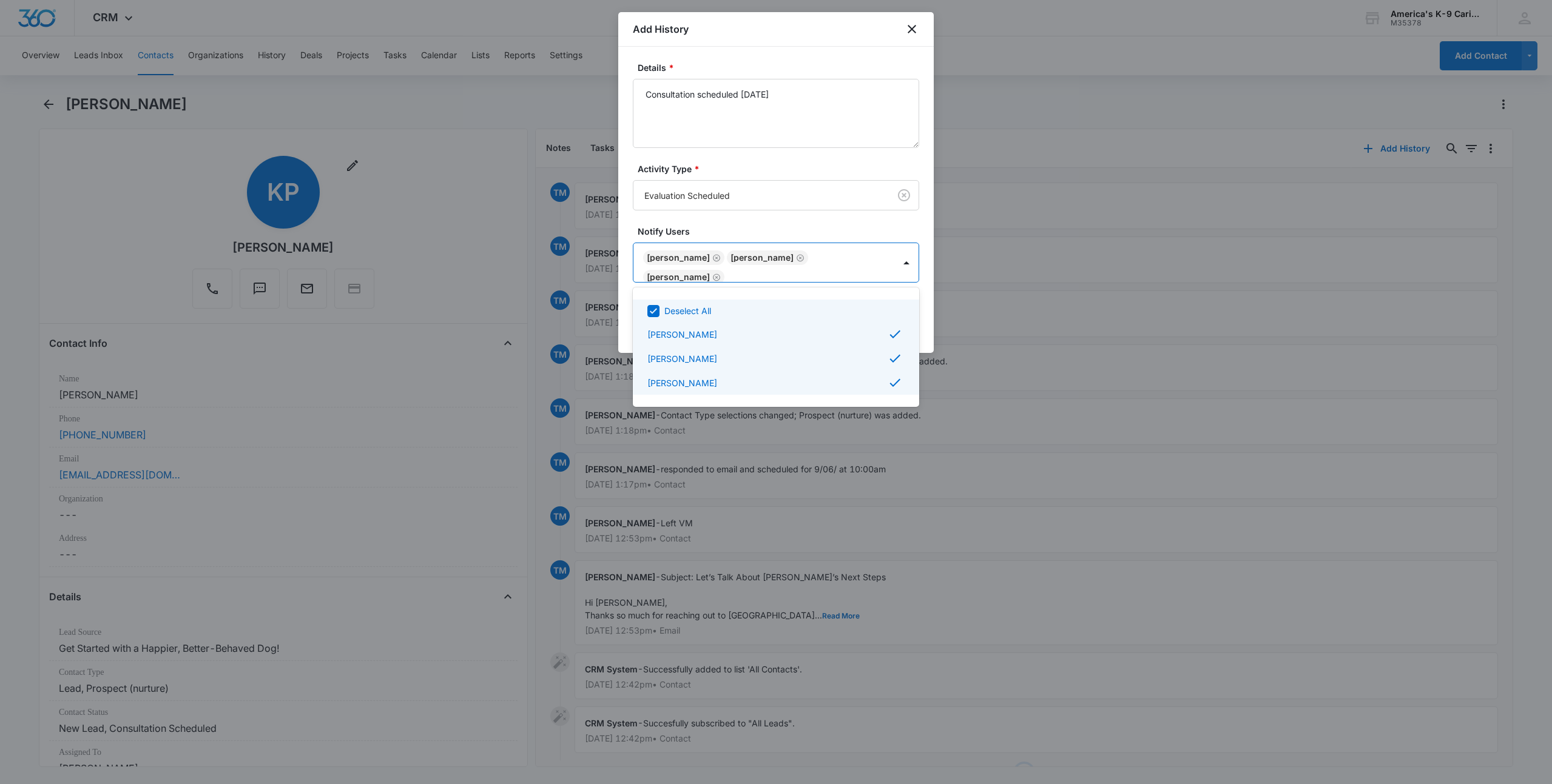
click at [918, 221] on div at bounding box center [776, 392] width 1552 height 784
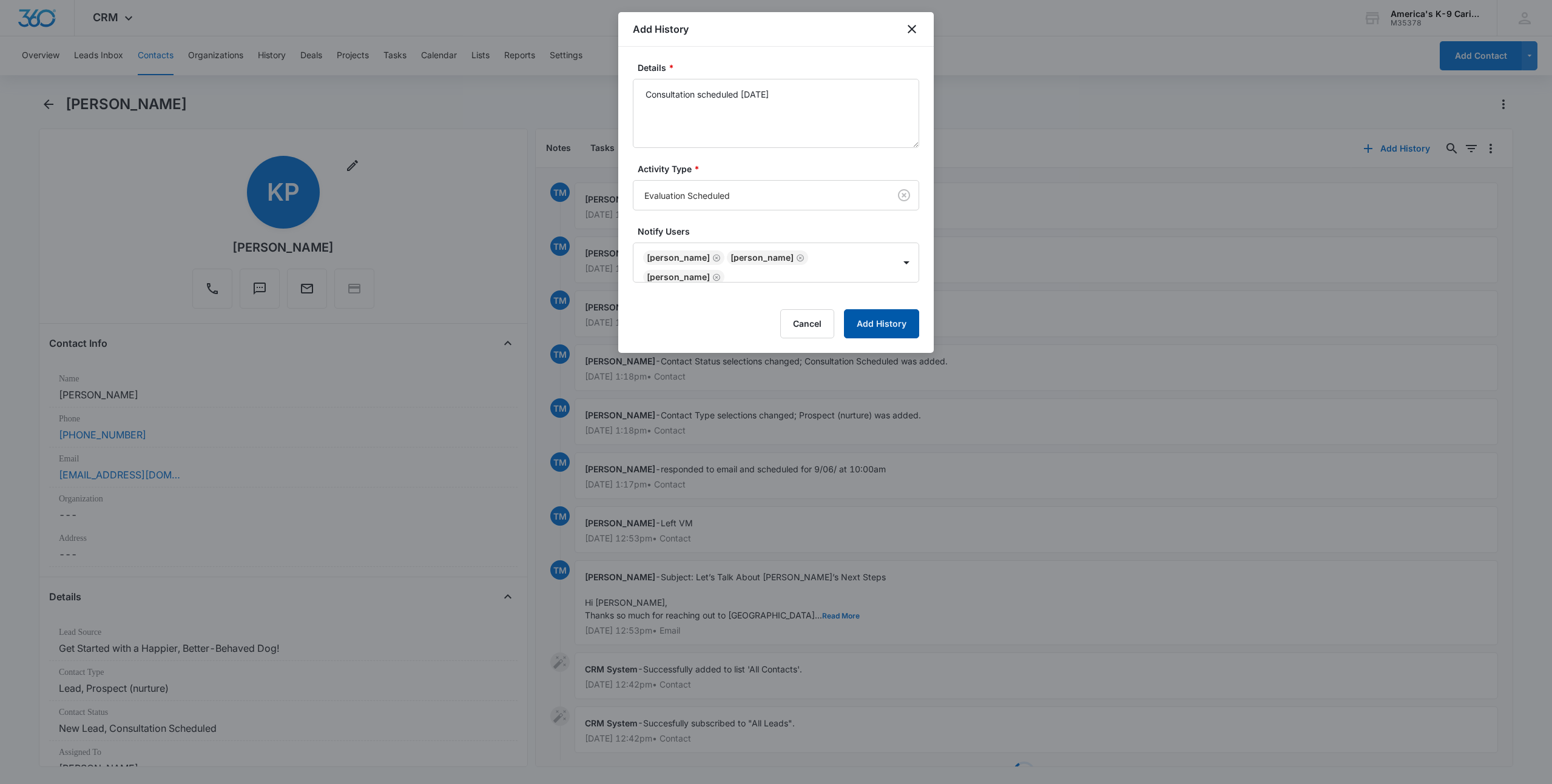
click at [888, 323] on button "Add History" at bounding box center [881, 323] width 76 height 29
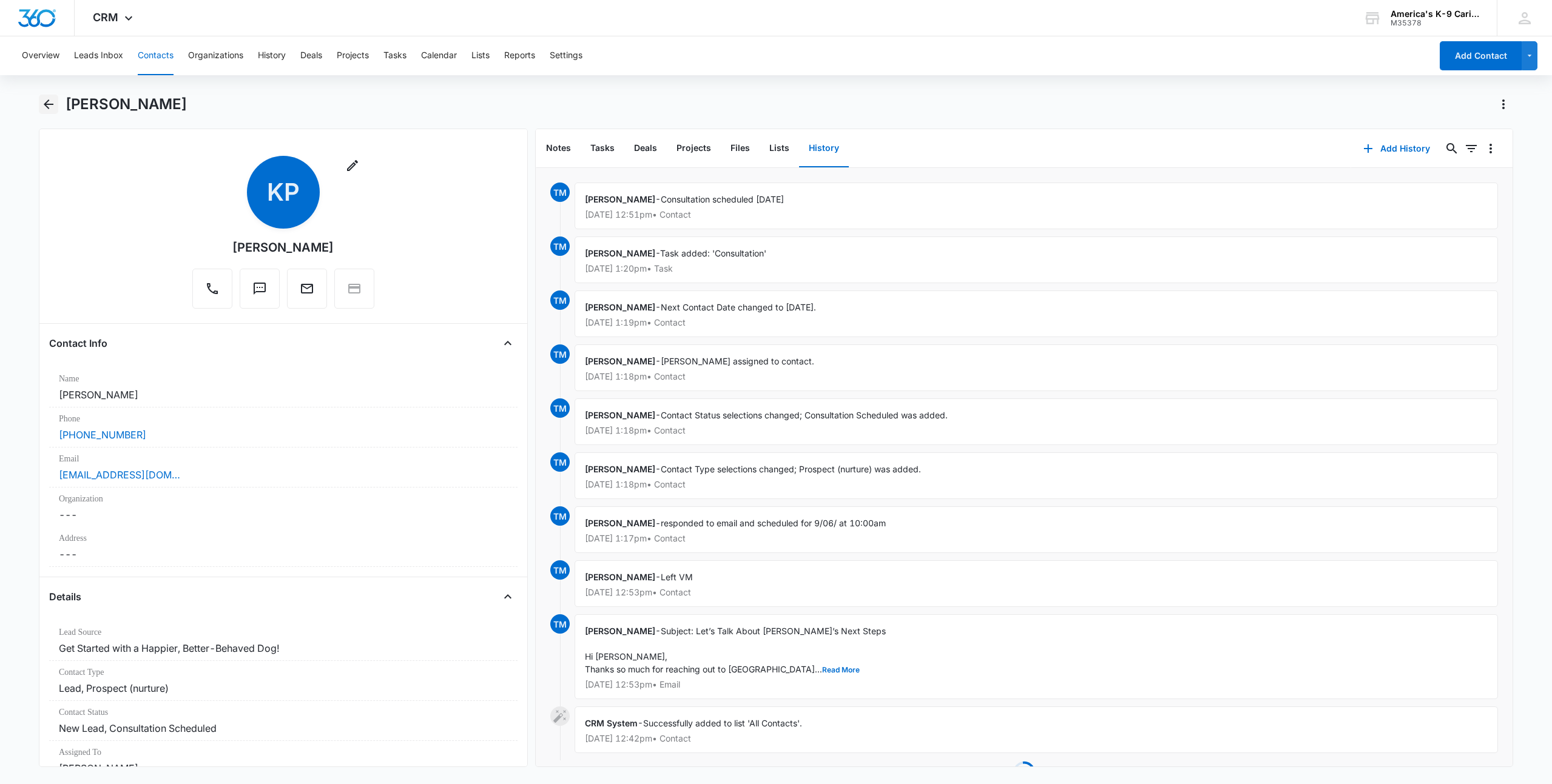
click at [50, 102] on icon "Back" at bounding box center [48, 104] width 15 height 15
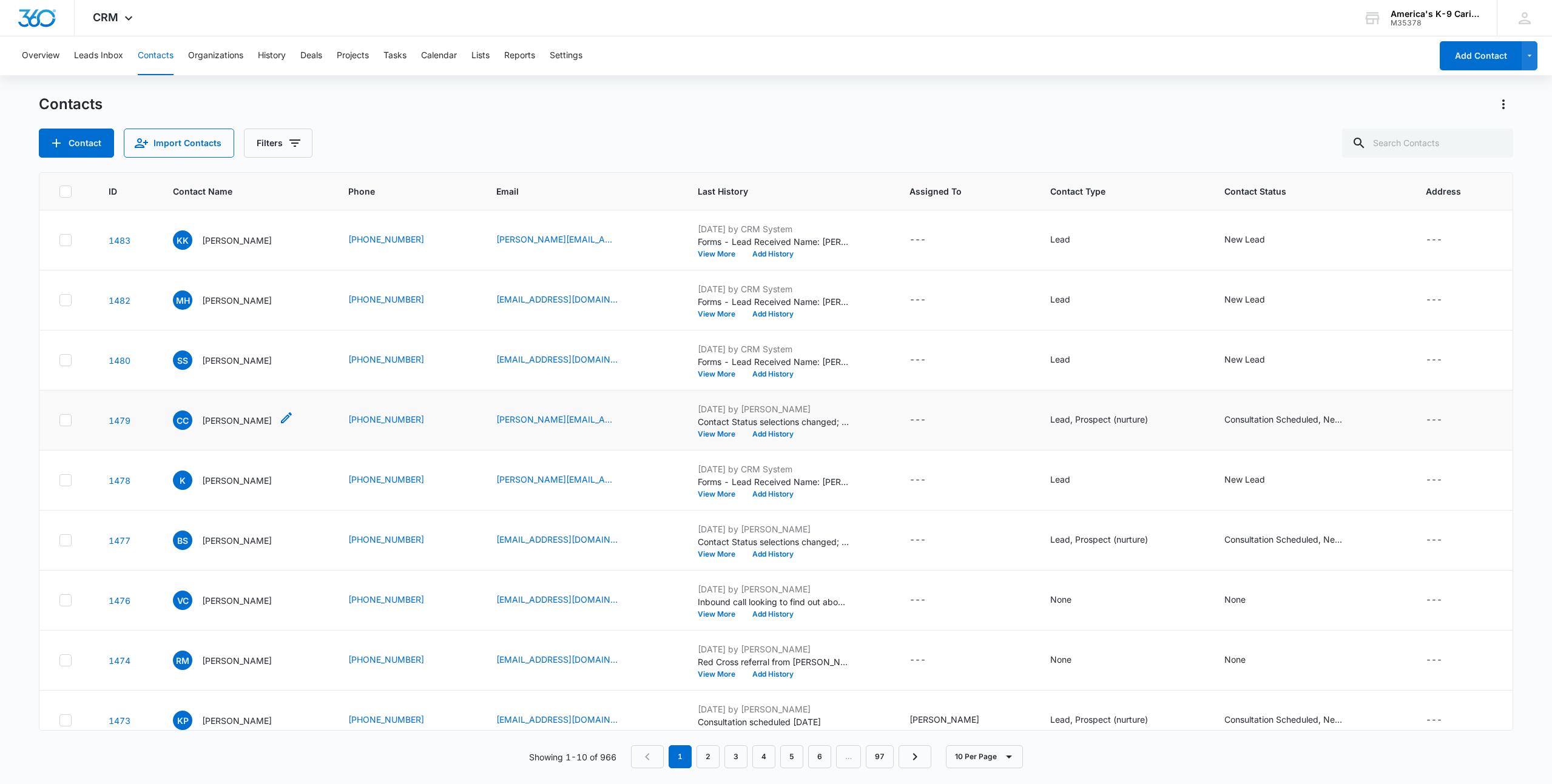
click at [227, 422] on p "[PERSON_NAME]" at bounding box center [236, 421] width 70 height 13
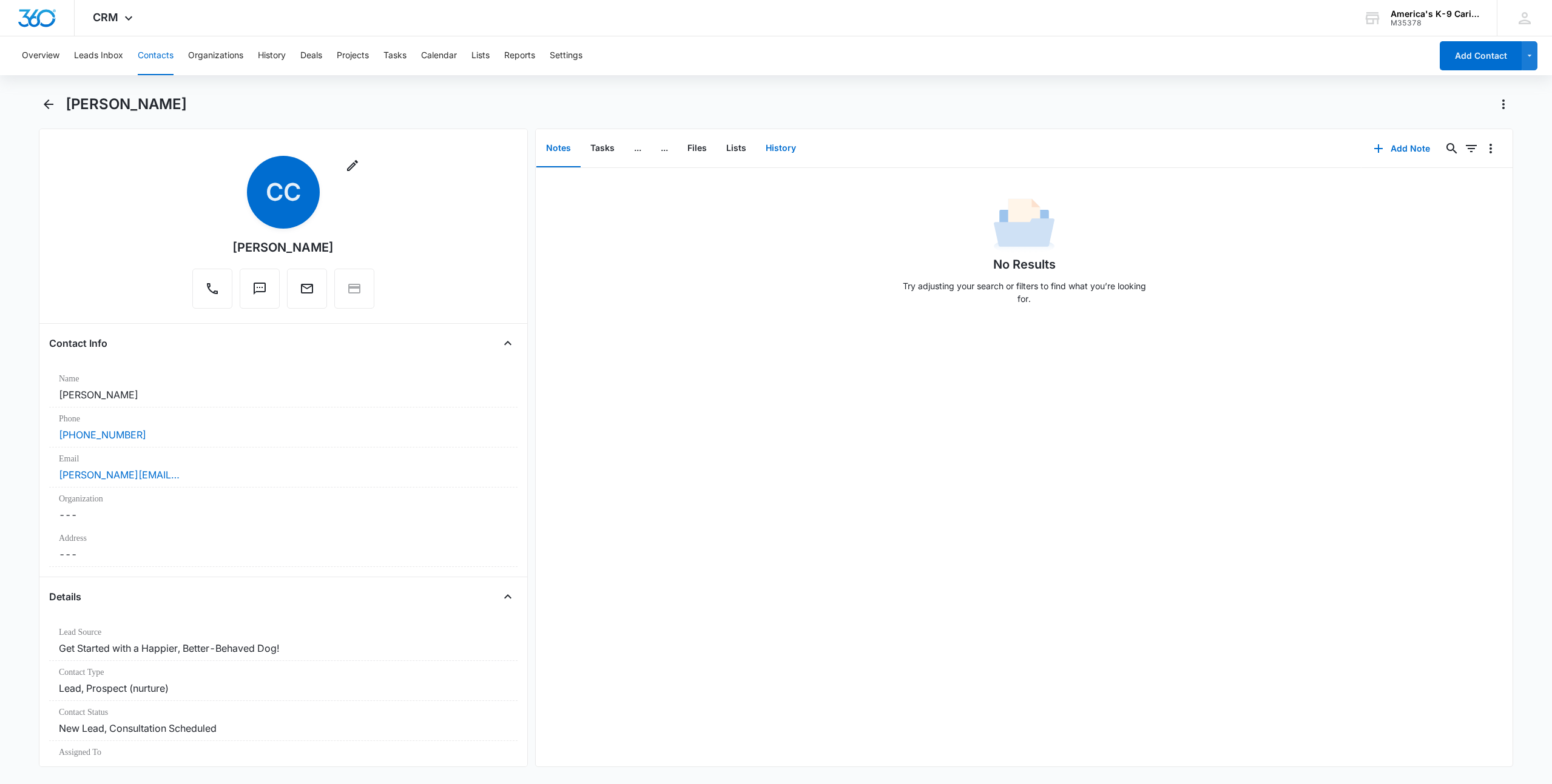
click at [779, 145] on button "History" at bounding box center [780, 148] width 50 height 37
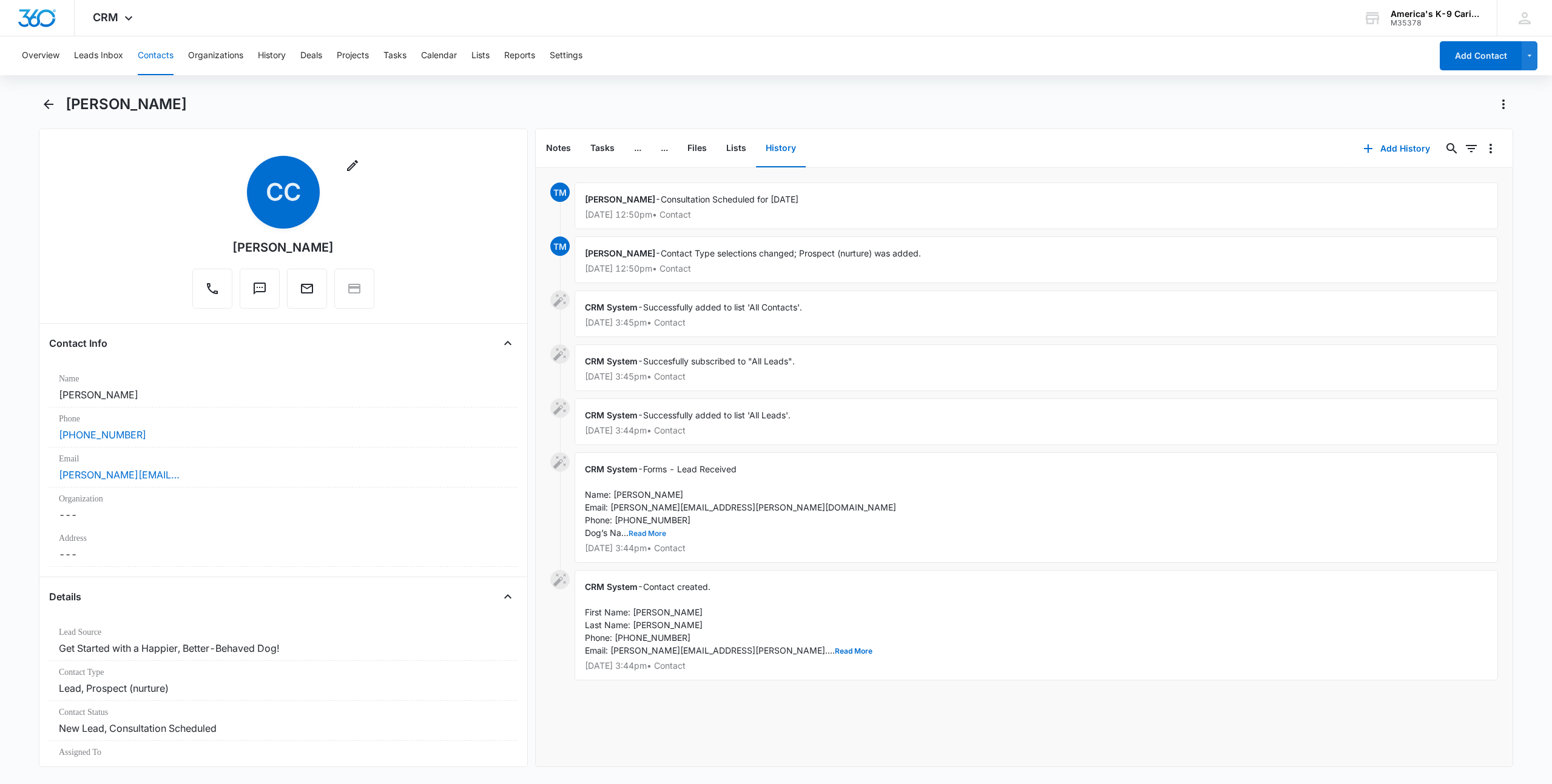
click at [651, 535] on button "Read More" at bounding box center [647, 534] width 37 height 7
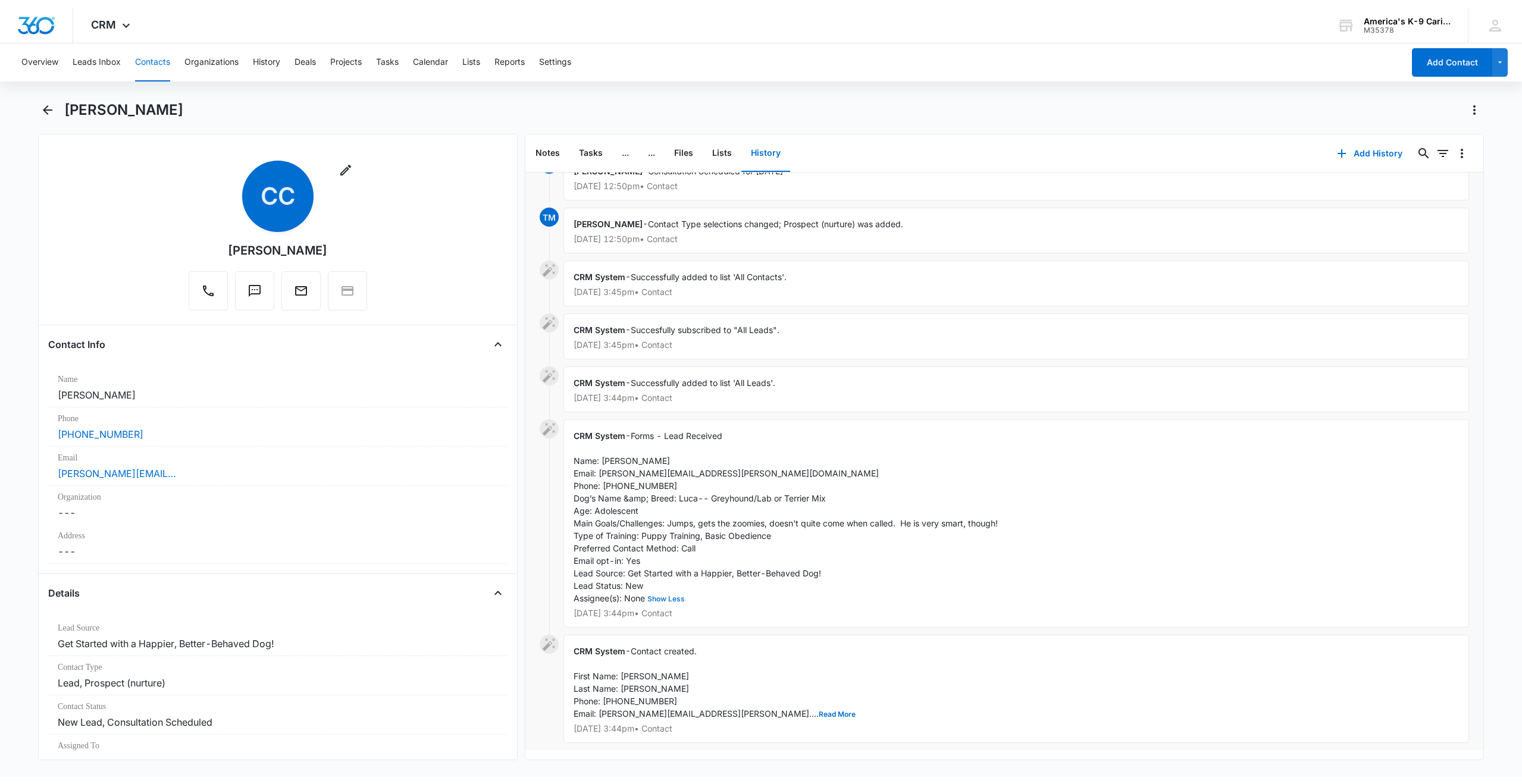
scroll to position [41, 0]
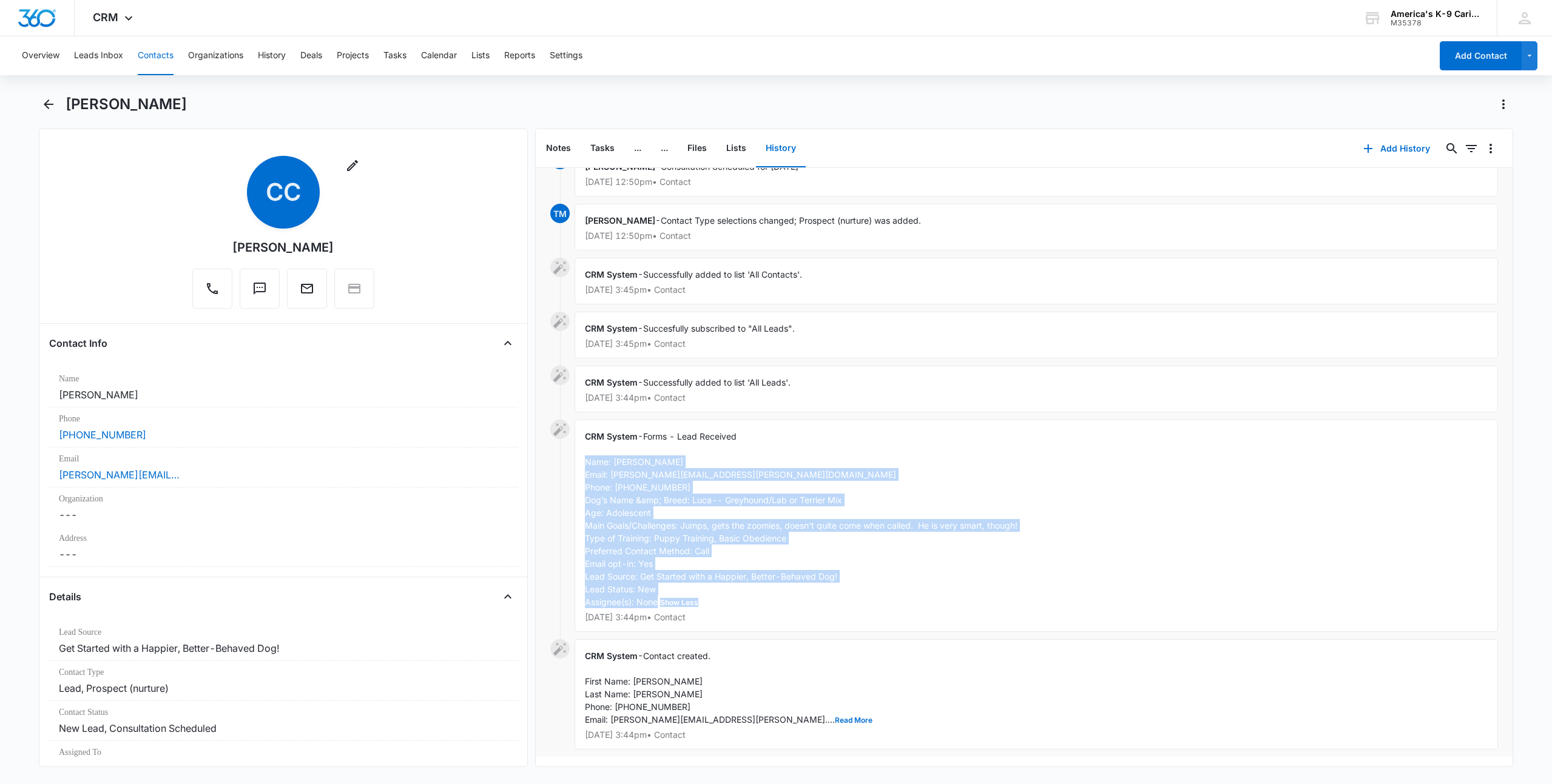
drag, startPoint x: 585, startPoint y: 452, endPoint x: 862, endPoint y: 591, distance: 309.9
click at [862, 591] on div "CRM System - Forms - Lead Received Name: [PERSON_NAME] Email: [PERSON_NAME][EMA…" at bounding box center [1036, 526] width 923 height 212
copy span "Name: [PERSON_NAME] Email: [PERSON_NAME][EMAIL_ADDRESS][PERSON_NAME][DOMAIN_NAM…"
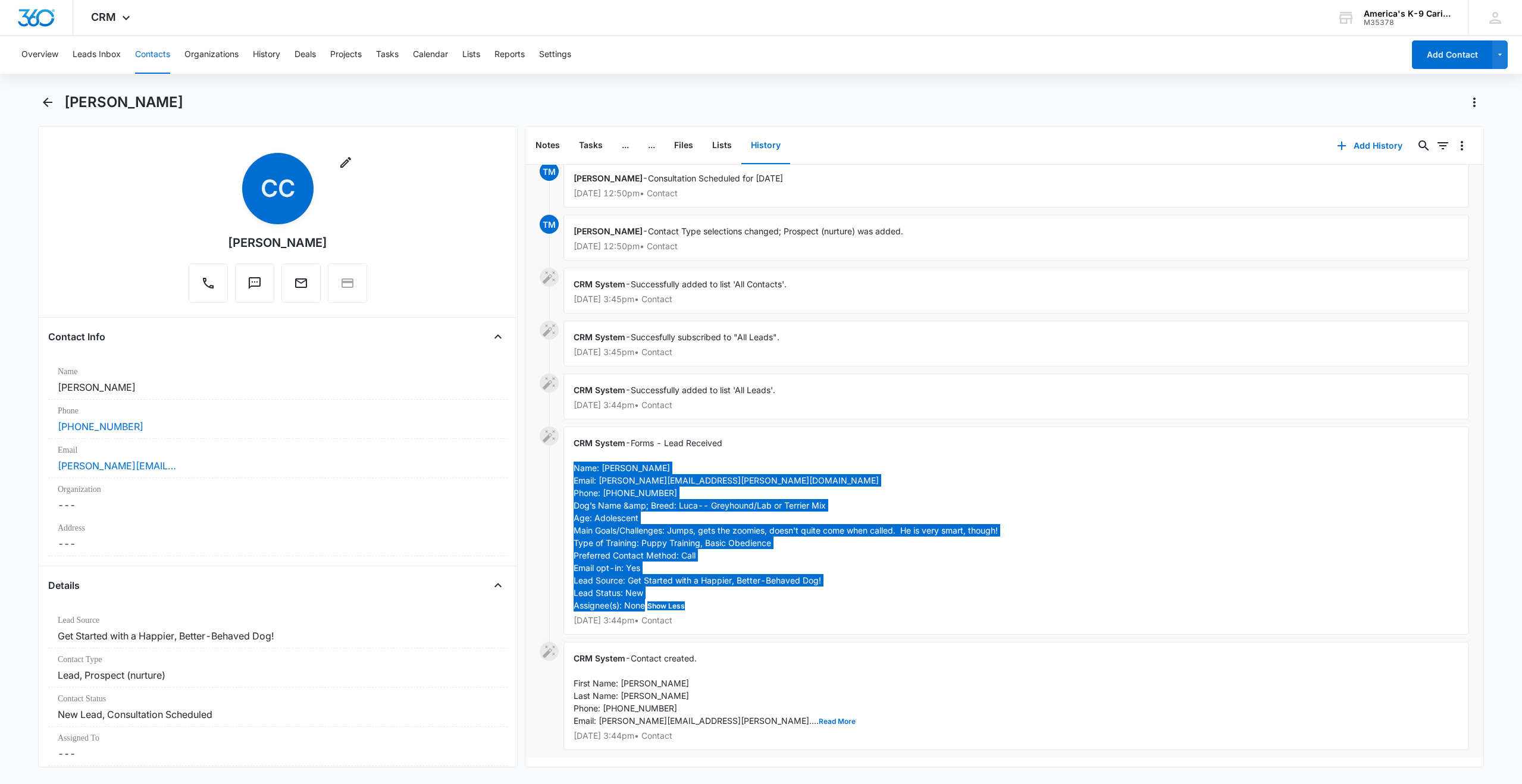
scroll to position [0, 0]
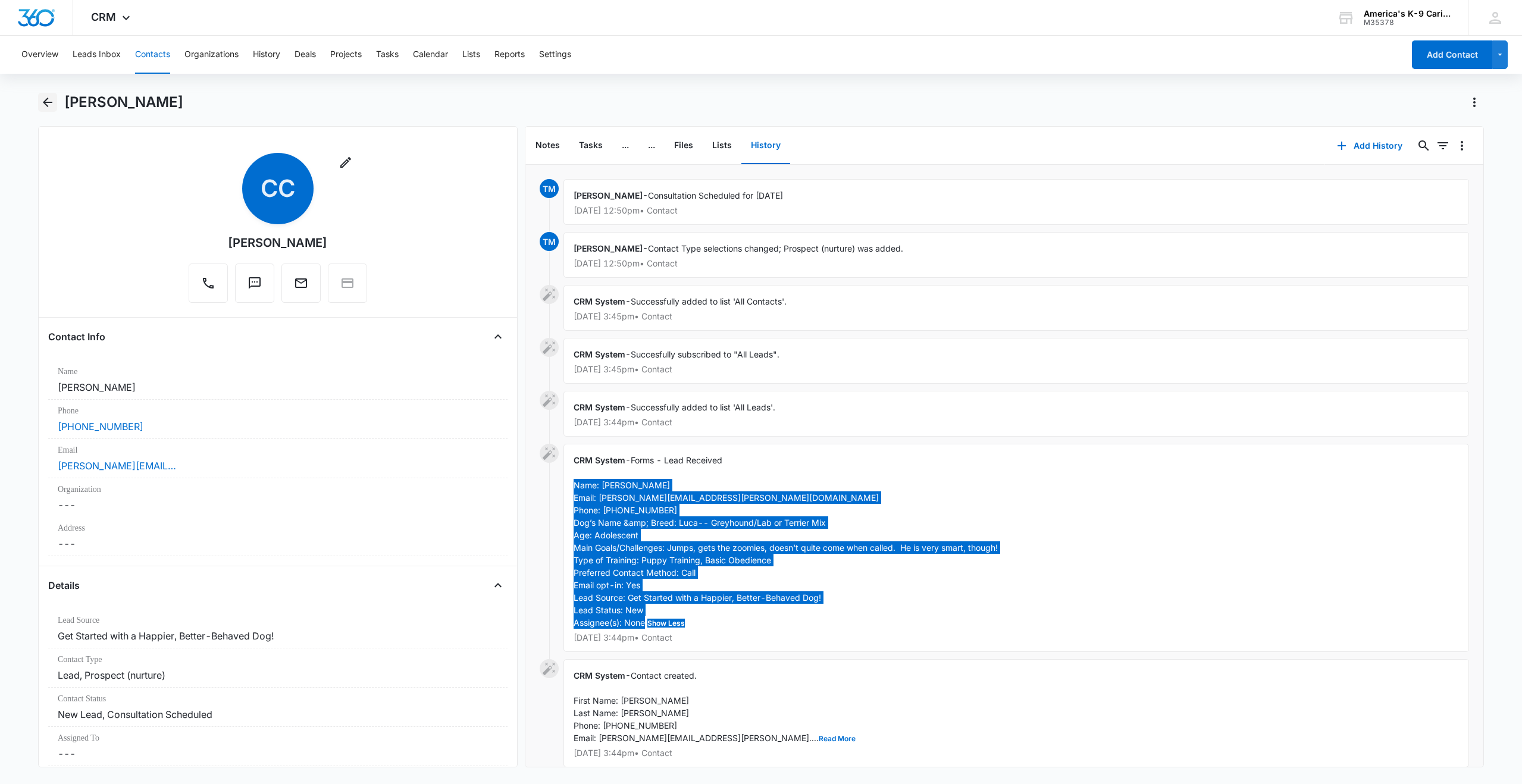
click at [50, 104] on icon "Back" at bounding box center [47, 102] width 14 height 14
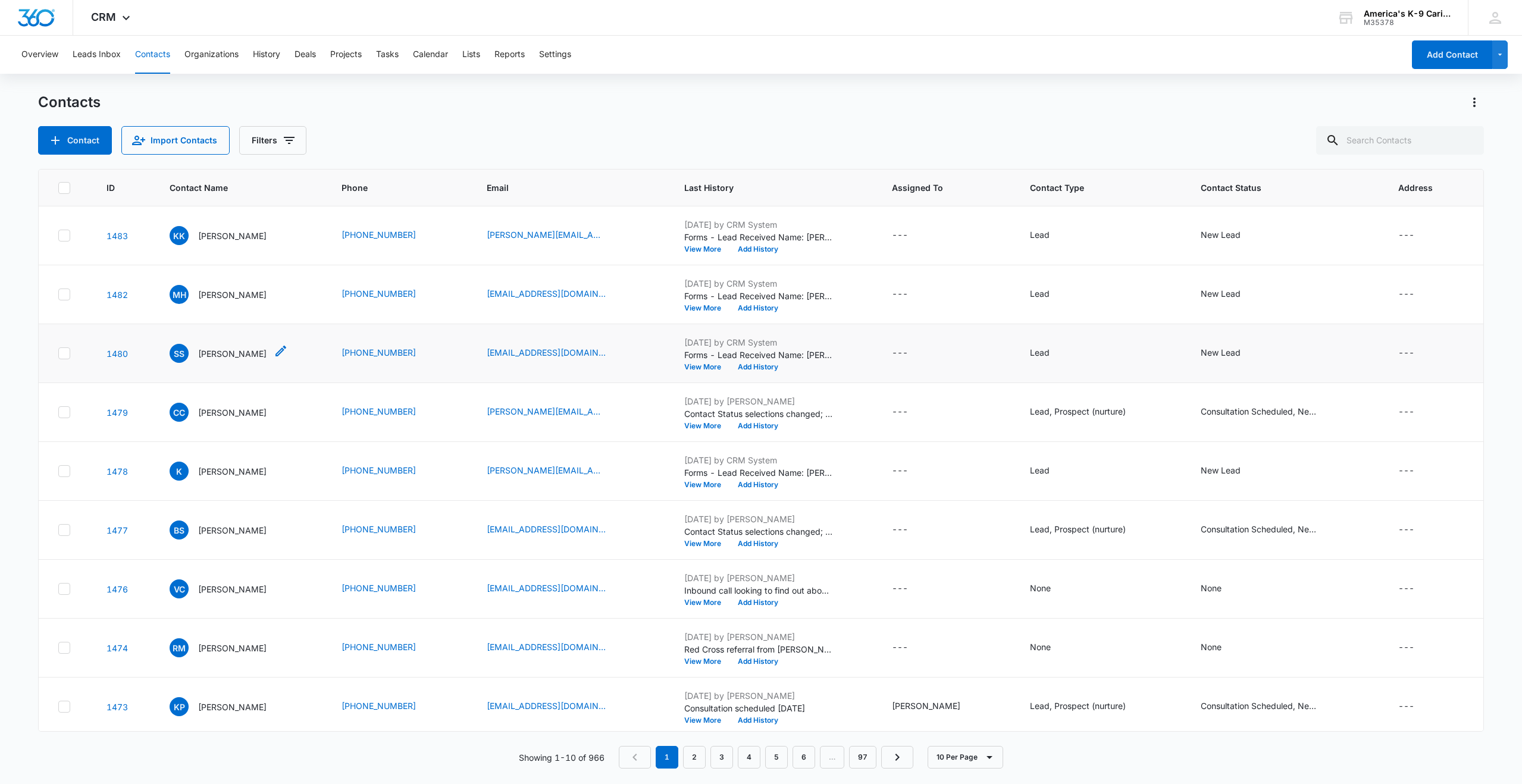
click at [233, 355] on p "[PERSON_NAME]" at bounding box center [232, 353] width 68 height 13
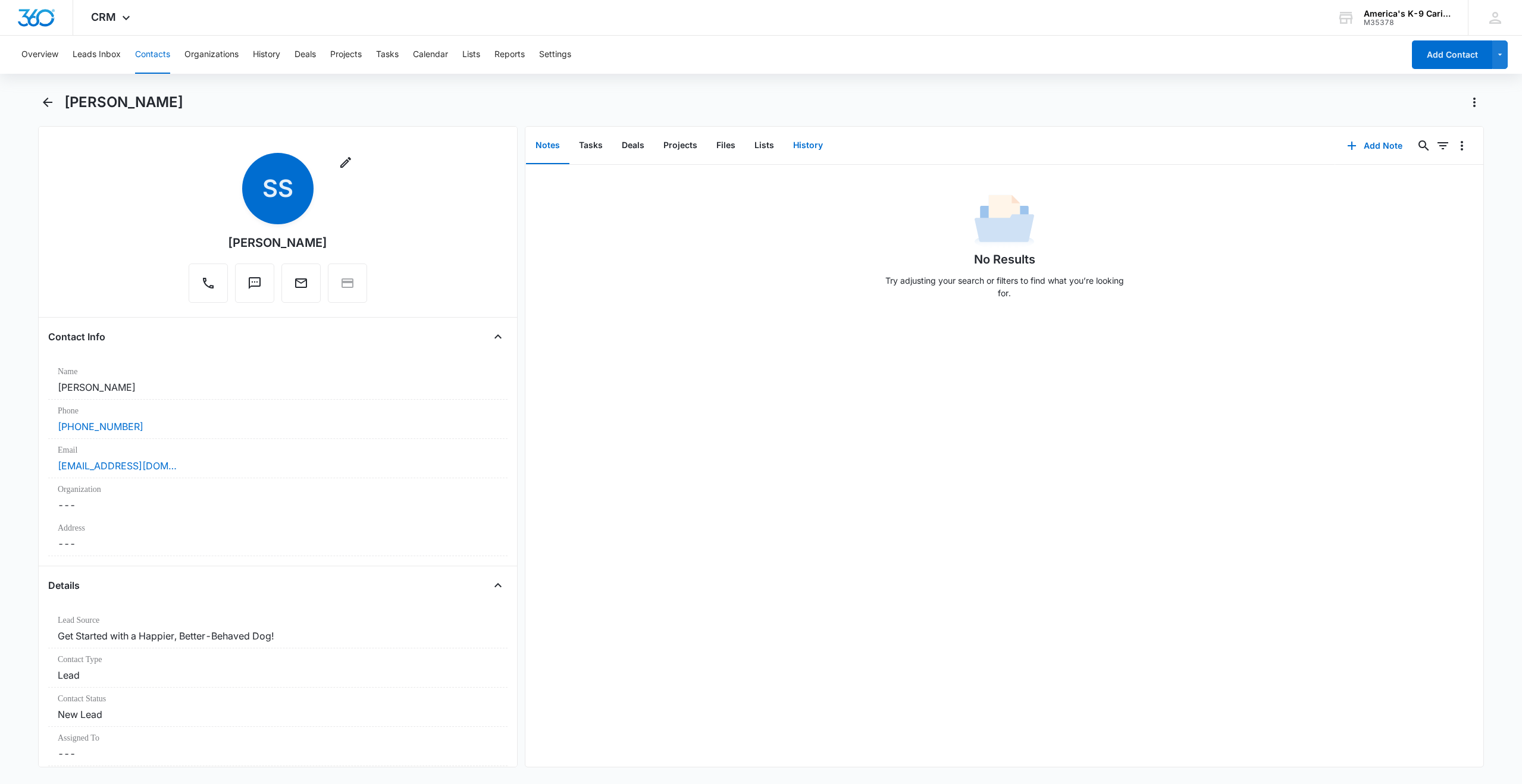
click at [807, 153] on button "History" at bounding box center [807, 145] width 49 height 37
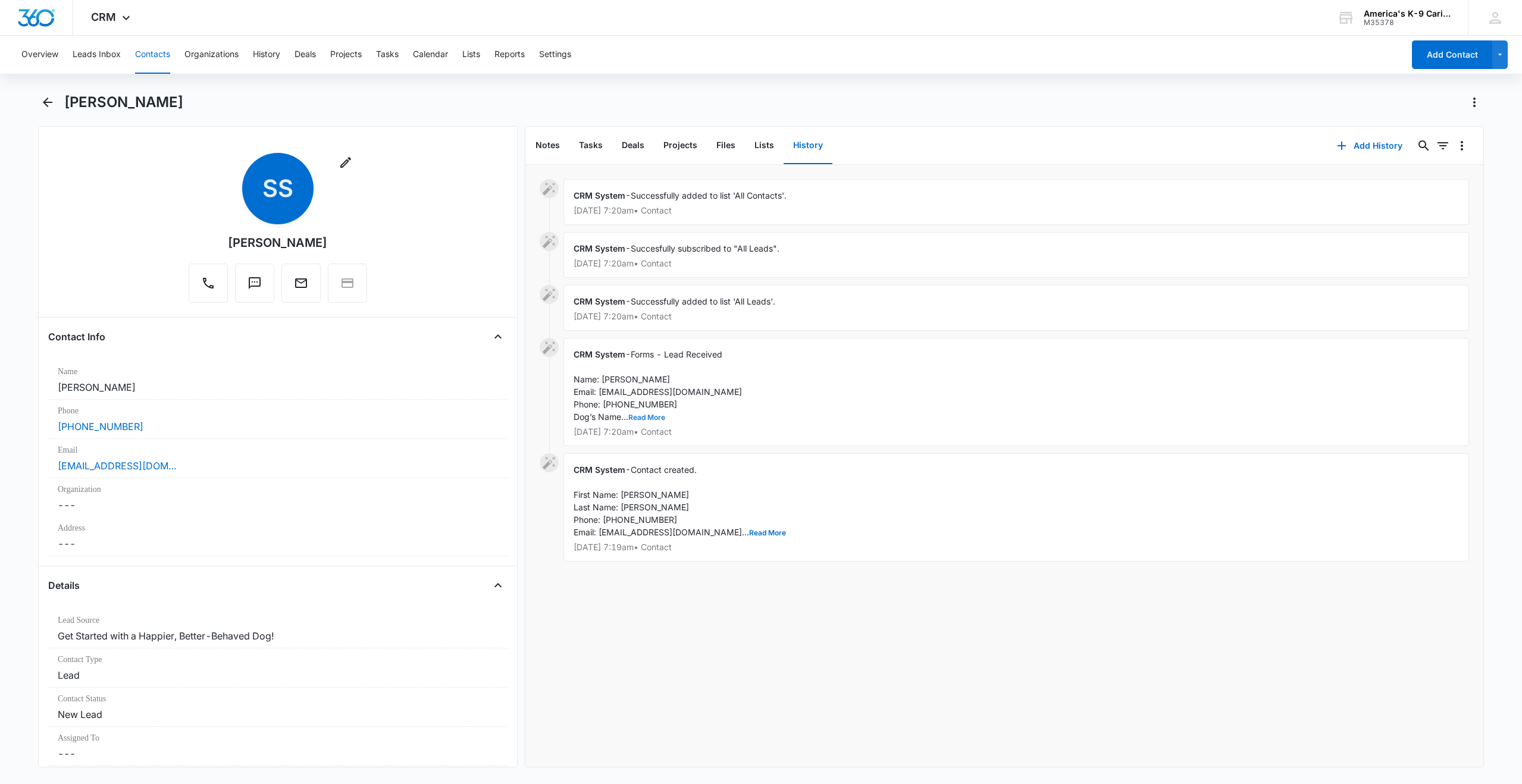
click at [644, 415] on button "Read More" at bounding box center [646, 418] width 37 height 7
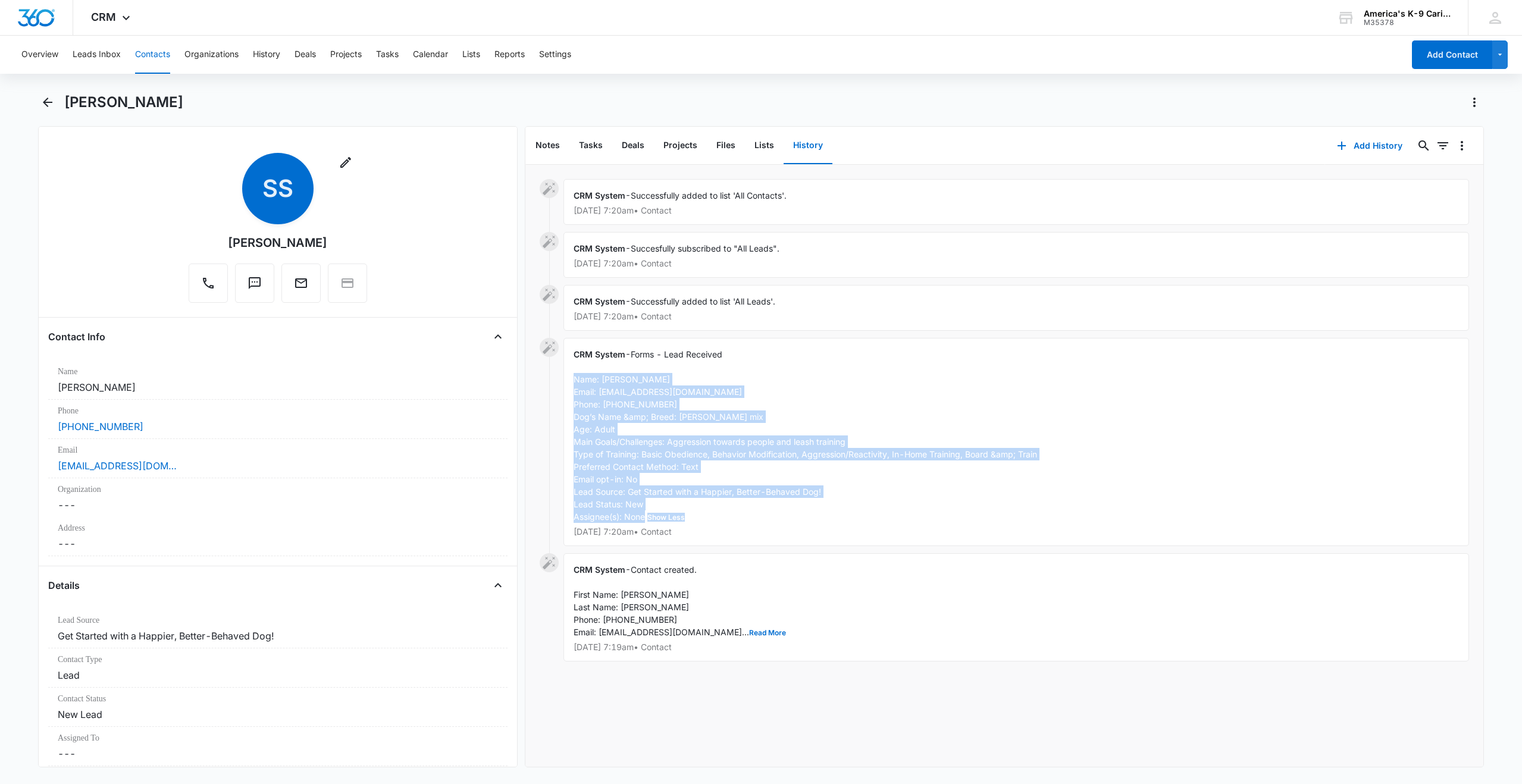
drag, startPoint x: 575, startPoint y: 379, endPoint x: 745, endPoint y: 514, distance: 217.1
click at [745, 514] on div "CRM System - Forms - Lead Received Name: [PERSON_NAME] Email: [EMAIL_ADDRESS][D…" at bounding box center [1016, 441] width 906 height 208
copy span "Name: [PERSON_NAME] Email: [EMAIL_ADDRESS][DOMAIN_NAME] Phone: [PHONE_NUMBER] D…"
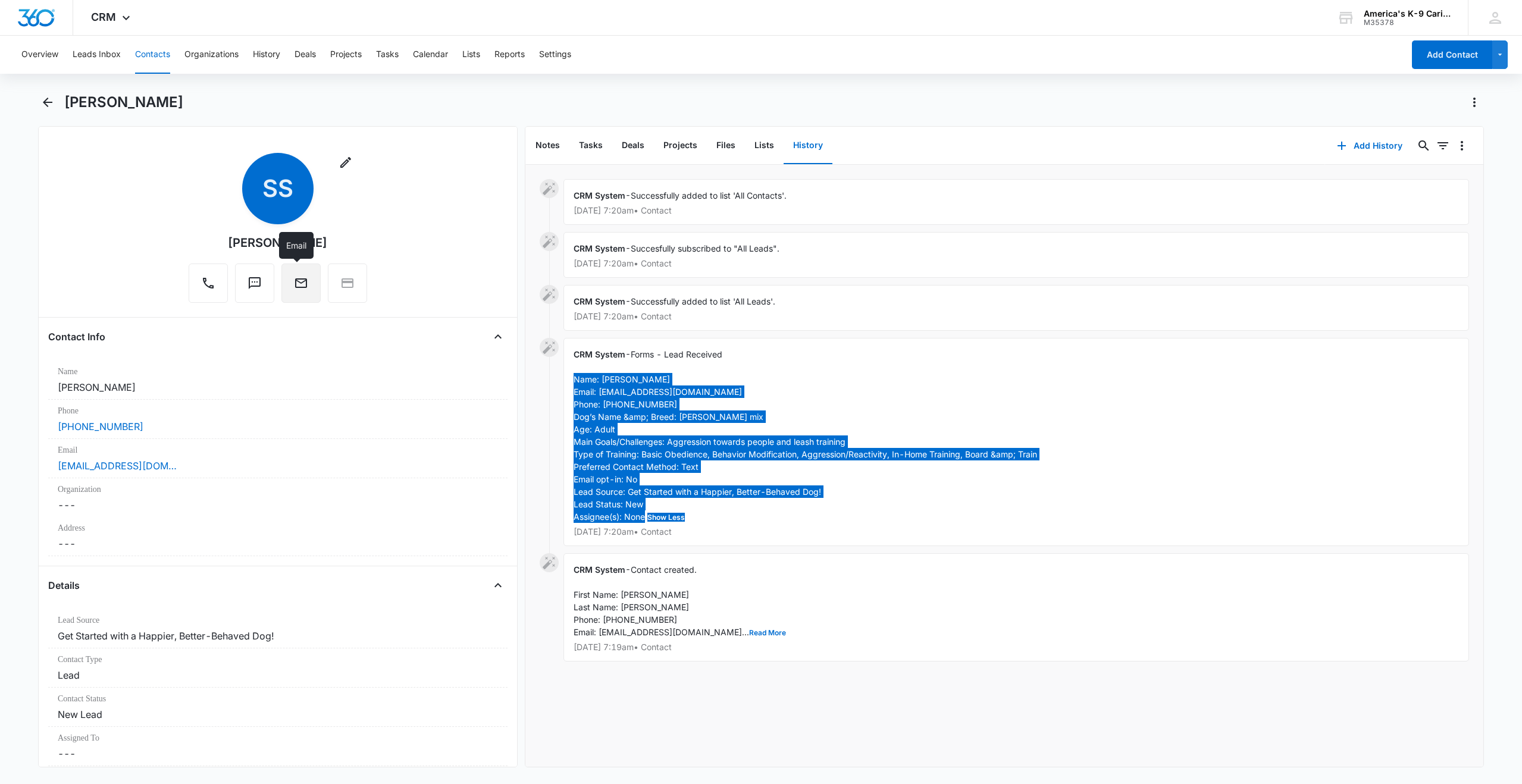
click at [298, 279] on icon "Email" at bounding box center [301, 283] width 12 height 9
click at [295, 286] on icon "Email" at bounding box center [301, 283] width 12 height 9
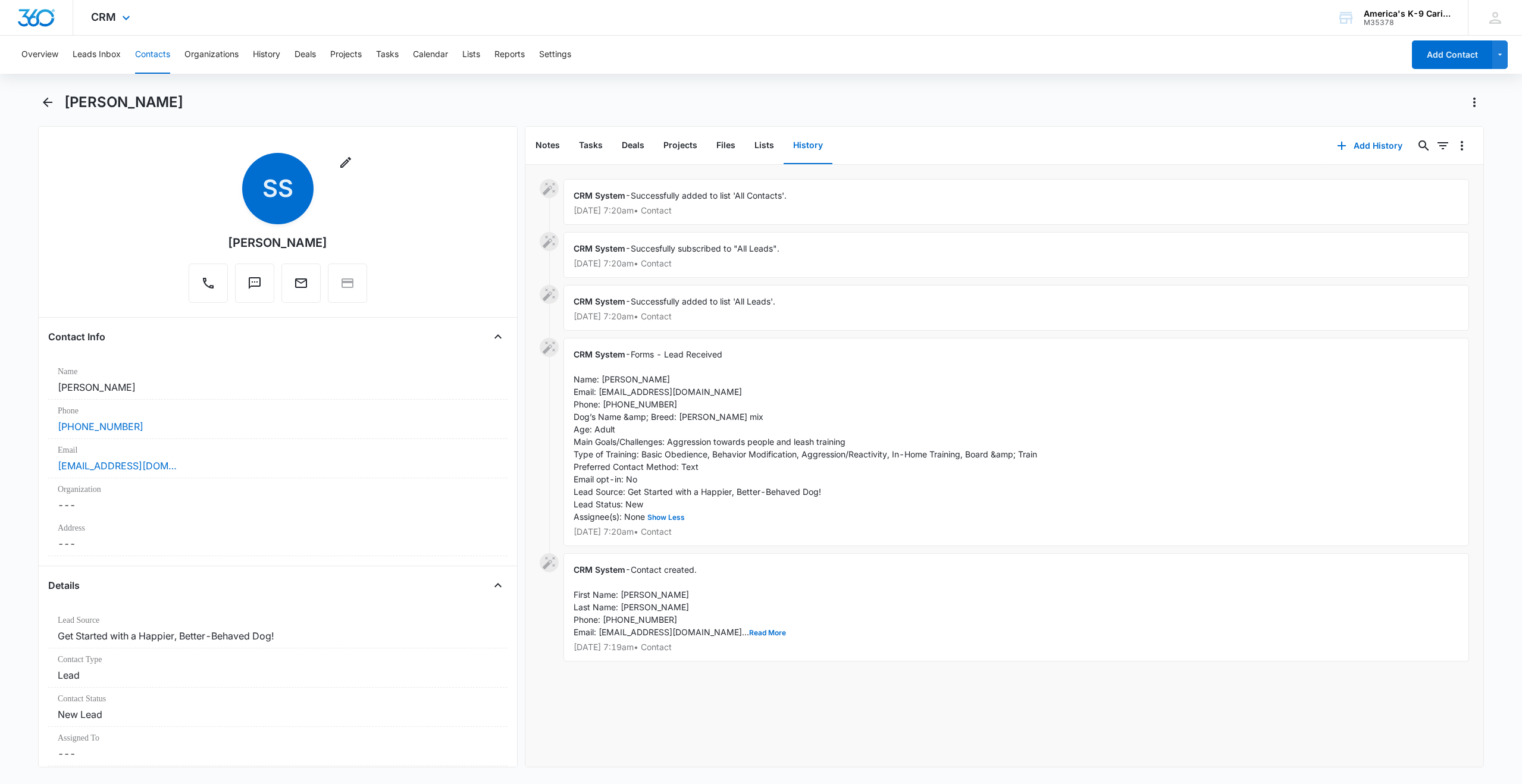
click at [985, 22] on div "CRM Apps Reputation Websites Forms CRM Email Social Shop Payments POS Content A…" at bounding box center [761, 18] width 1522 height 36
click at [46, 103] on icon "Back" at bounding box center [47, 101] width 9 height 9
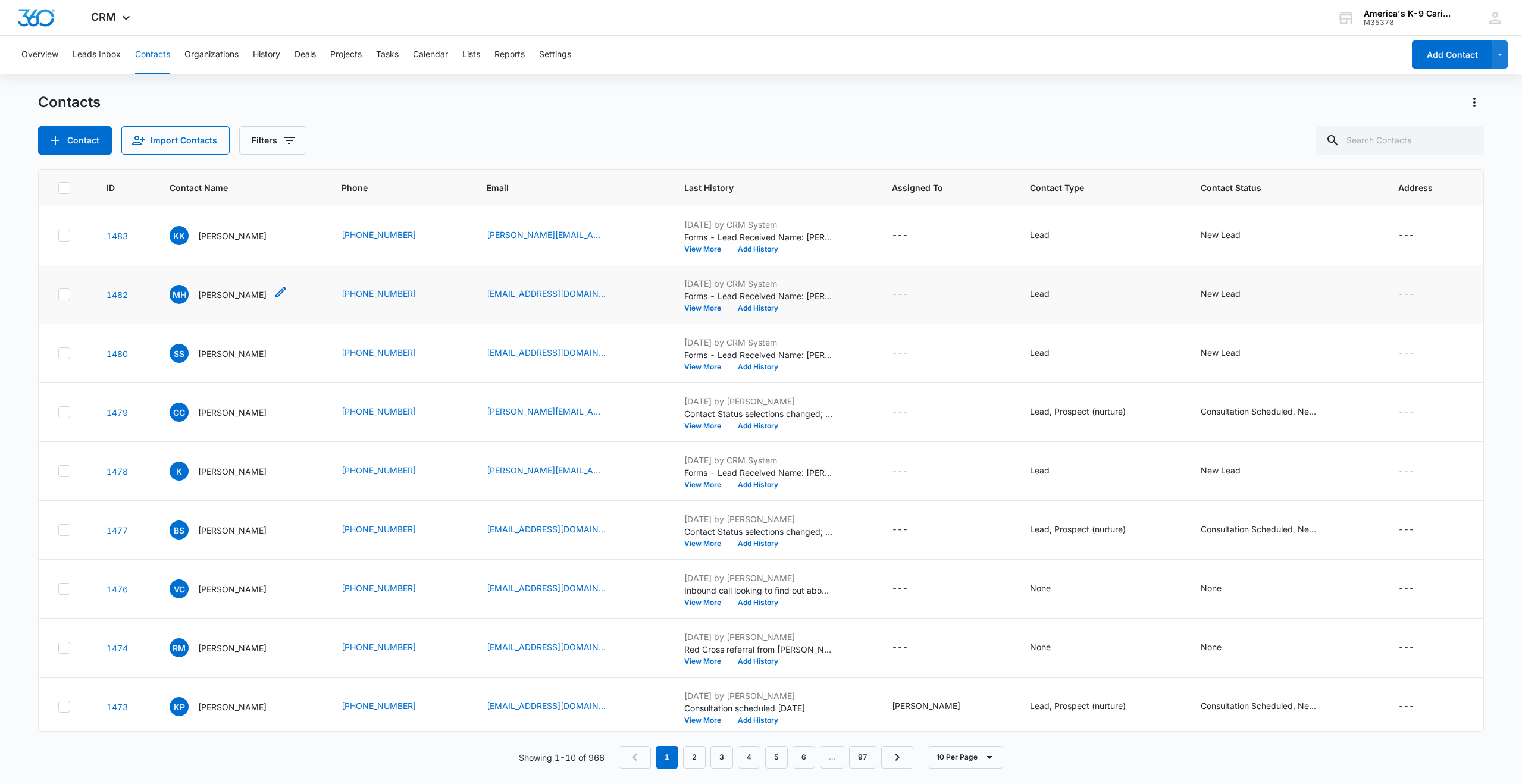
click at [240, 295] on p "[PERSON_NAME]" at bounding box center [232, 294] width 68 height 13
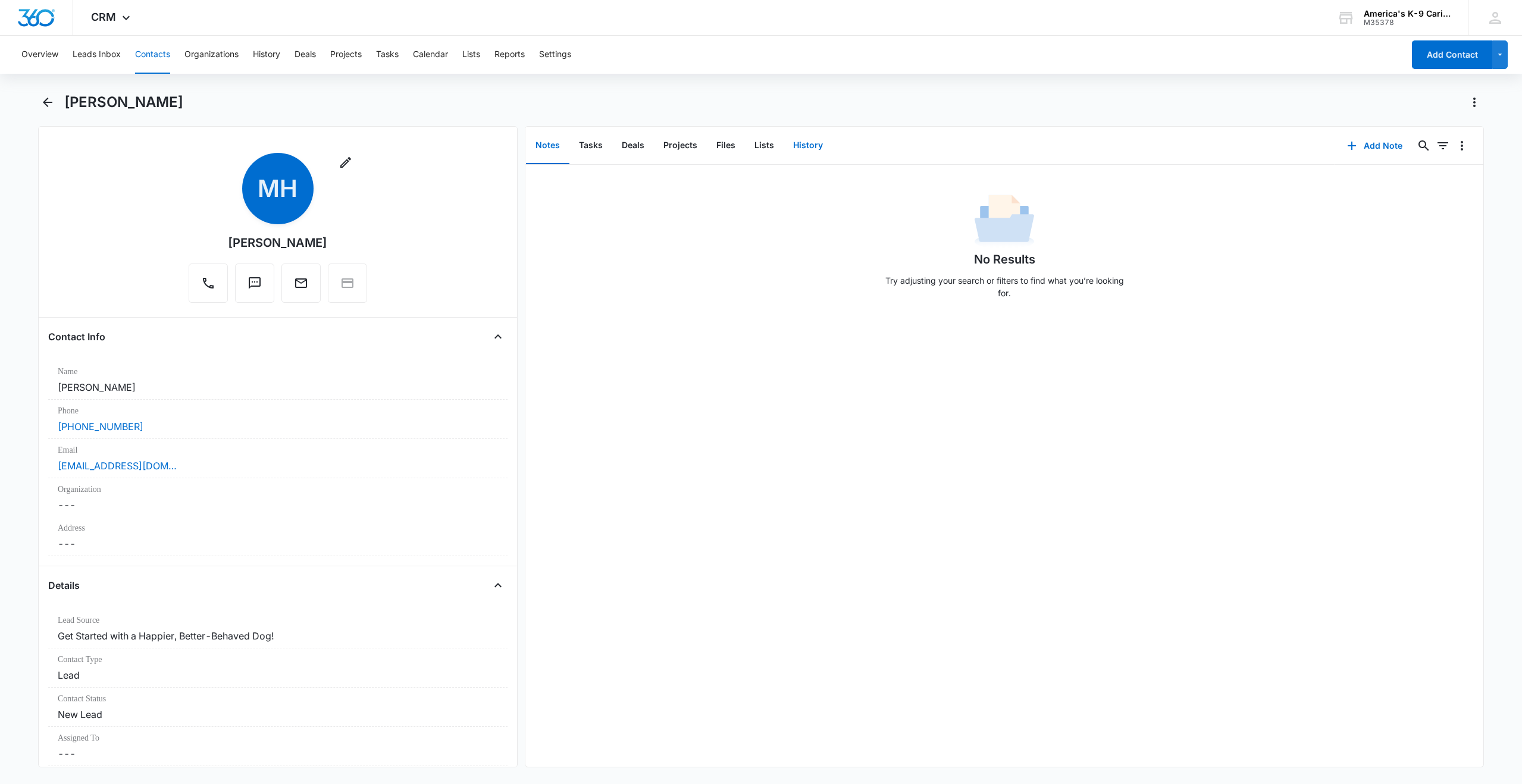
click at [802, 145] on button "History" at bounding box center [807, 145] width 49 height 37
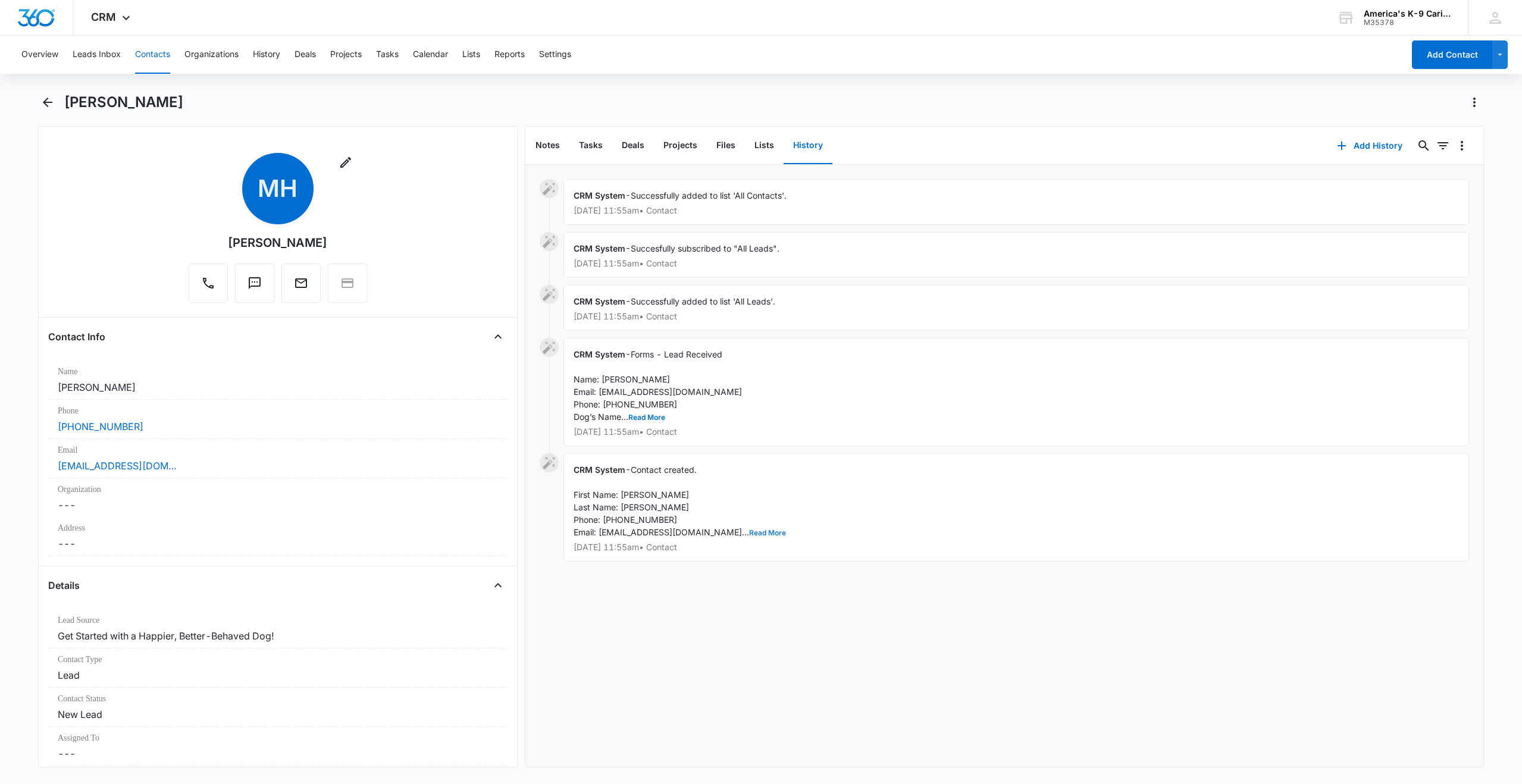
click at [749, 533] on button "Read More" at bounding box center [767, 533] width 37 height 7
drag, startPoint x: 573, startPoint y: 493, endPoint x: 720, endPoint y: 578, distance: 169.8
click at [720, 578] on div "CRM System - Contact created. First Name: [PERSON_NAME] Last Name: [PERSON_NAME…" at bounding box center [1016, 539] width 906 height 170
copy span "First Name: [PERSON_NAME] Last Name: [PERSON_NAME] Phone: [PHONE_NUMBER] Email:…"
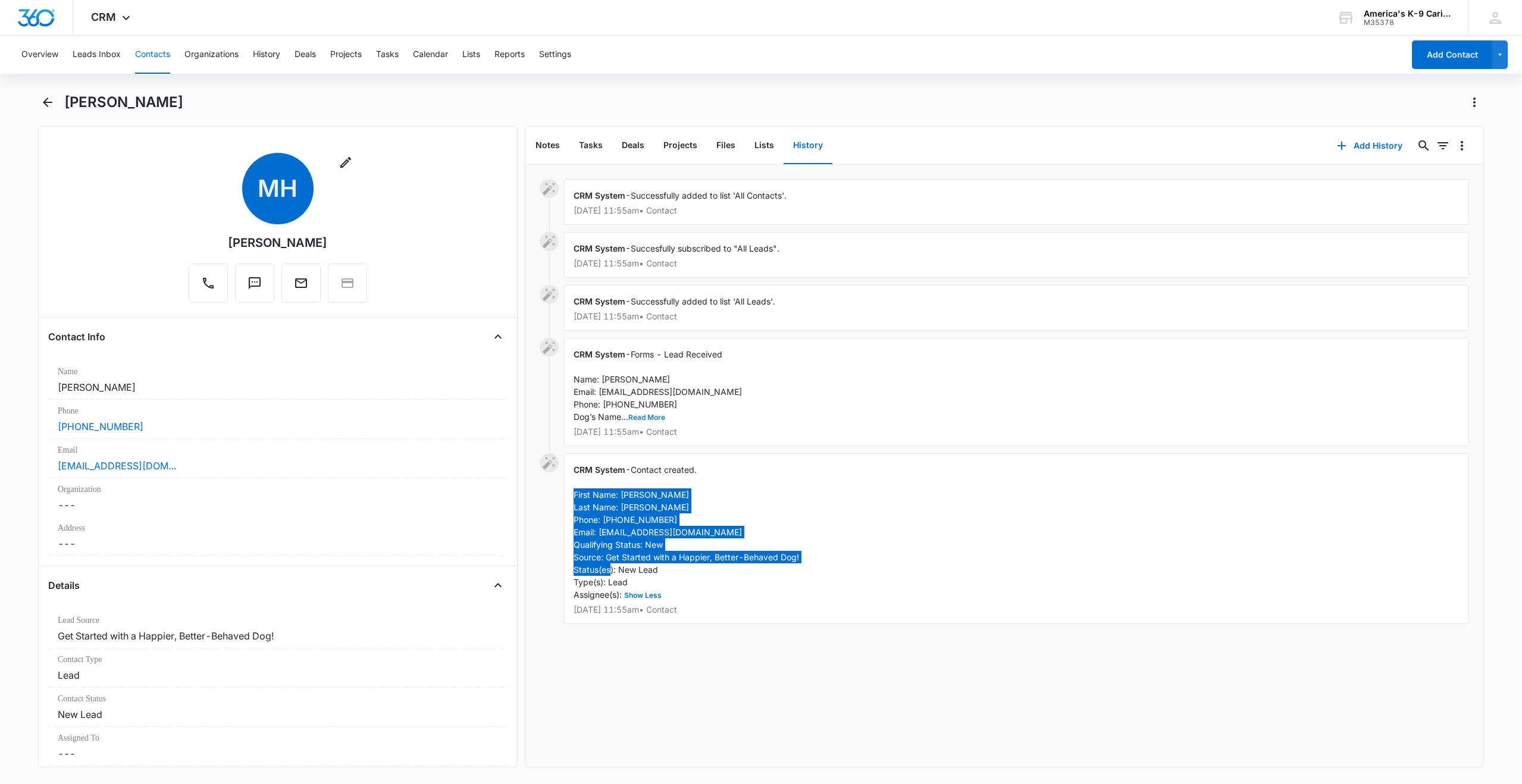
click at [645, 417] on button "Read More" at bounding box center [646, 418] width 37 height 7
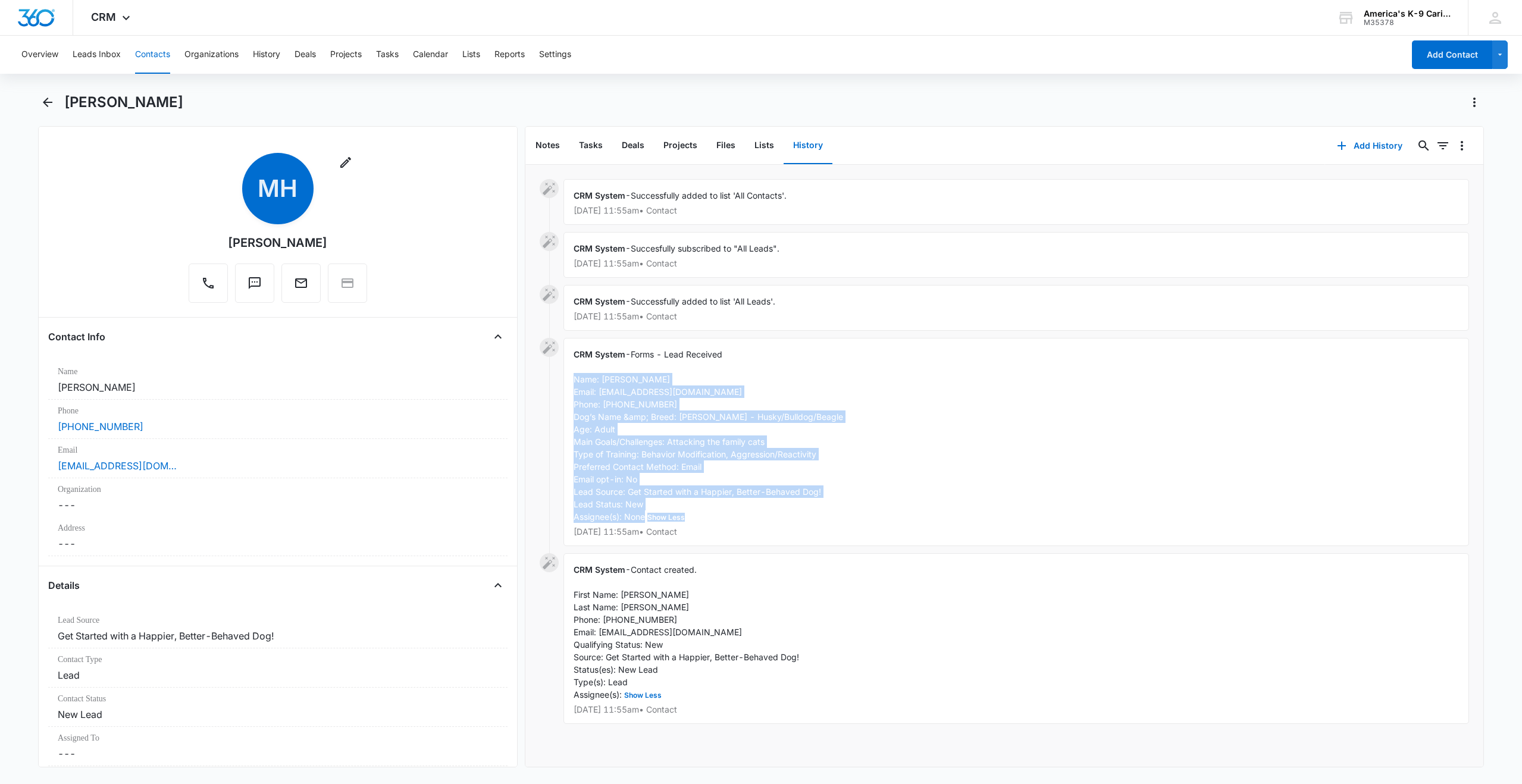
drag, startPoint x: 575, startPoint y: 377, endPoint x: 756, endPoint y: 510, distance: 224.6
click at [756, 510] on div "CRM System - Forms - Lead Received Name: [PERSON_NAME] Email: [EMAIL_ADDRESS][D…" at bounding box center [1016, 441] width 906 height 208
copy span "Name: [PERSON_NAME] Email: [EMAIL_ADDRESS][DOMAIN_NAME] Phone: [PHONE_NUMBER] D…"
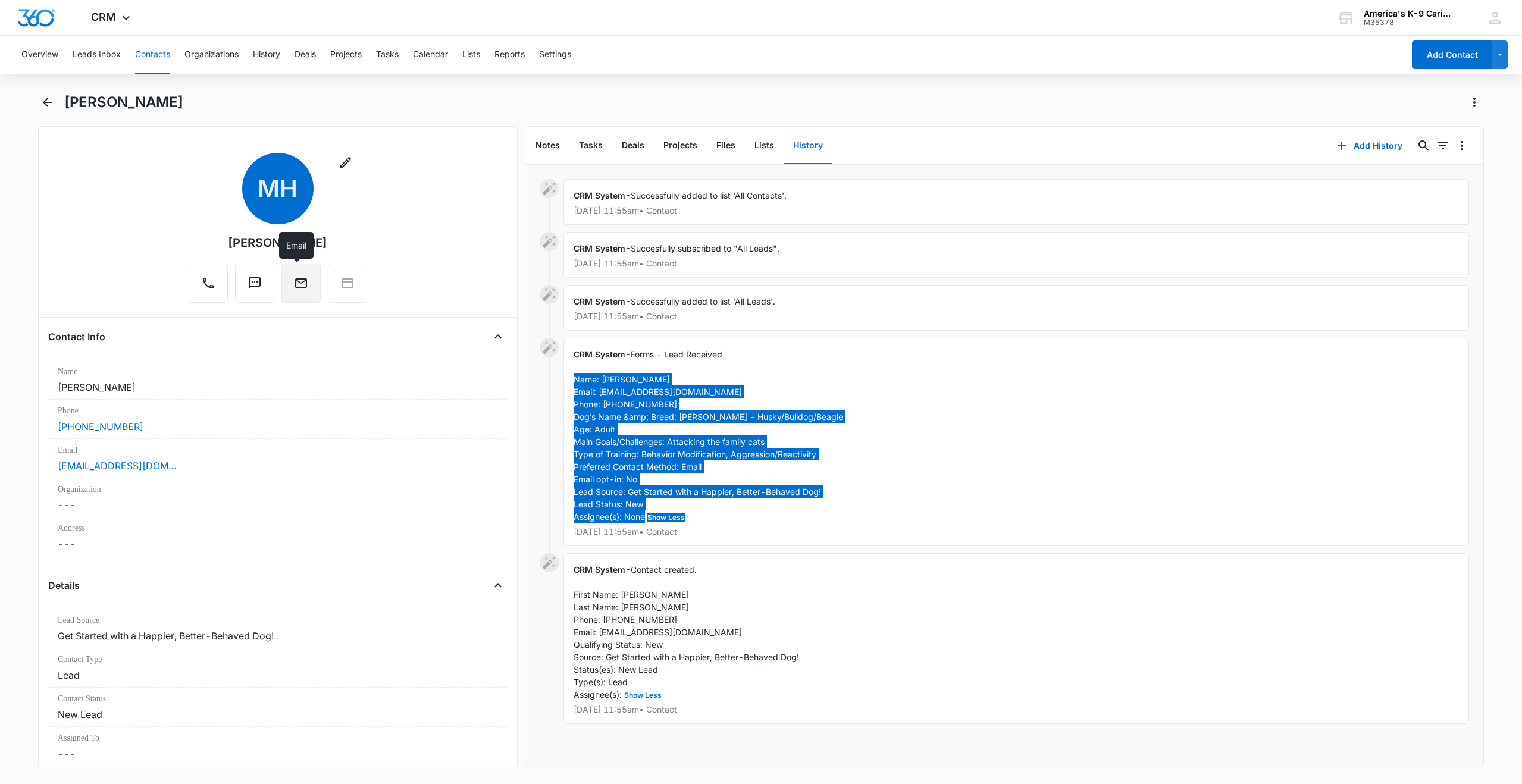
click at [302, 281] on icon "Email" at bounding box center [301, 283] width 12 height 9
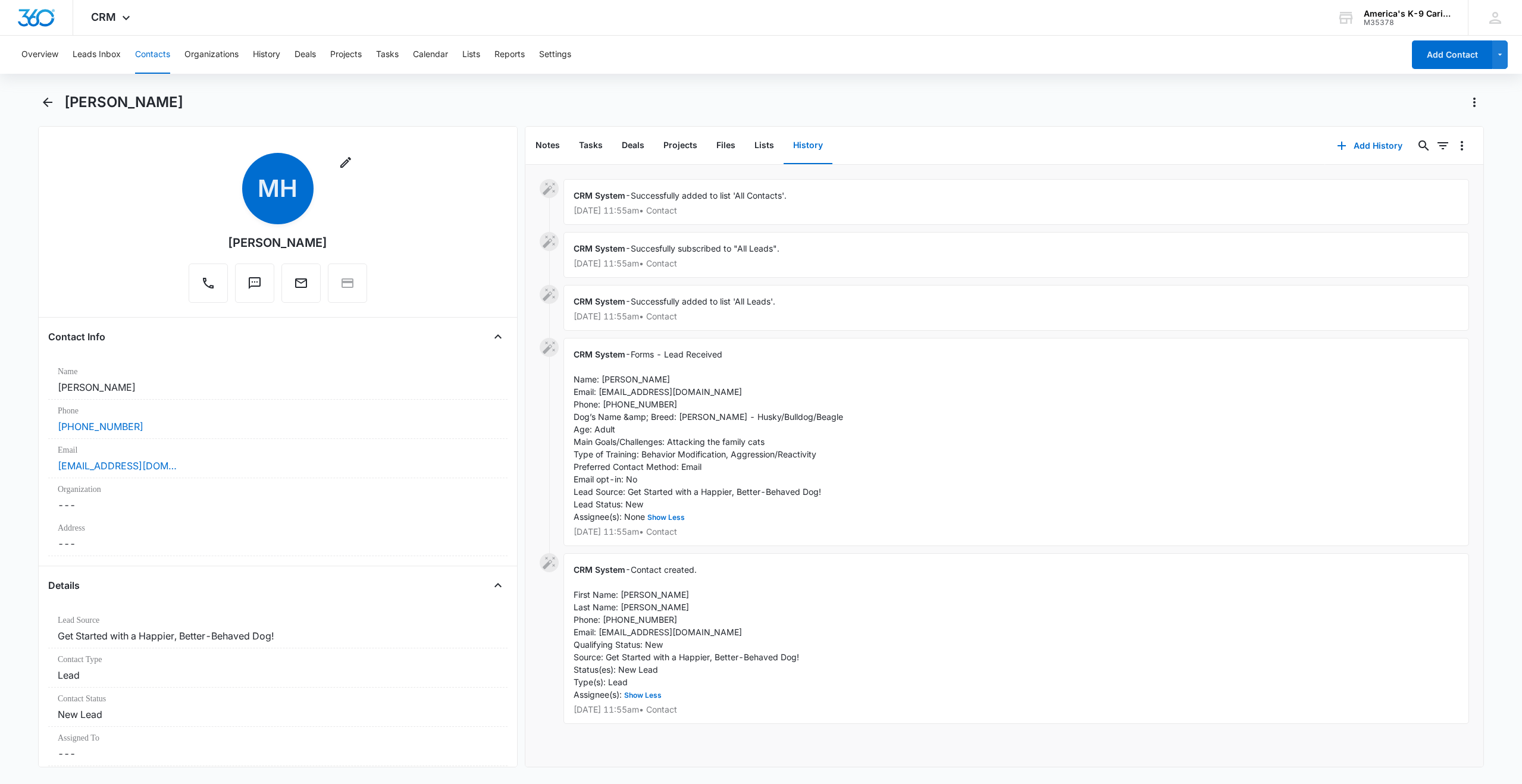
click at [918, 92] on div "Overview Leads Inbox Contacts Organizations History Deals Projects Tasks Calend…" at bounding box center [761, 408] width 1522 height 746
click at [49, 101] on icon "Back" at bounding box center [47, 102] width 14 height 14
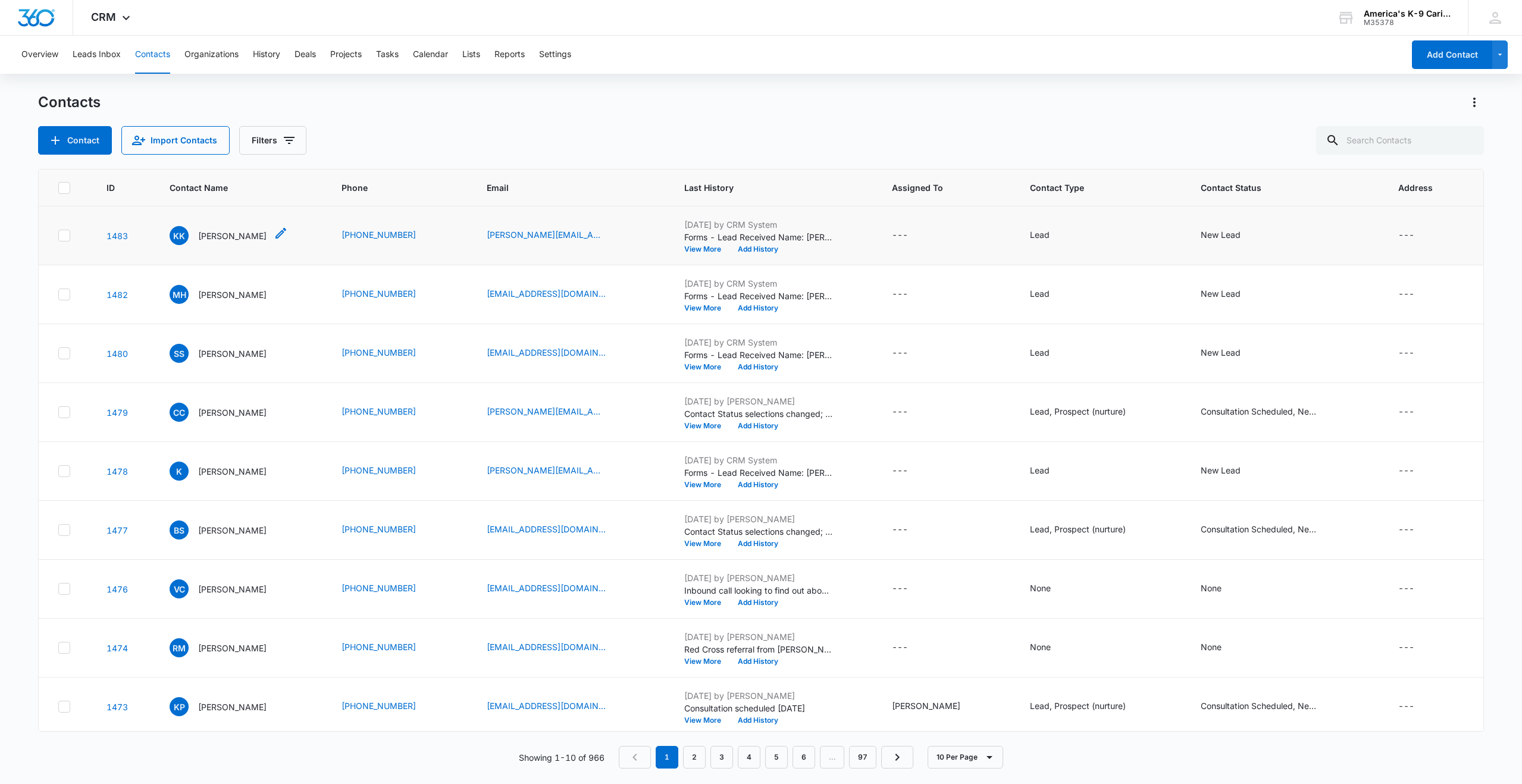
click at [237, 237] on p "[PERSON_NAME]" at bounding box center [232, 235] width 68 height 13
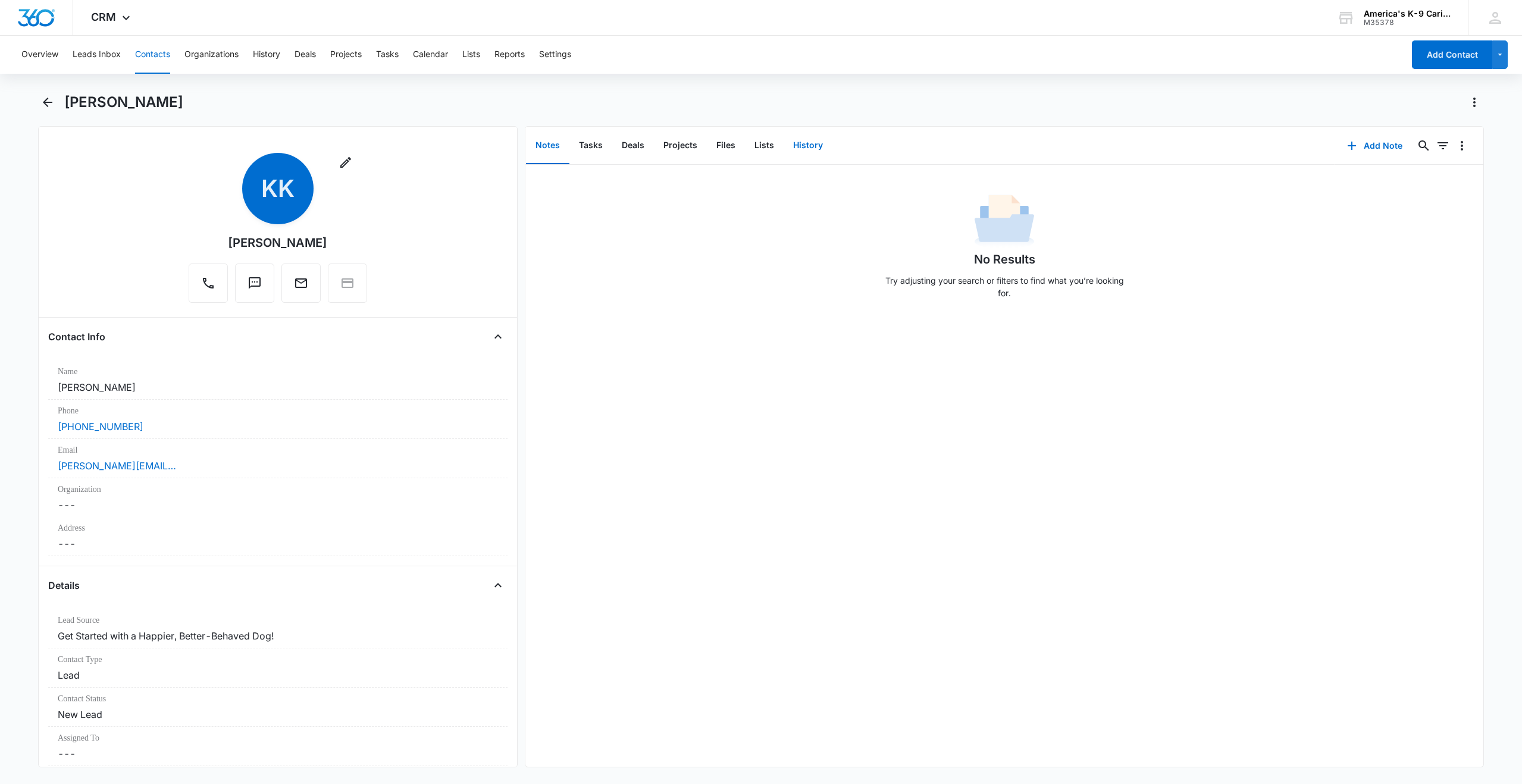
click at [805, 147] on button "History" at bounding box center [807, 145] width 49 height 37
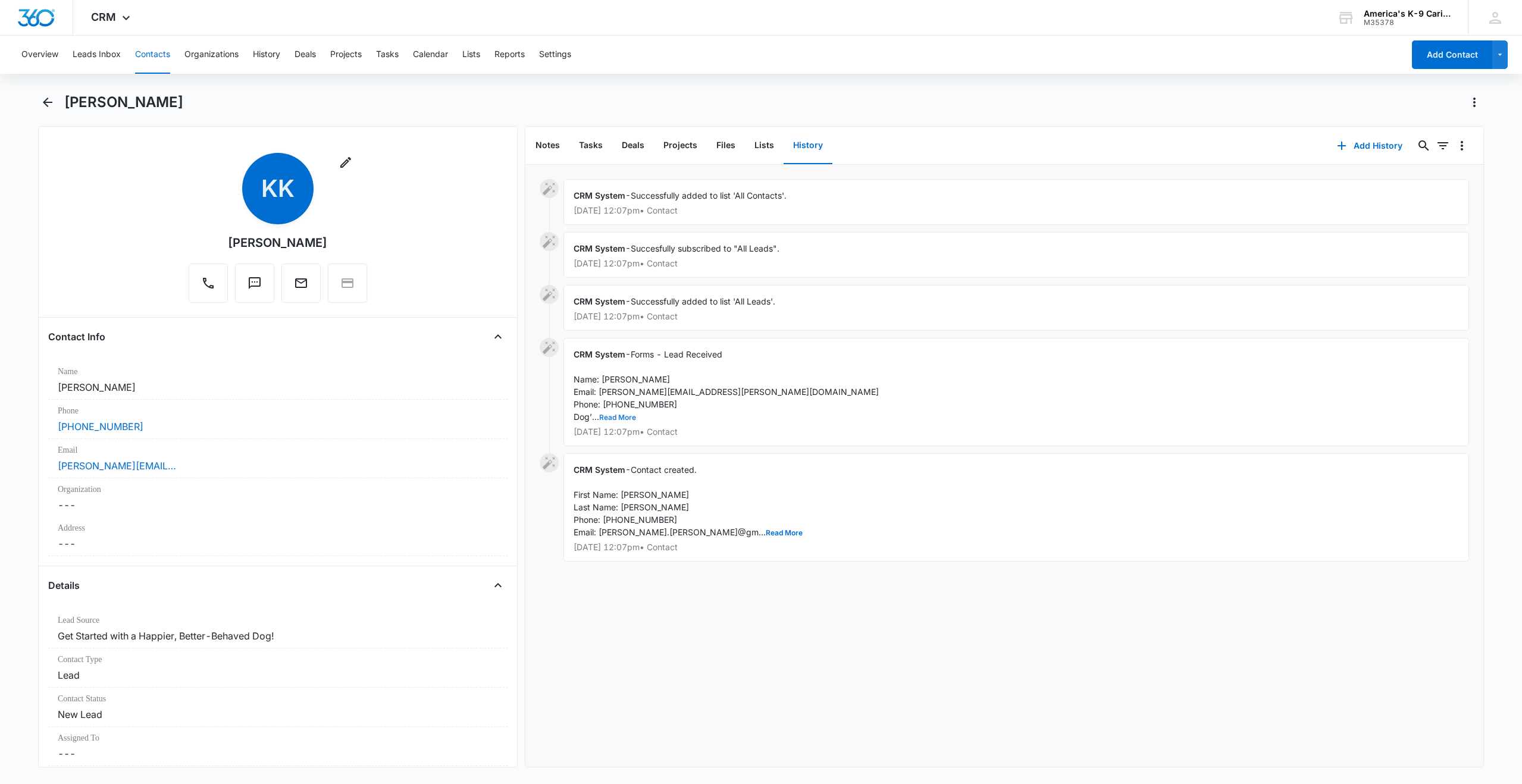
click at [622, 419] on button "Read More" at bounding box center [617, 418] width 37 height 7
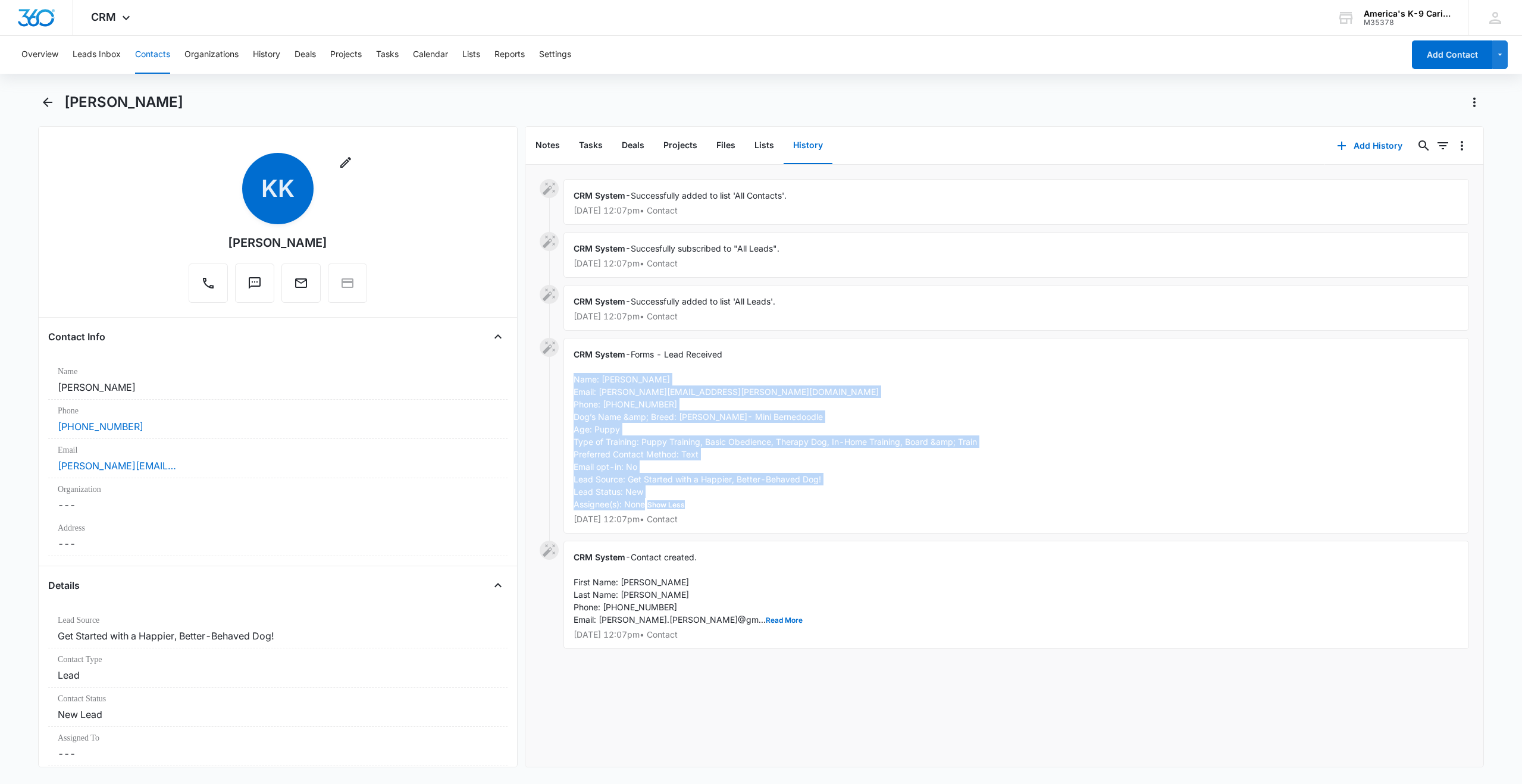
drag, startPoint x: 574, startPoint y: 378, endPoint x: 762, endPoint y: 505, distance: 226.9
click at [762, 505] on div "CRM System - Forms - Lead Received Name: [PERSON_NAME] Email: [PERSON_NAME][EMA…" at bounding box center [1016, 435] width 906 height 196
copy span "Name: [PERSON_NAME] Email: [PERSON_NAME][EMAIL_ADDRESS][PERSON_NAME][DOMAIN_NAM…"
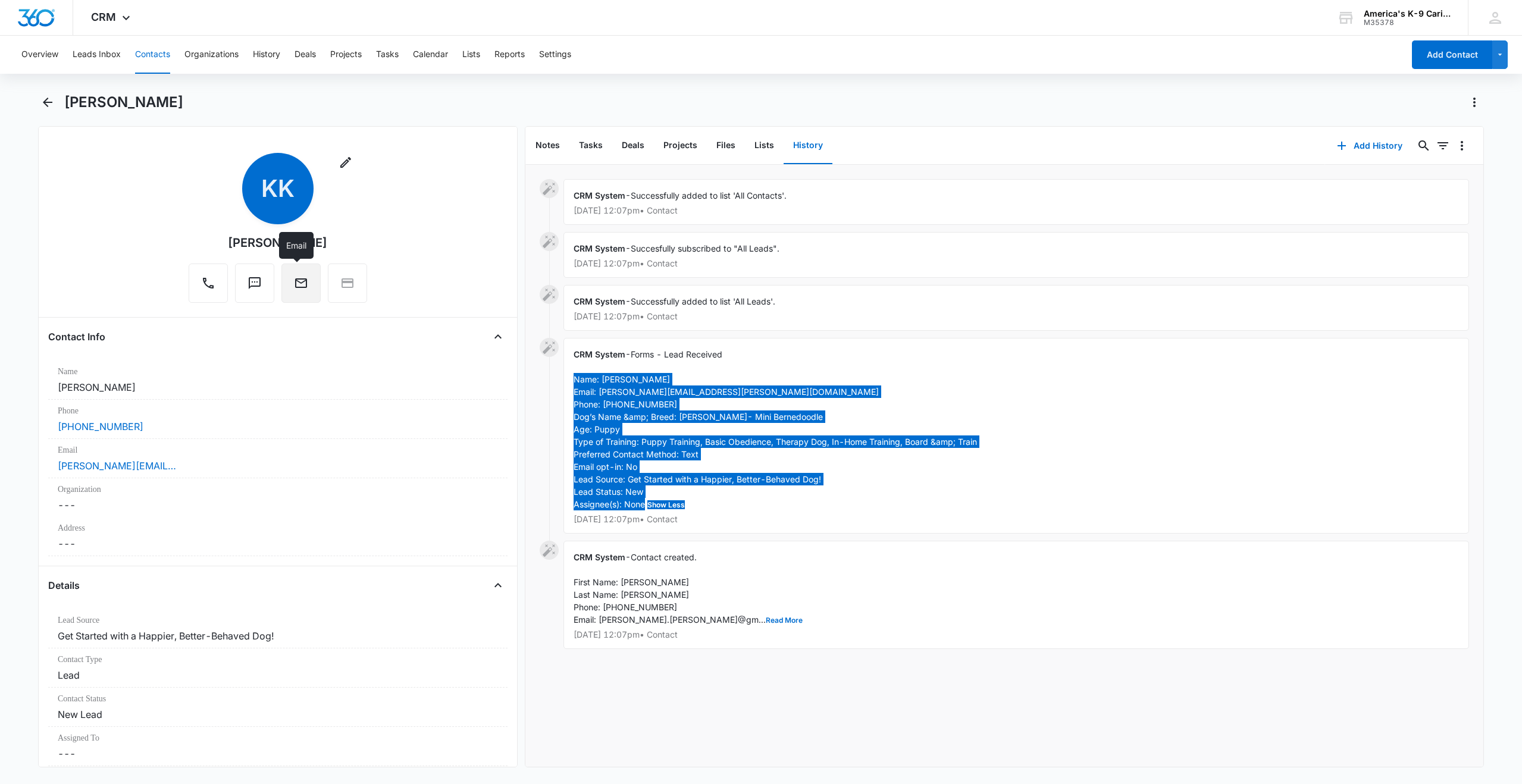
click at [294, 280] on icon "Email" at bounding box center [301, 283] width 14 height 14
click at [47, 100] on icon "Back" at bounding box center [47, 102] width 14 height 14
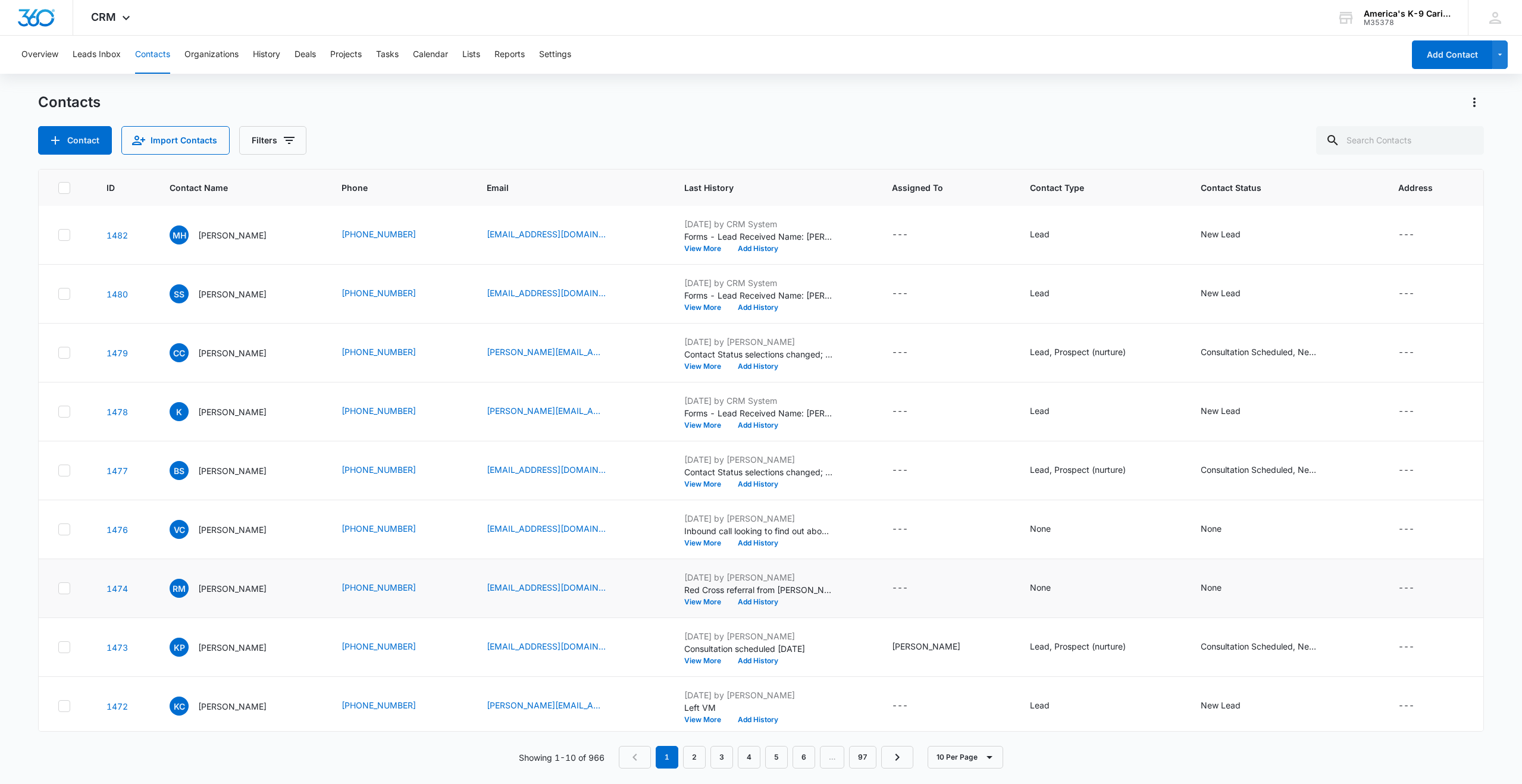
scroll to position [64, 0]
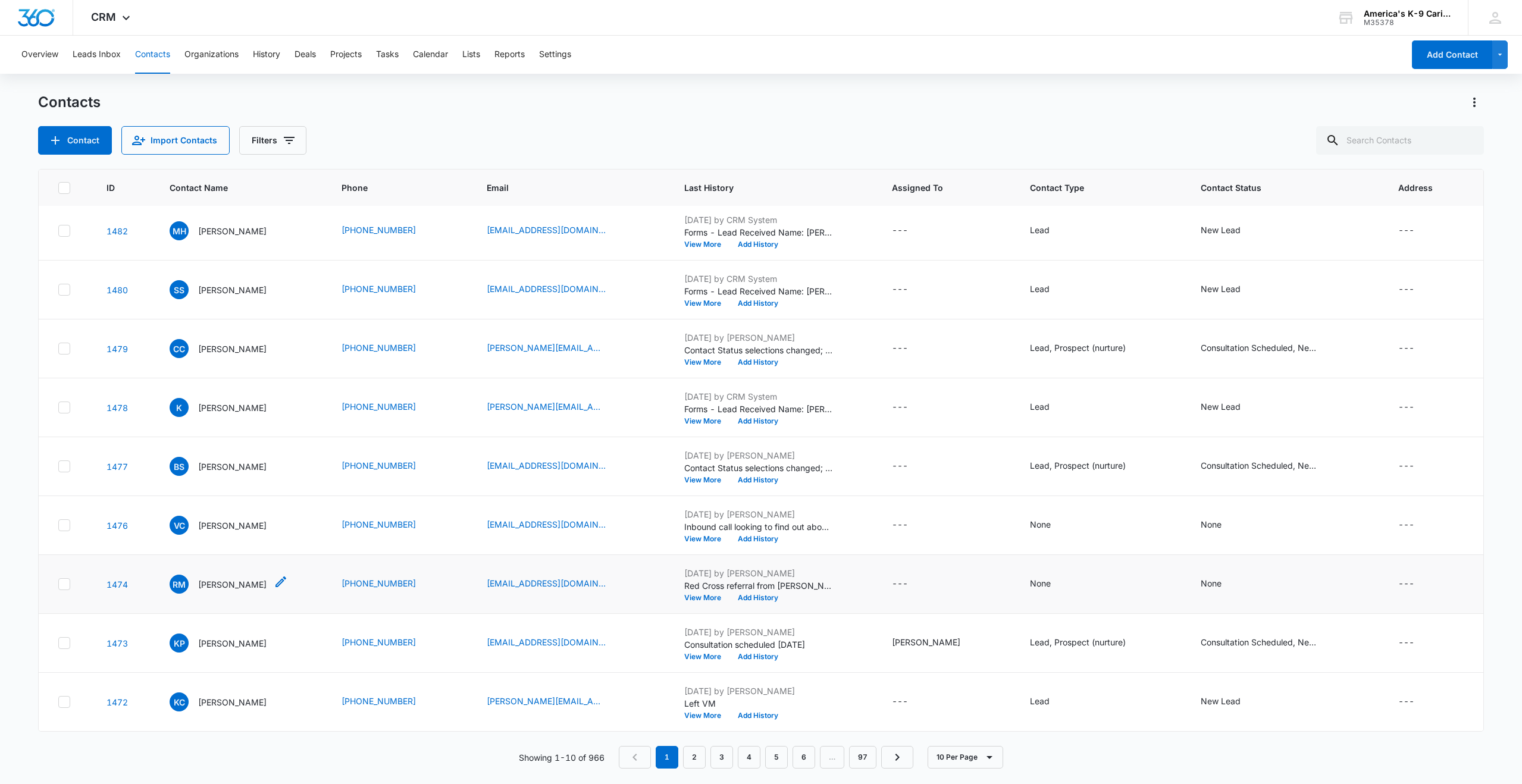
click at [229, 586] on p "[PERSON_NAME]" at bounding box center [232, 584] width 68 height 13
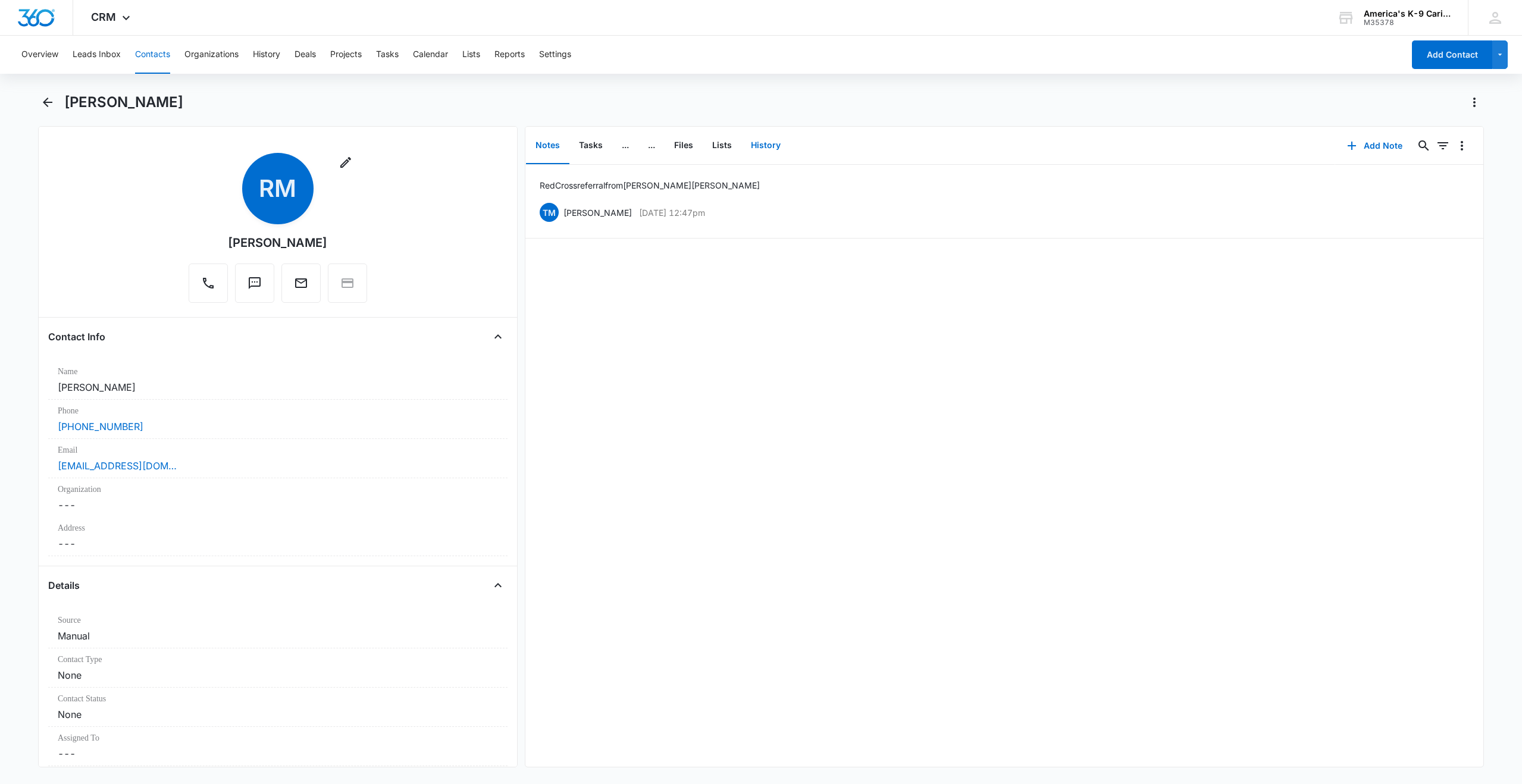
click at [761, 149] on button "History" at bounding box center [765, 145] width 49 height 37
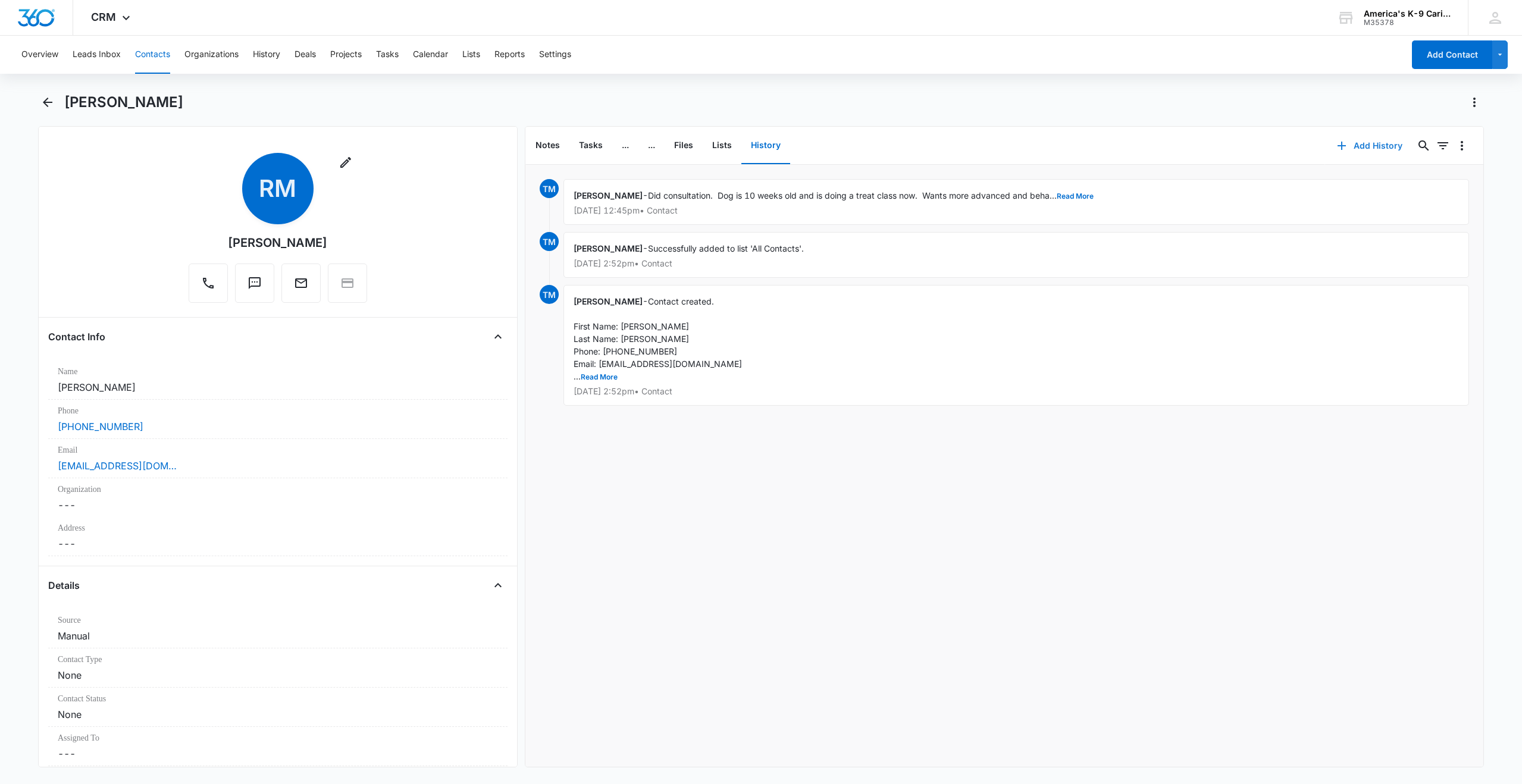
click at [1364, 147] on button "Add History" at bounding box center [1369, 145] width 90 height 28
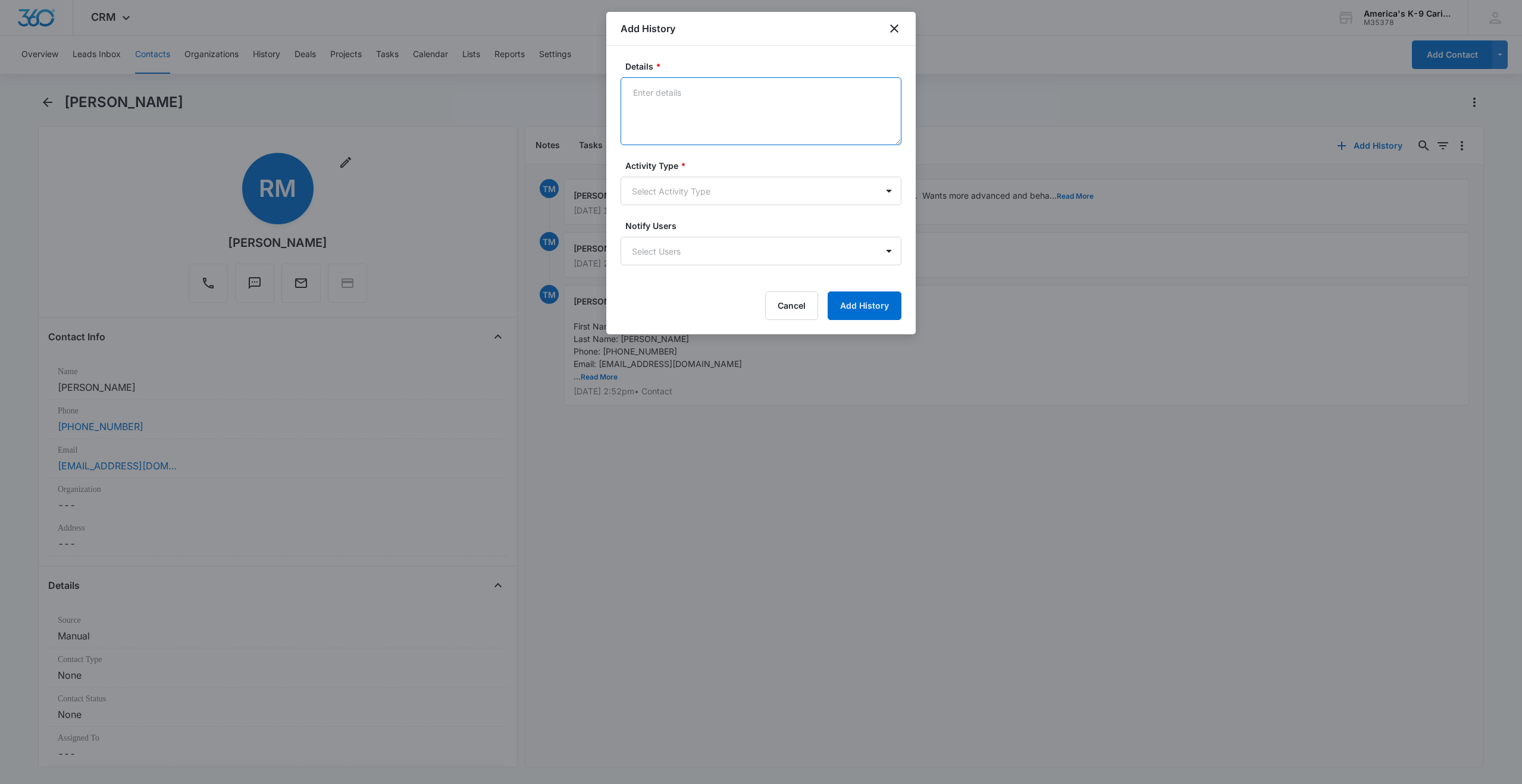
paste textarea "Meeting summary [PERSON_NAME] recap The meeting focused on discussing training …"
type textarea "Meeting summary [PERSON_NAME] recap The meeting focused on discussing training …"
click at [888, 189] on body "CRM Apps Reputation Websites Forms CRM Email Social Shop Payments POS Content A…" at bounding box center [761, 392] width 1522 height 784
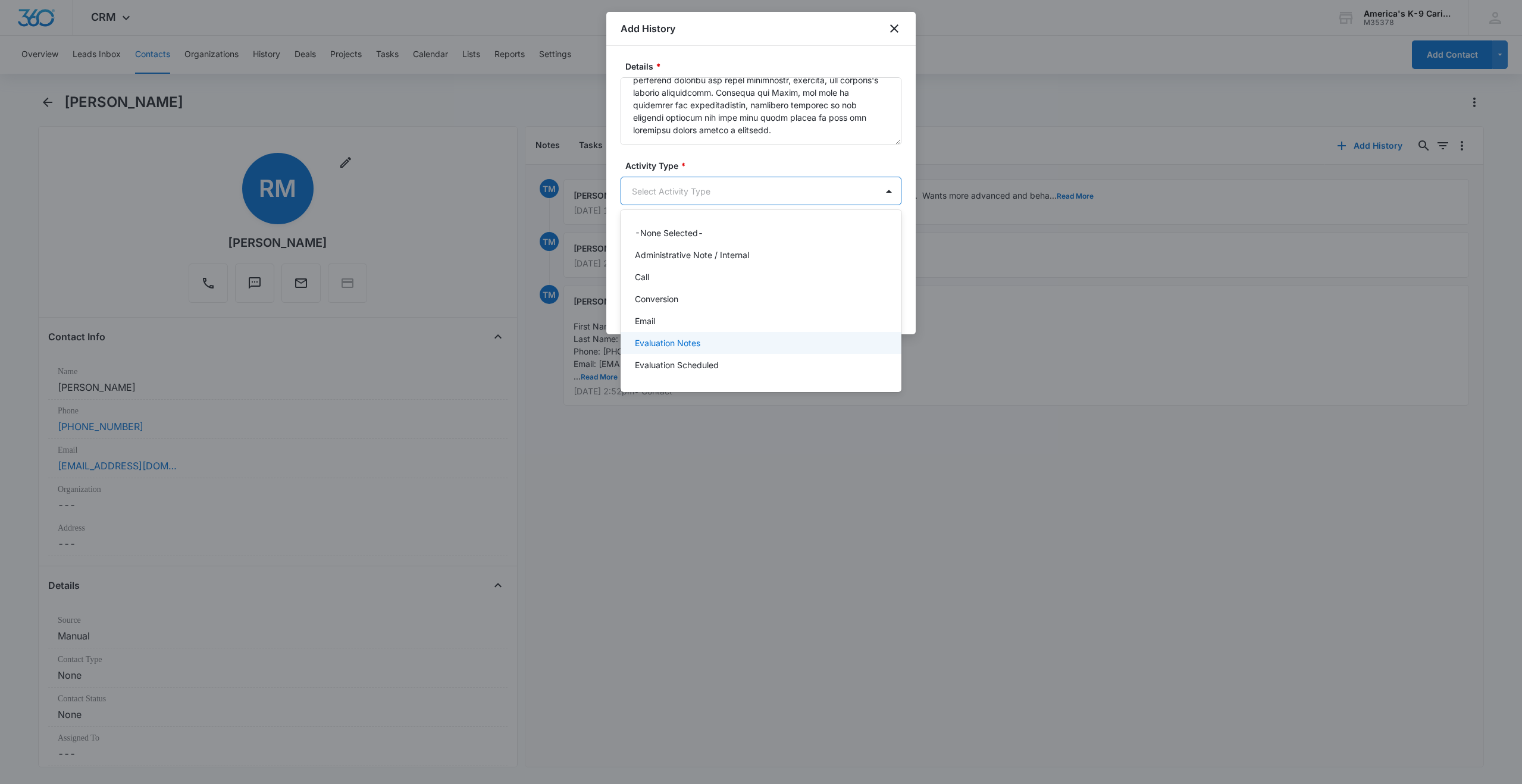
click at [776, 341] on div "Evaluation Notes" at bounding box center [759, 343] width 250 height 13
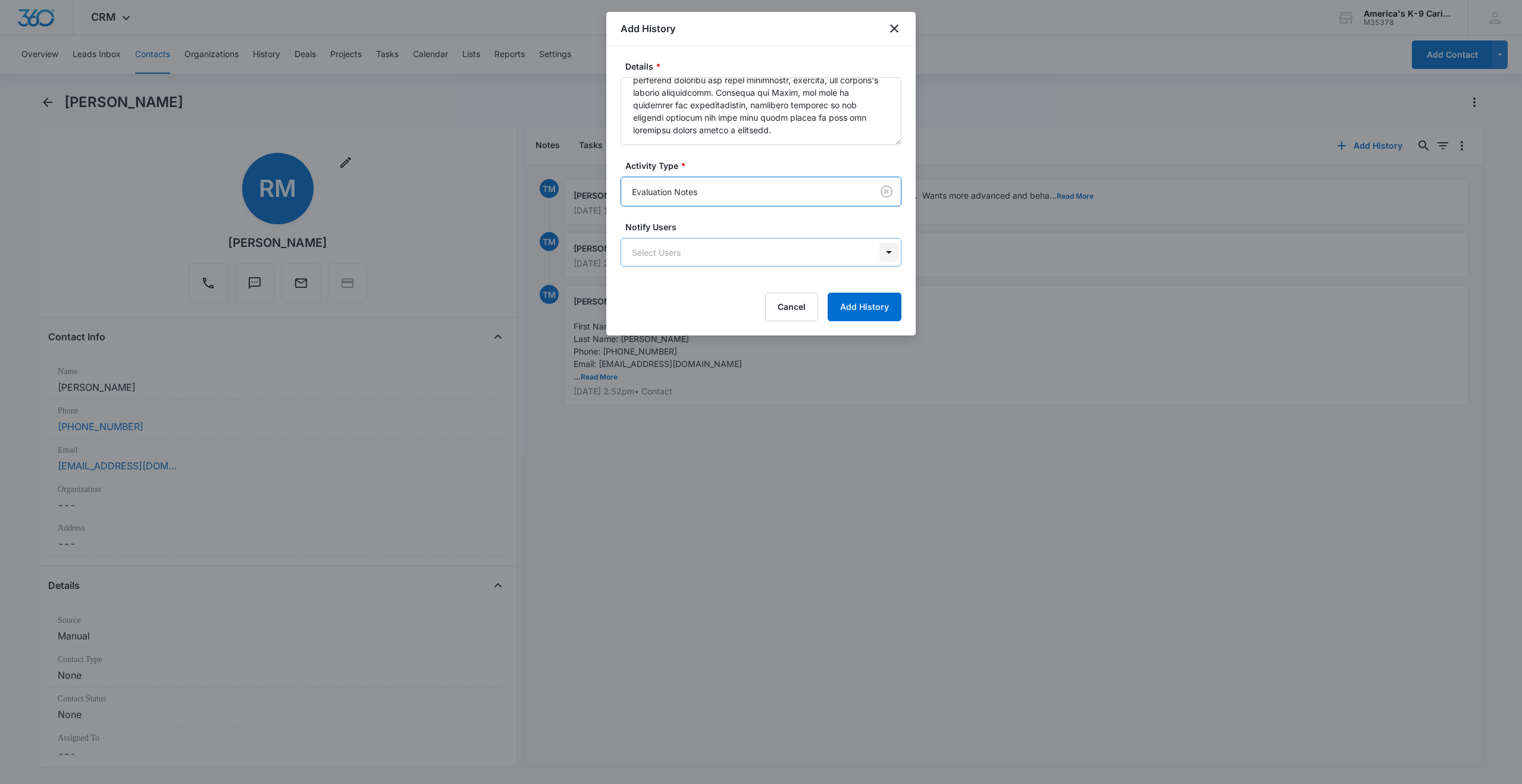
click at [887, 251] on body "CRM Apps Reputation Websites Forms CRM Email Social Shop Payments POS Content A…" at bounding box center [761, 392] width 1522 height 784
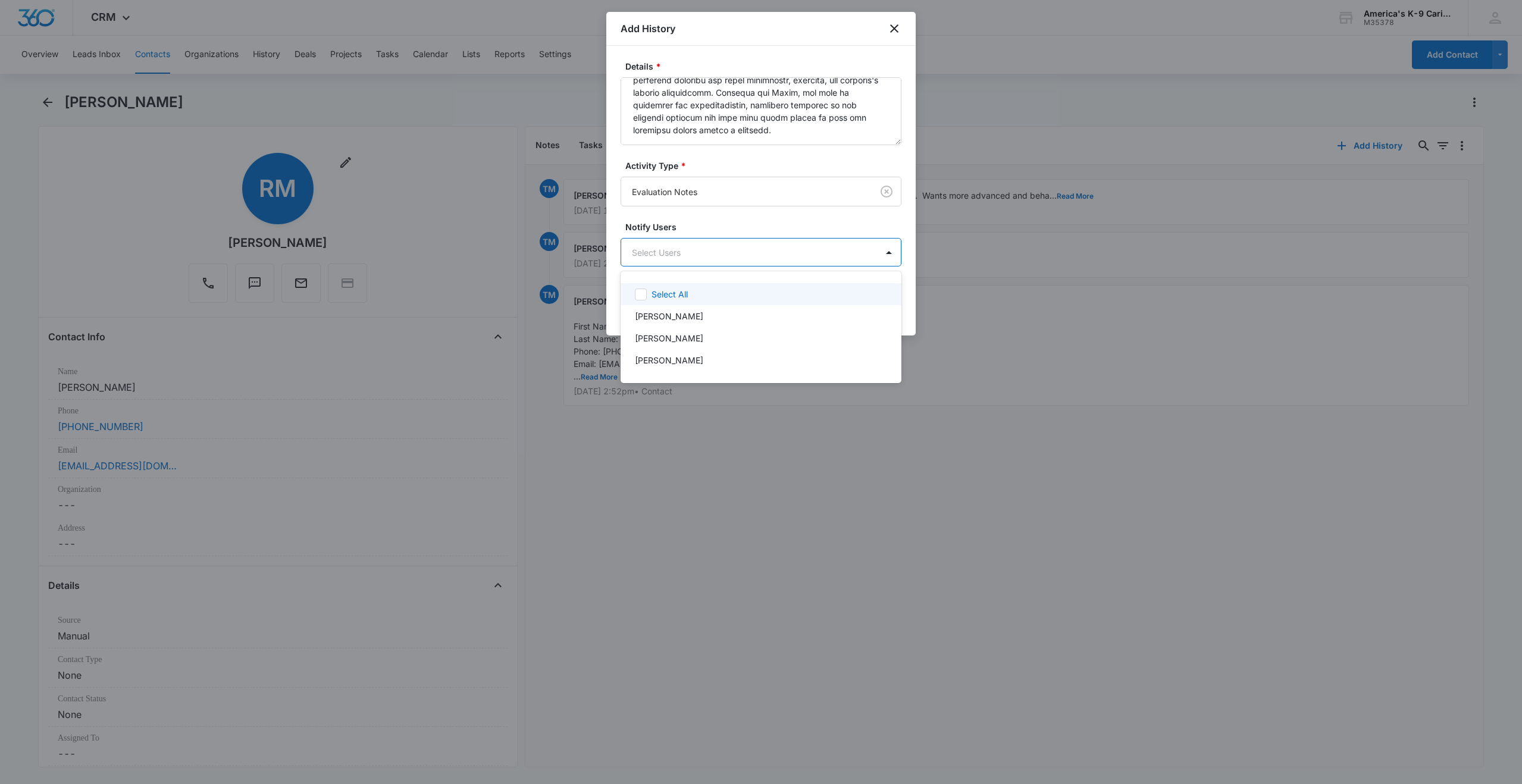
click at [643, 296] on icon at bounding box center [640, 294] width 11 height 11
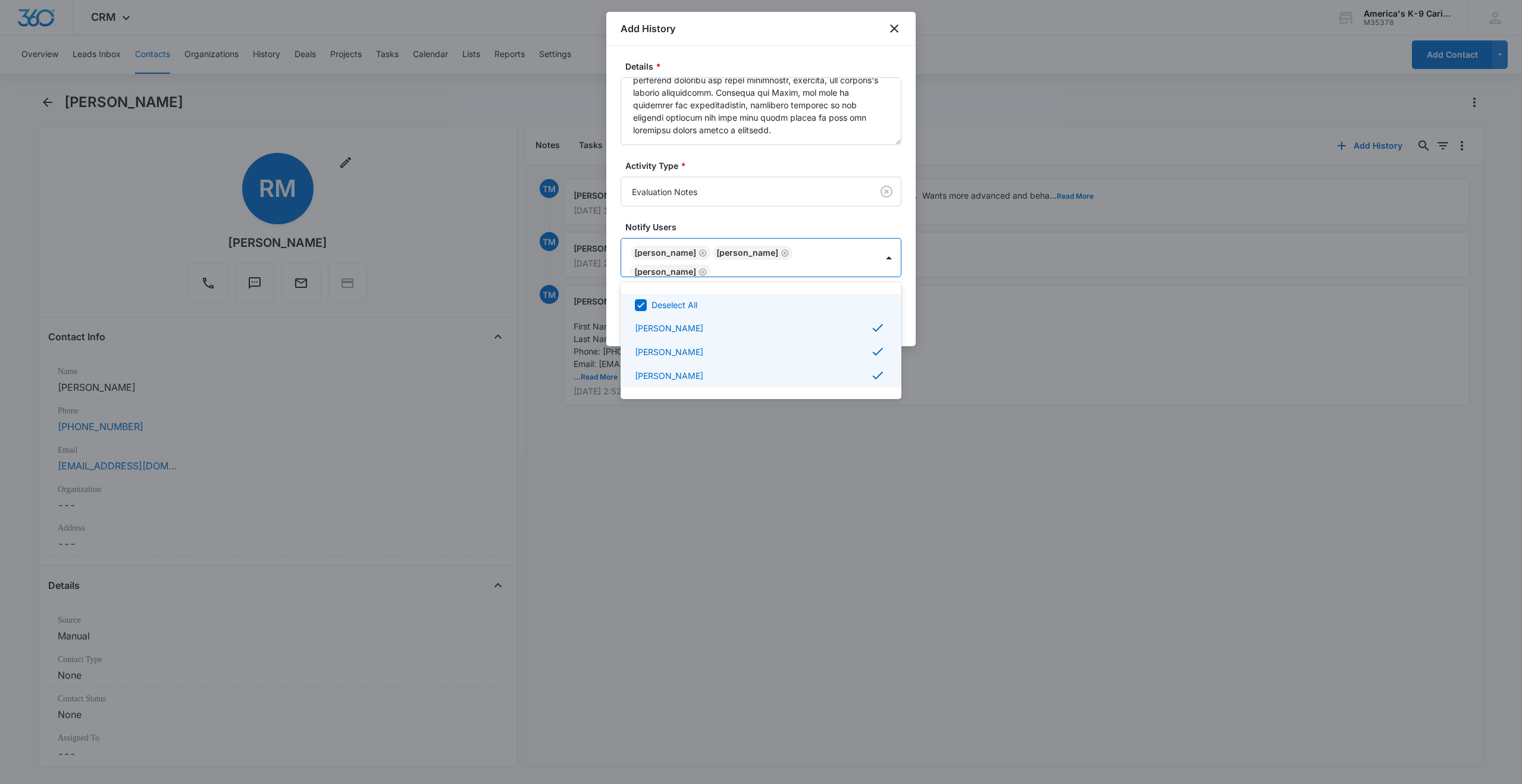
click at [906, 257] on div at bounding box center [761, 392] width 1522 height 784
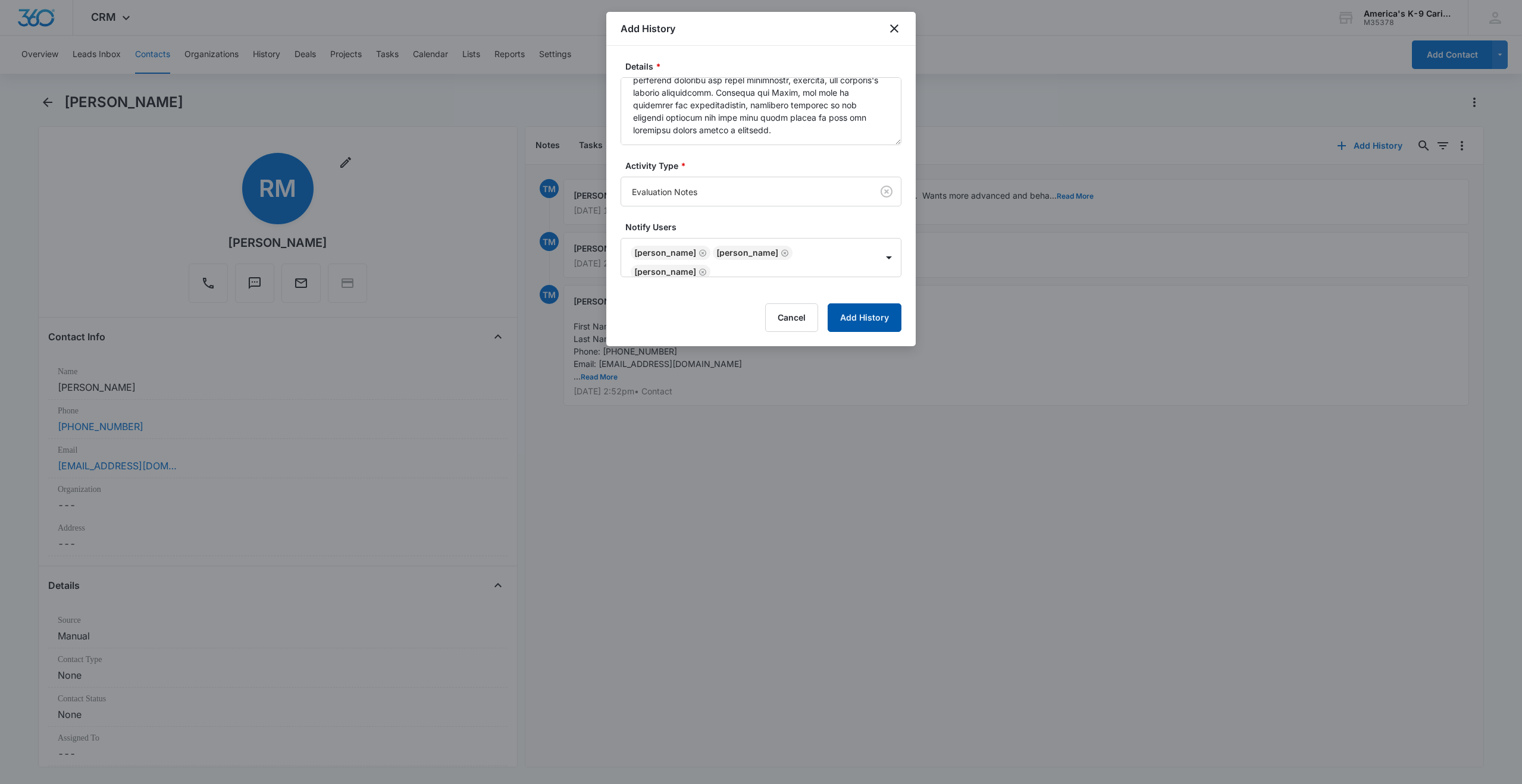
click at [859, 318] on button "Add History" at bounding box center [864, 317] width 74 height 28
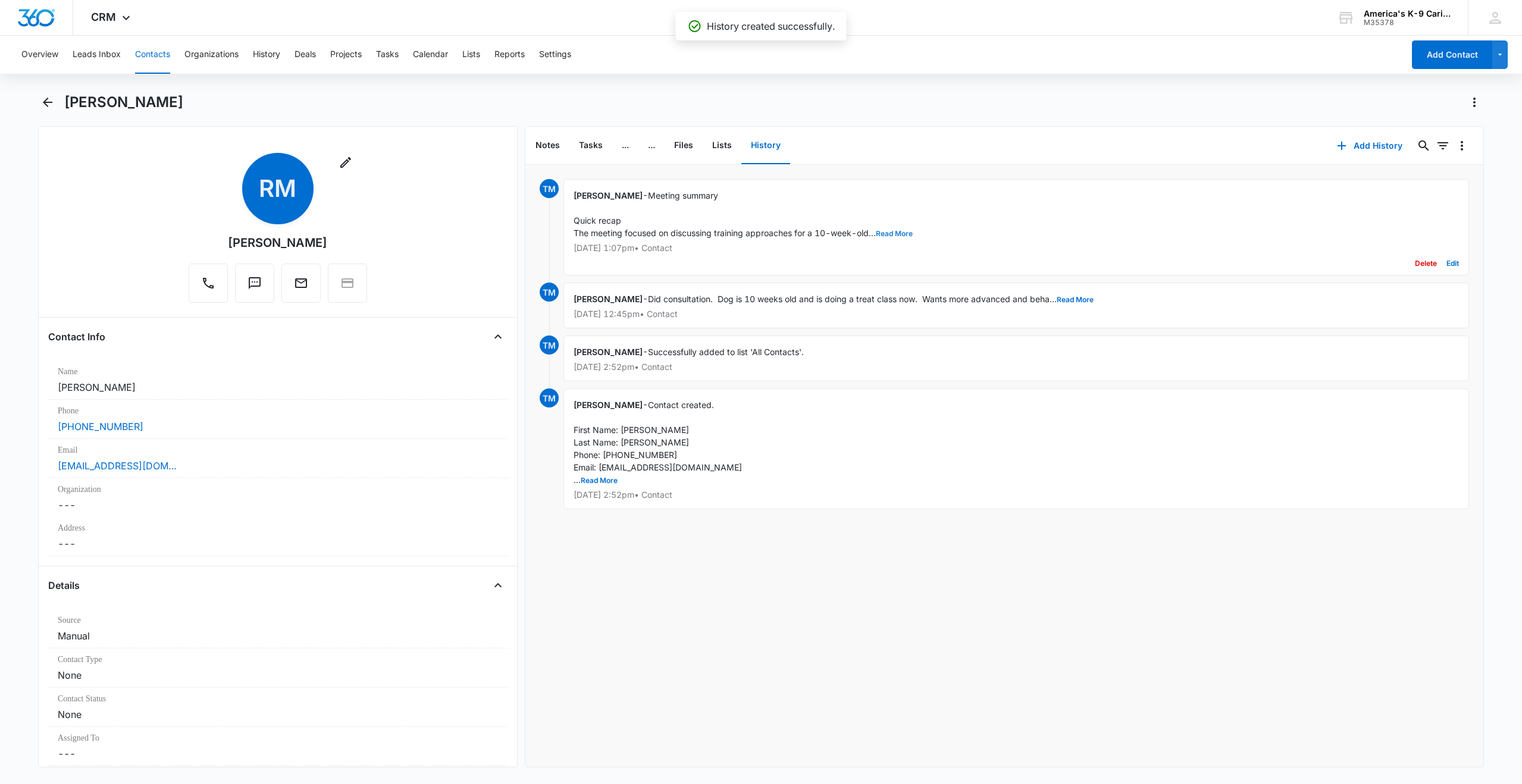
click at [894, 232] on button "Read More" at bounding box center [894, 233] width 37 height 7
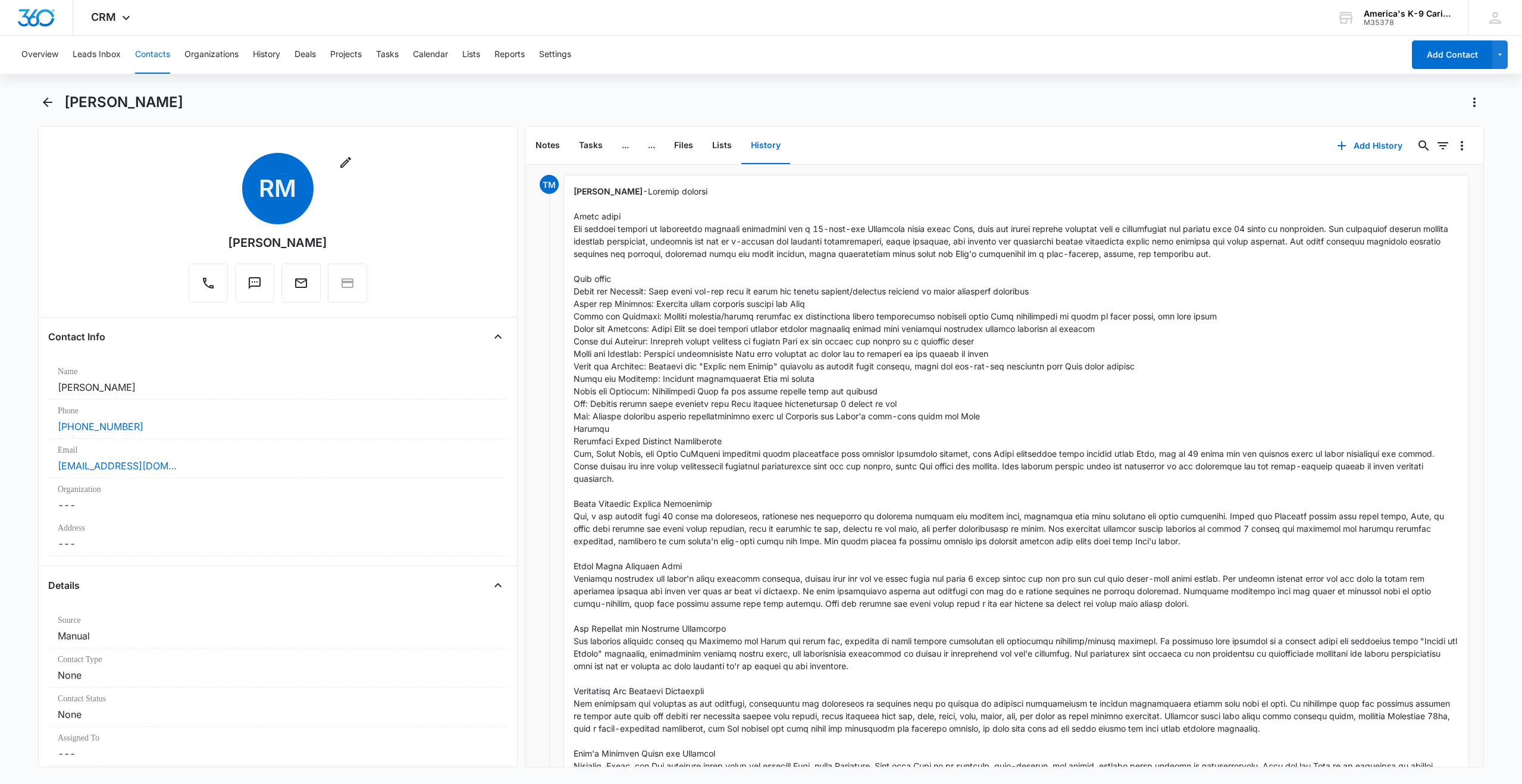
scroll to position [0, 0]
click at [946, 103] on div "[PERSON_NAME]" at bounding box center [773, 102] width 1420 height 19
click at [590, 148] on button "Tasks" at bounding box center [591, 145] width 43 height 37
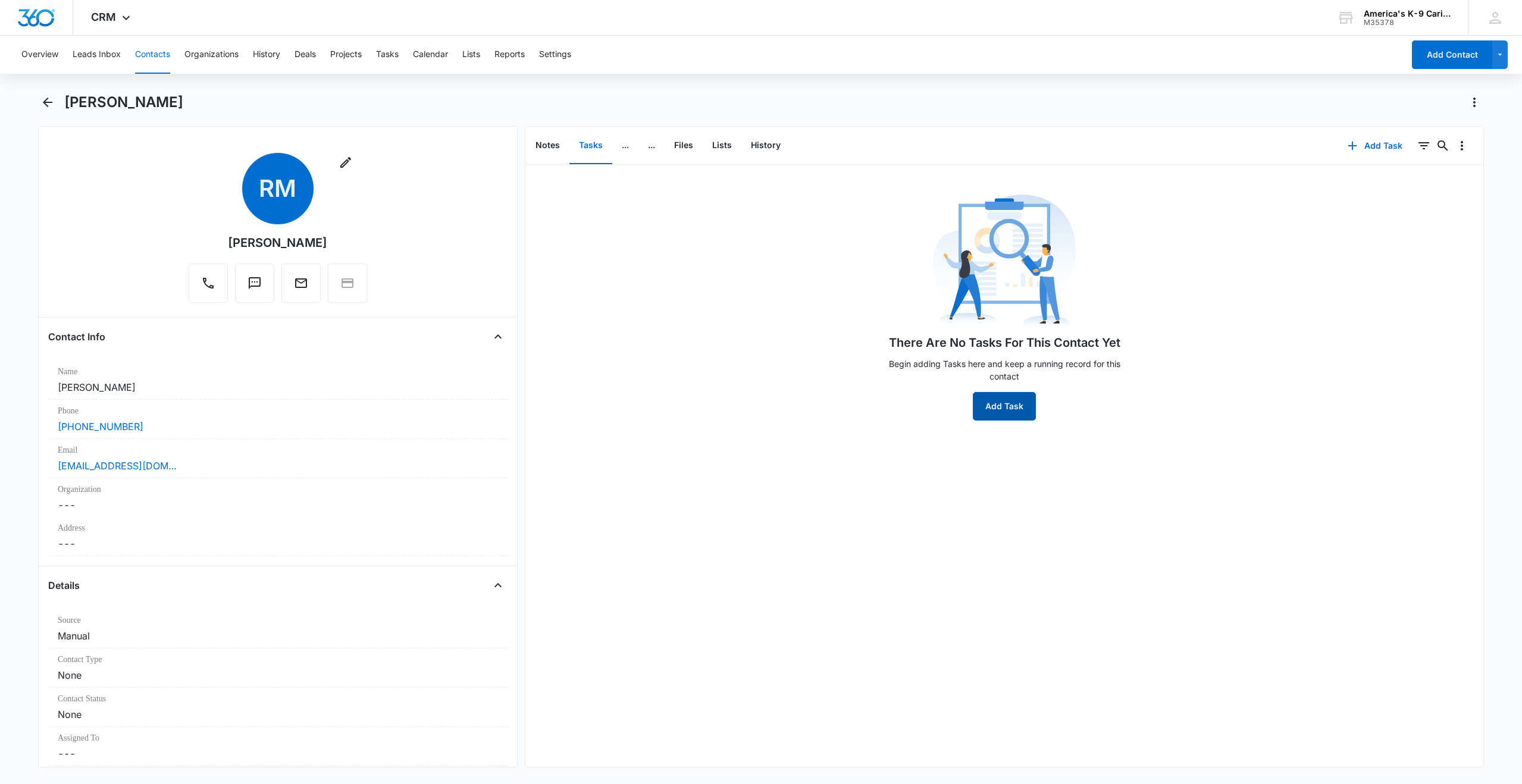
click at [1007, 409] on button "Add Task" at bounding box center [1004, 406] width 63 height 28
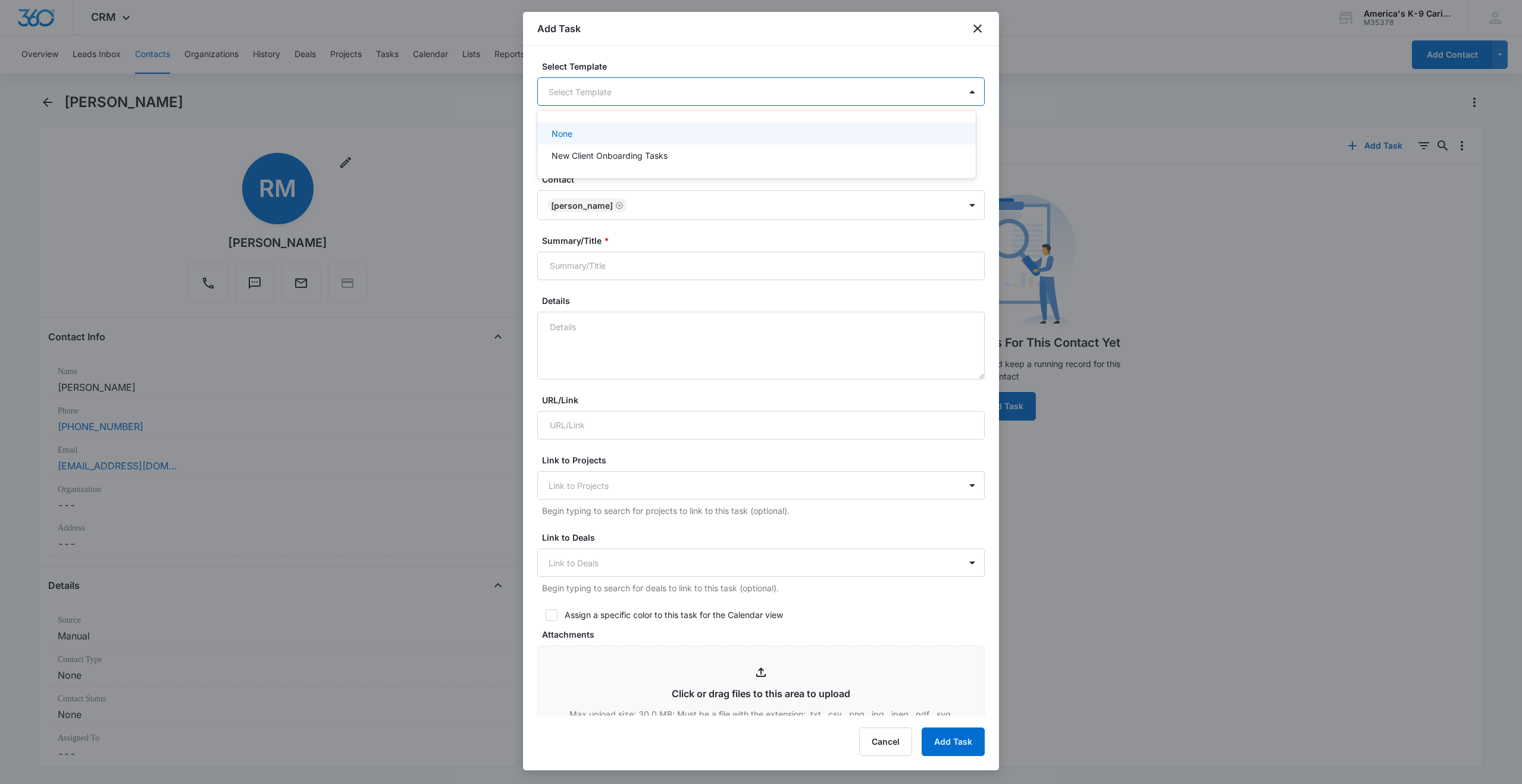
drag, startPoint x: 574, startPoint y: 101, endPoint x: 574, endPoint y: 95, distance: 6.0
click at [574, 99] on body "CRM Apps Reputation Websites Forms CRM Email Social Shop Payments POS Content A…" at bounding box center [761, 392] width 1522 height 784
click at [579, 85] on div at bounding box center [761, 392] width 1522 height 784
click at [575, 268] on input "Summary/Title *" at bounding box center [761, 265] width 448 height 28
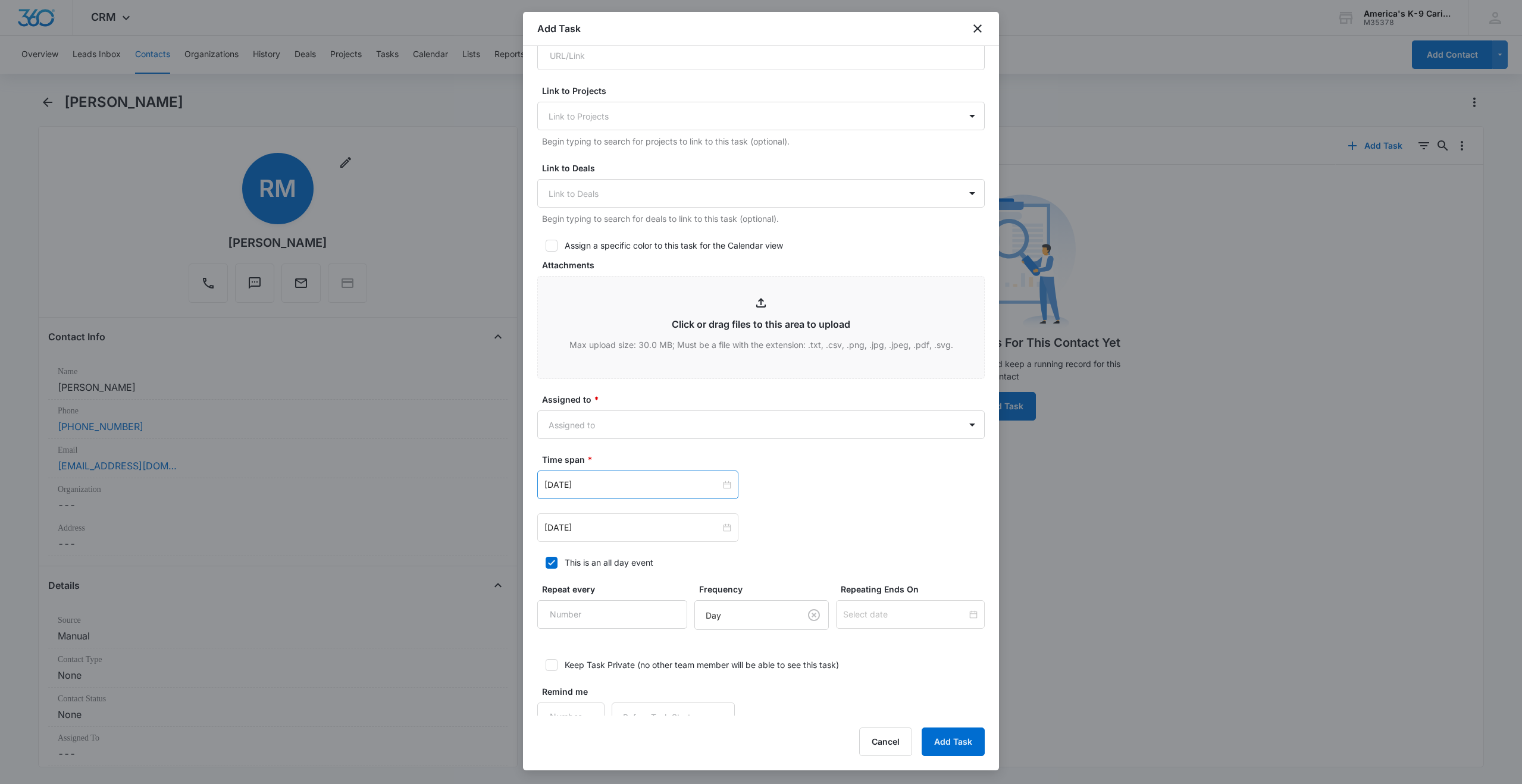
scroll to position [399, 0]
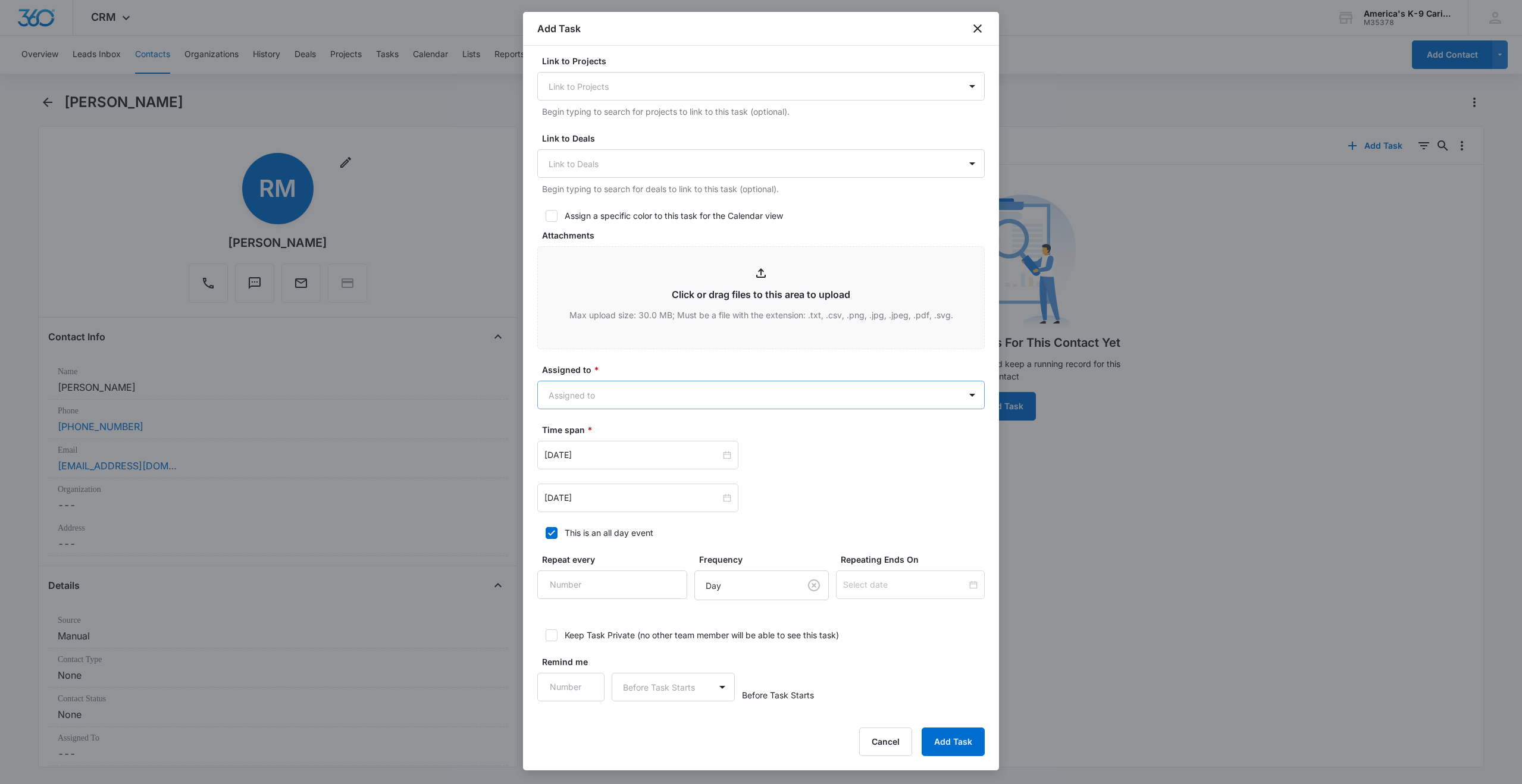
type input "Follow Up"
click at [777, 396] on body "CRM Apps Reputation Websites Forms CRM Email Social Shop Payments POS Content A…" at bounding box center [761, 392] width 1522 height 784
click at [605, 500] on div "[PERSON_NAME]" at bounding box center [755, 503] width 408 height 13
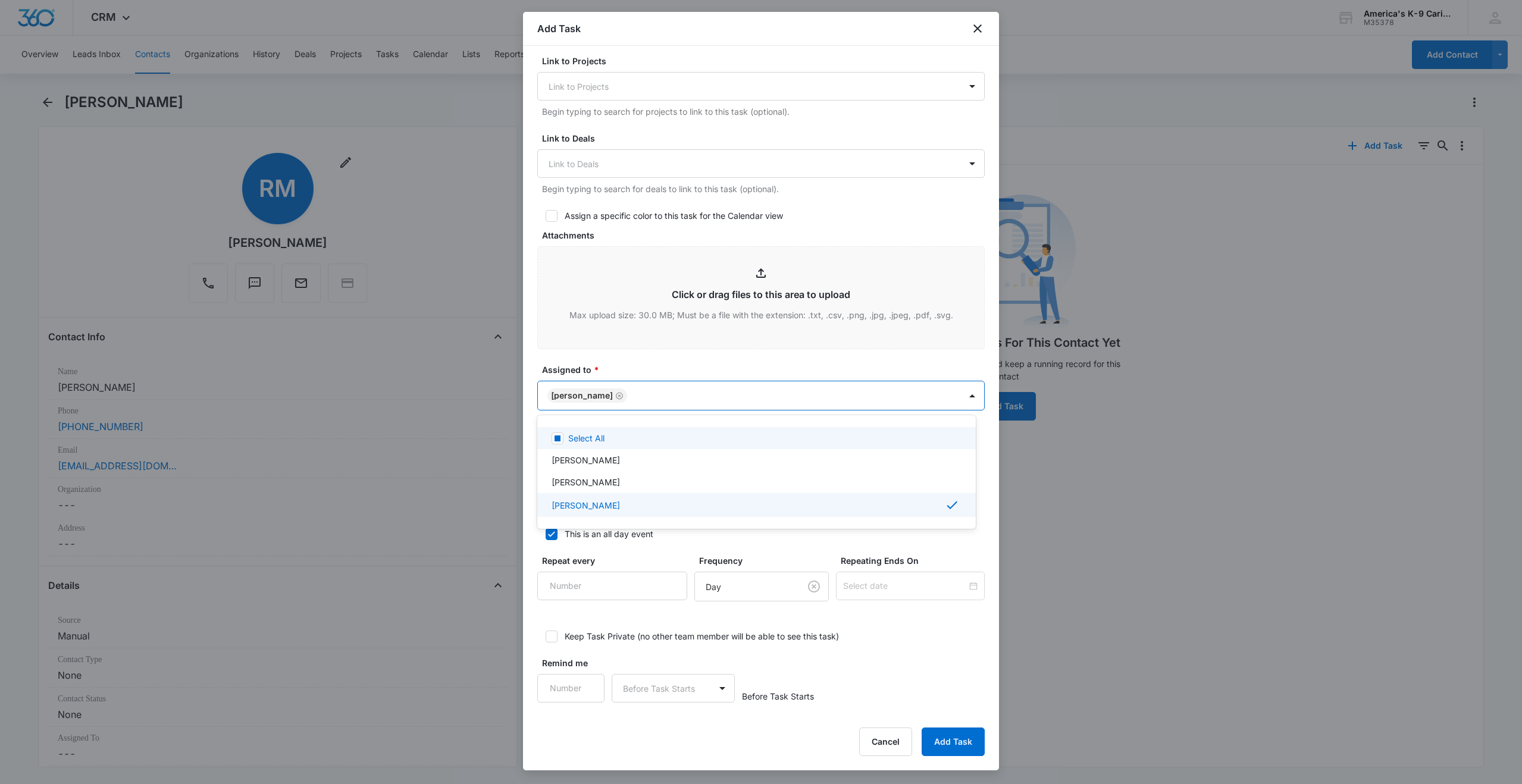
click at [729, 361] on div at bounding box center [761, 392] width 1522 height 784
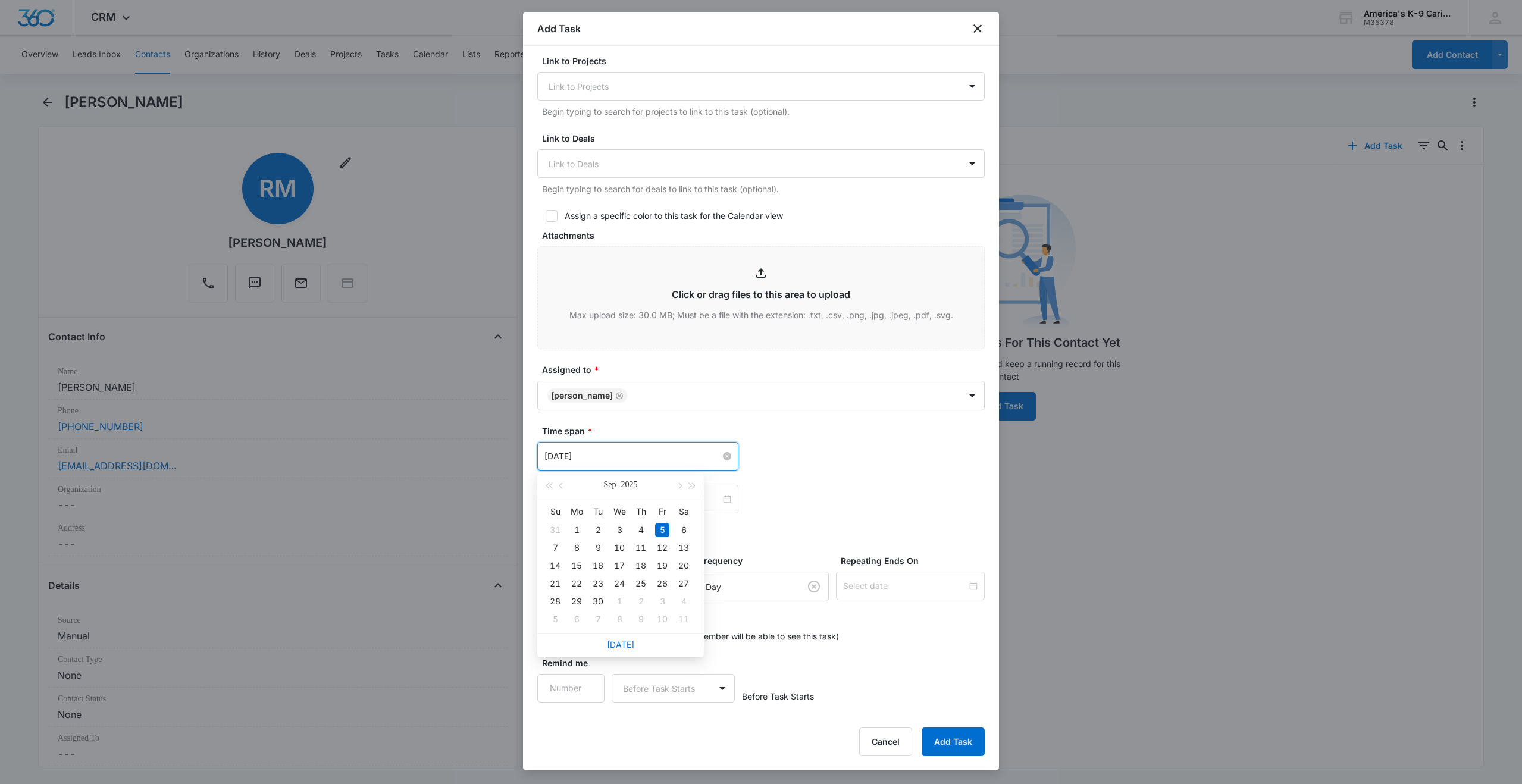
click at [625, 453] on input "[DATE]" at bounding box center [632, 455] width 177 height 13
type input "[DATE]"
click at [556, 546] on div "7" at bounding box center [555, 547] width 14 height 14
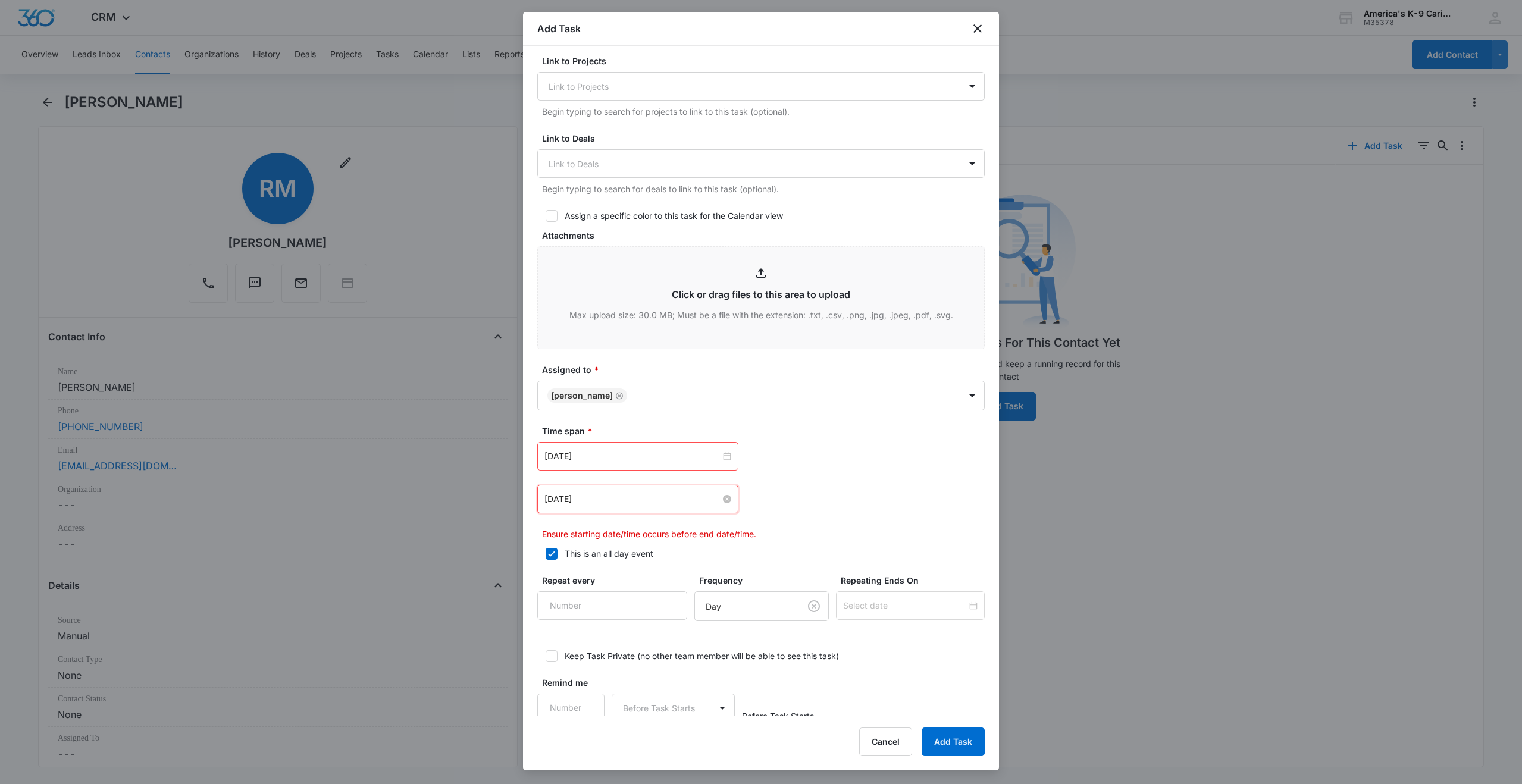
click at [676, 503] on input "[DATE]" at bounding box center [632, 499] width 177 height 13
type input "[DATE]"
click at [600, 589] on div "9" at bounding box center [598, 590] width 14 height 14
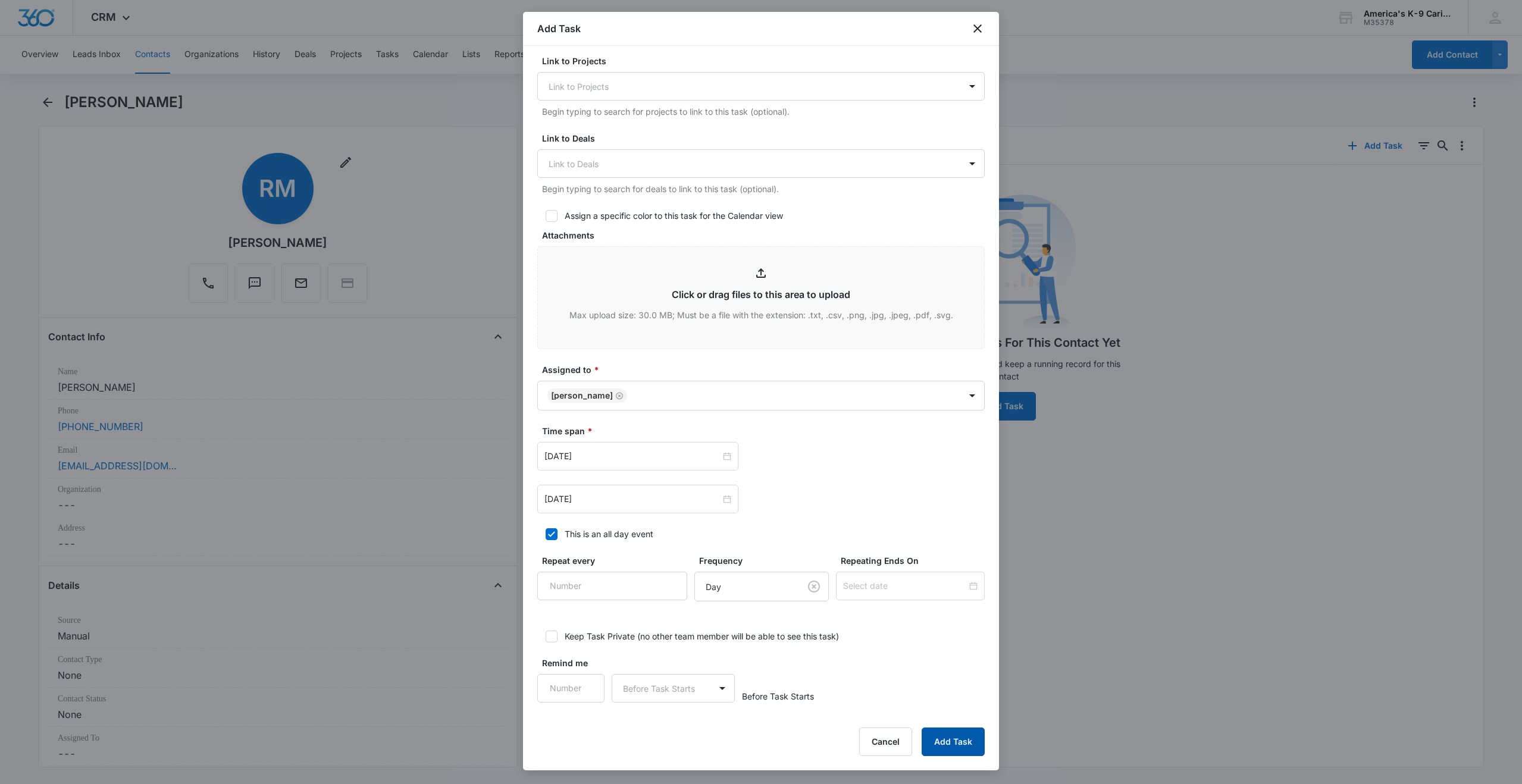
click at [960, 745] on button "Add Task" at bounding box center [953, 741] width 63 height 28
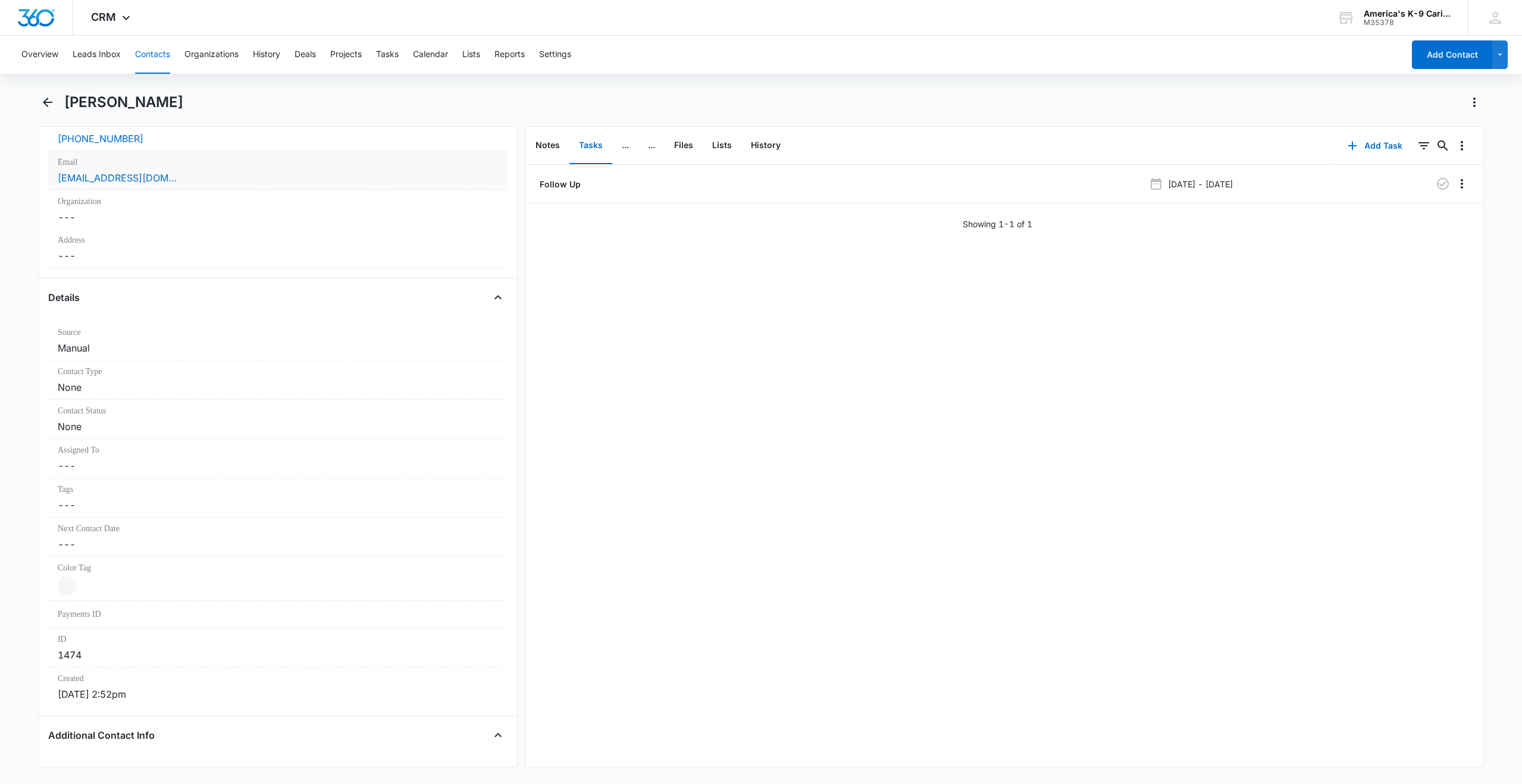
scroll to position [0, 0]
